Goal: Task Accomplishment & Management: Manage account settings

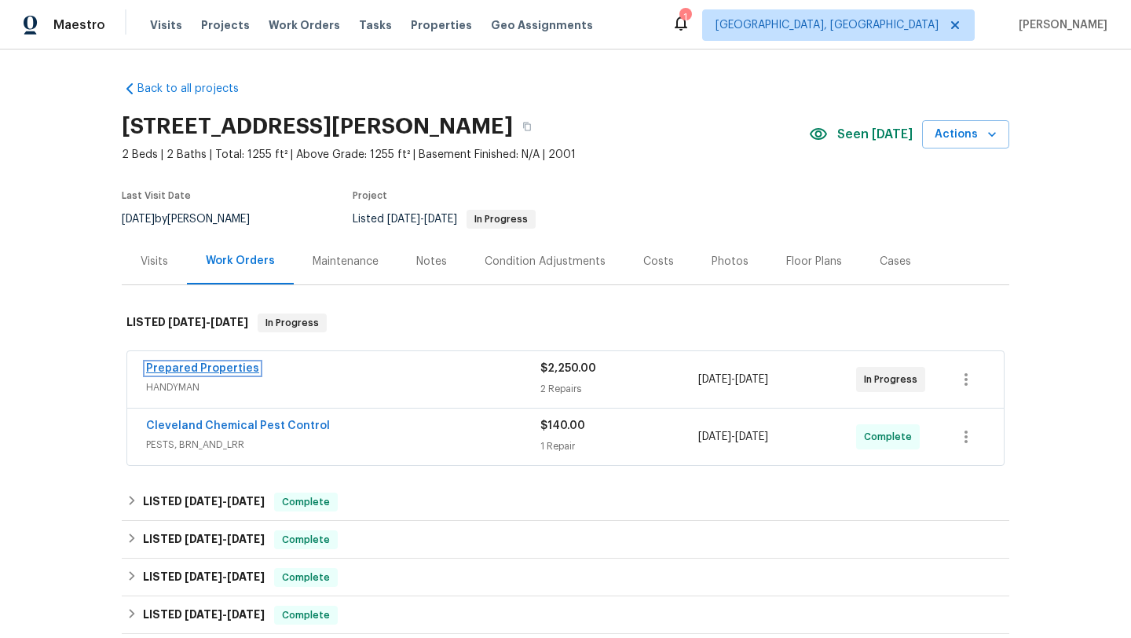
click at [177, 368] on link "Prepared Properties" at bounding box center [202, 368] width 113 height 11
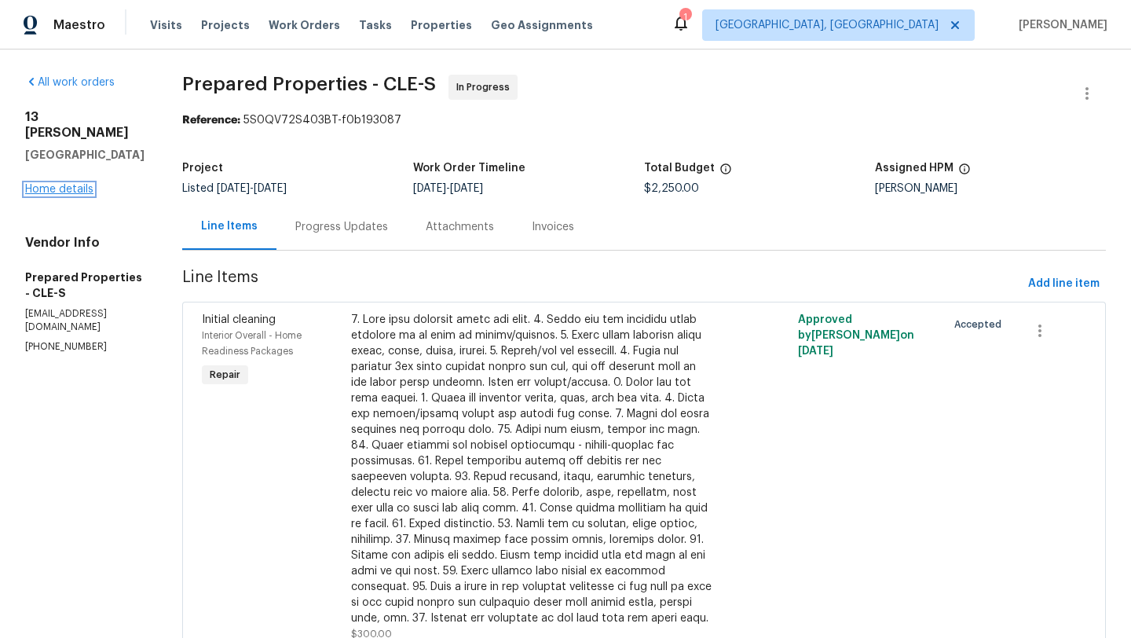
click at [54, 184] on link "Home details" at bounding box center [59, 189] width 68 height 11
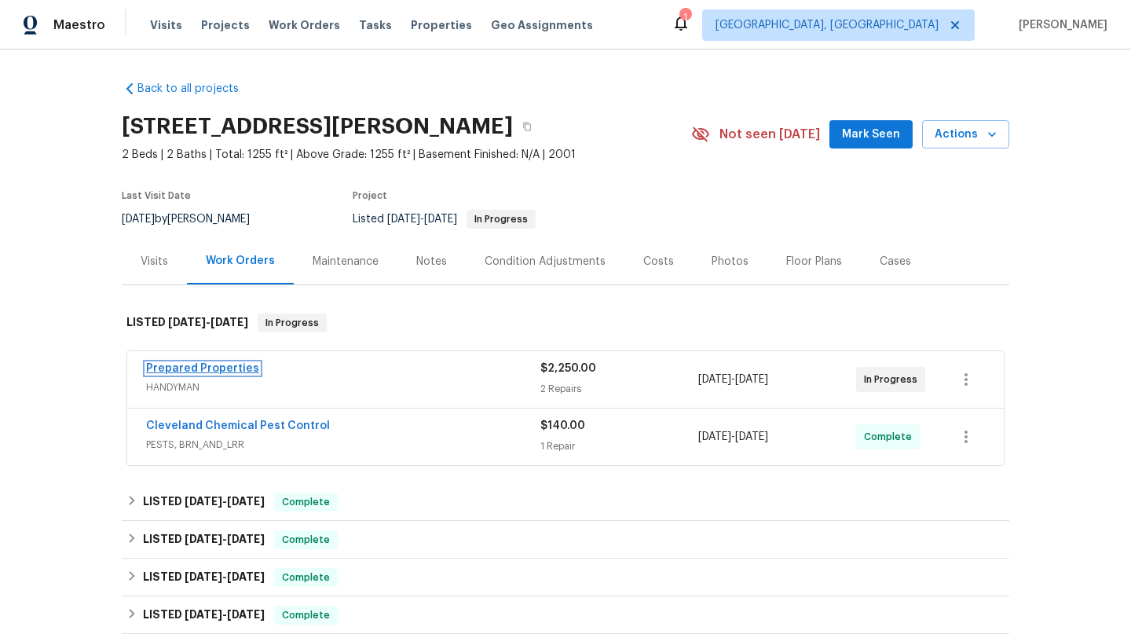
click at [215, 367] on link "Prepared Properties" at bounding box center [202, 368] width 113 height 11
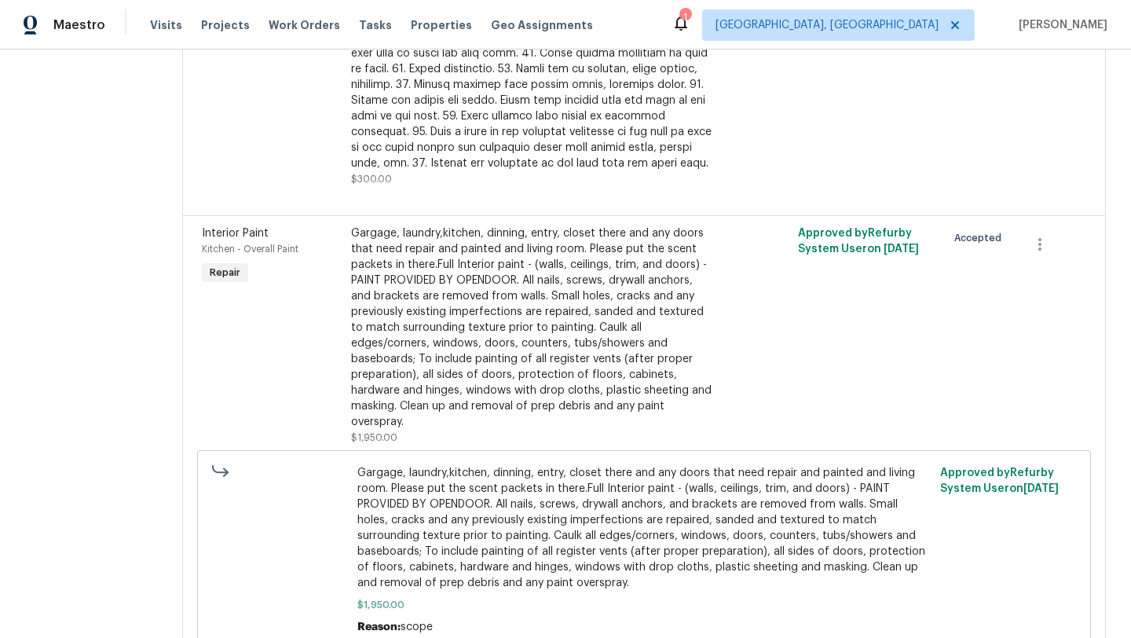
scroll to position [526, 0]
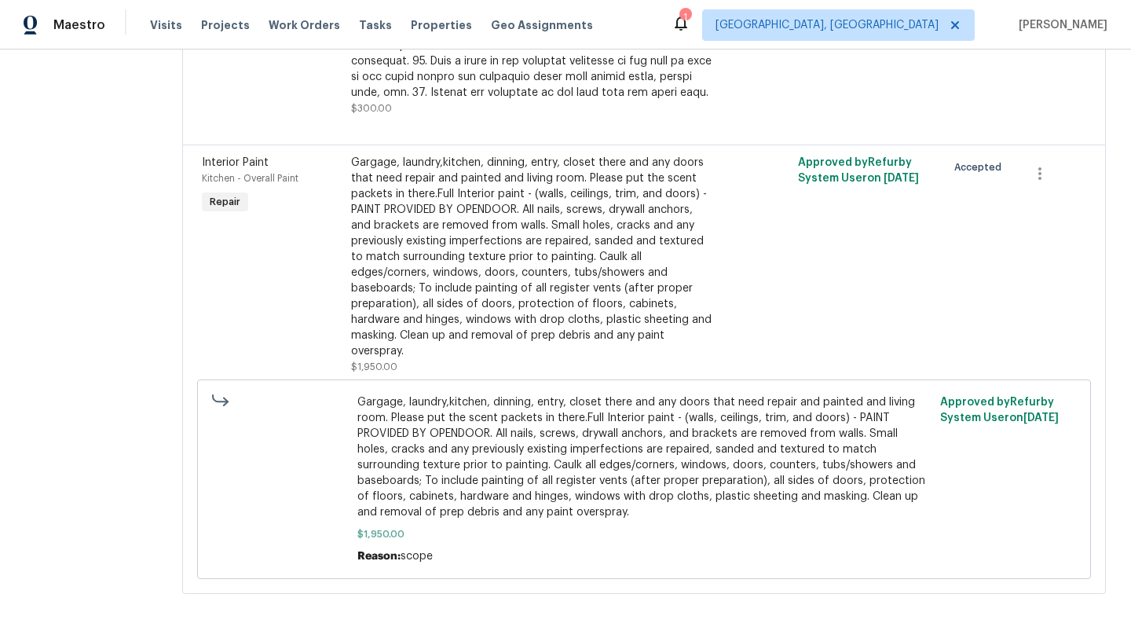
click at [497, 281] on div "Gargage, laundry,kitchen, dinning, entry, closet there and any doors that need …" at bounding box center [532, 257] width 363 height 204
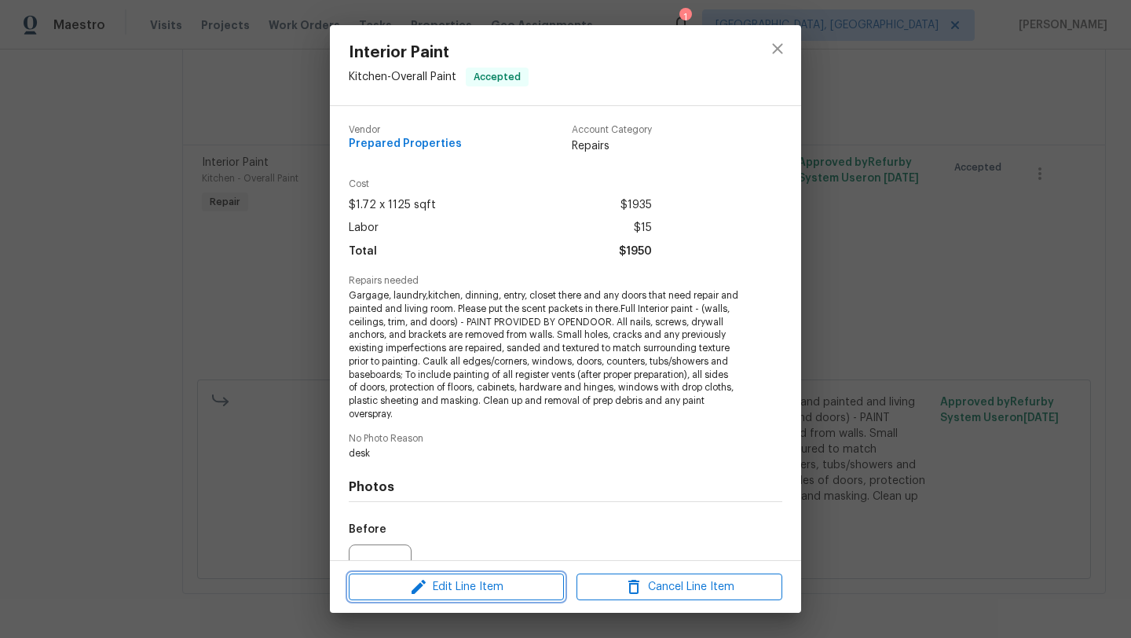
click at [398, 591] on span "Edit Line Item" at bounding box center [456, 587] width 206 height 20
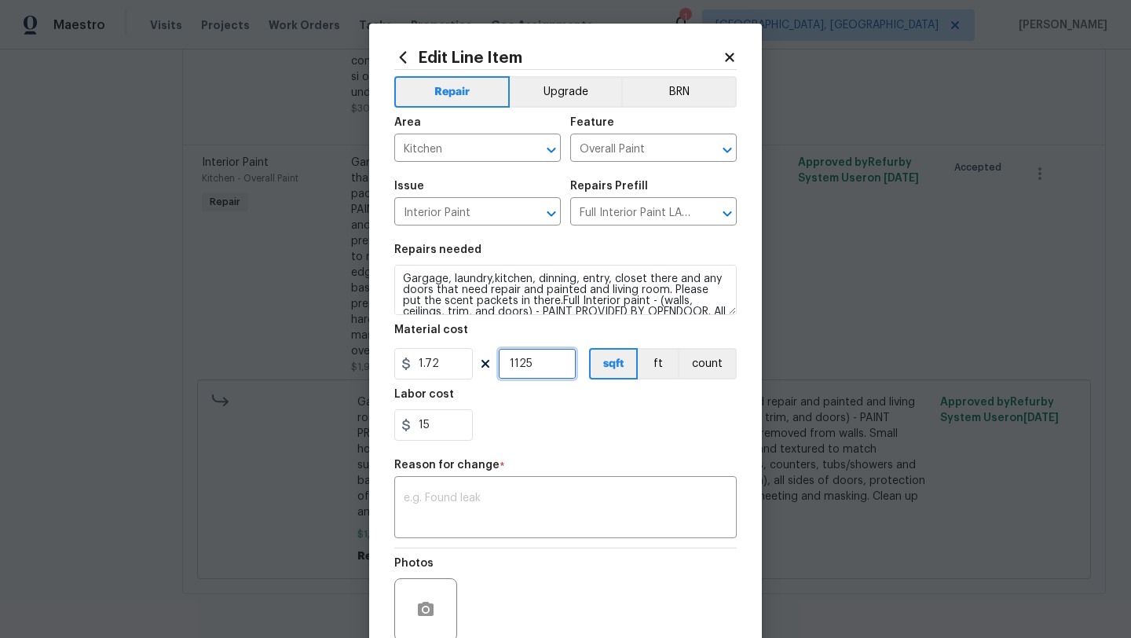
drag, startPoint x: 544, startPoint y: 366, endPoint x: 492, endPoint y: 364, distance: 52.7
click at [492, 364] on div "1.72 1125 sqft ft count" at bounding box center [565, 363] width 342 height 31
type input "1255"
drag, startPoint x: 449, startPoint y: 429, endPoint x: 398, endPoint y: 428, distance: 51.0
click at [398, 428] on input "15" at bounding box center [433, 424] width 79 height 31
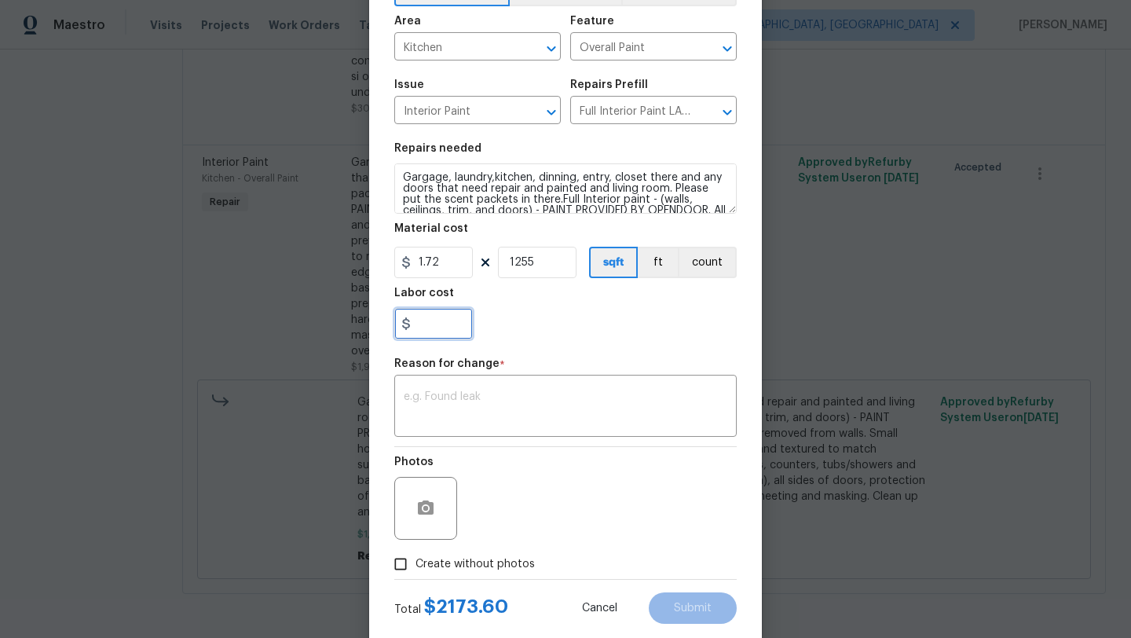
scroll to position [137, 0]
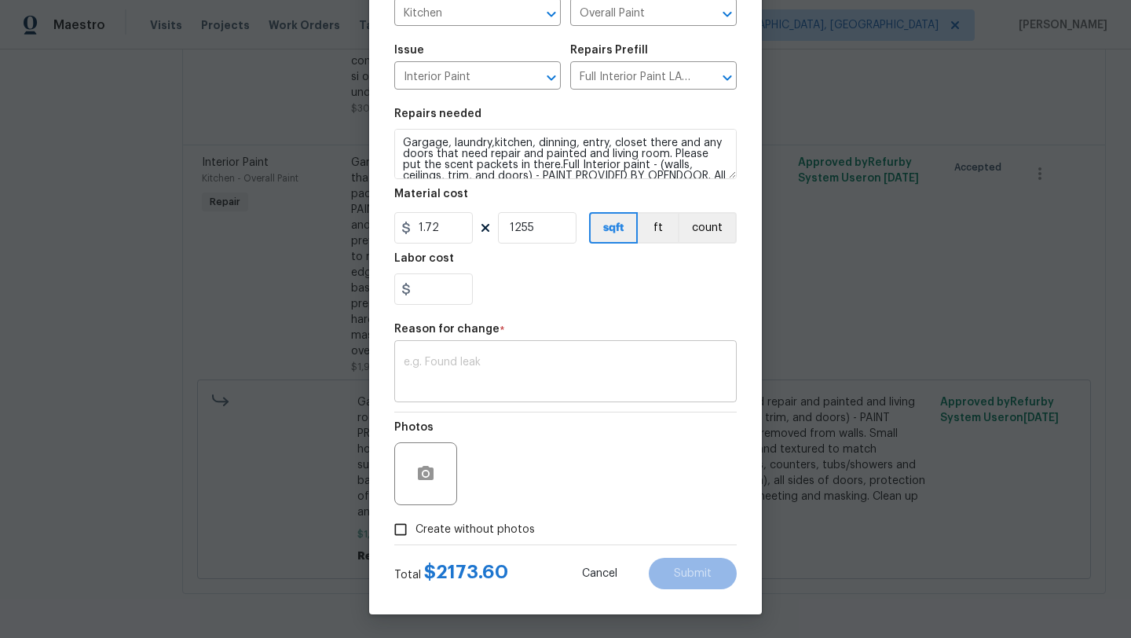
type input "0"
click at [459, 370] on textarea at bounding box center [565, 372] width 323 height 33
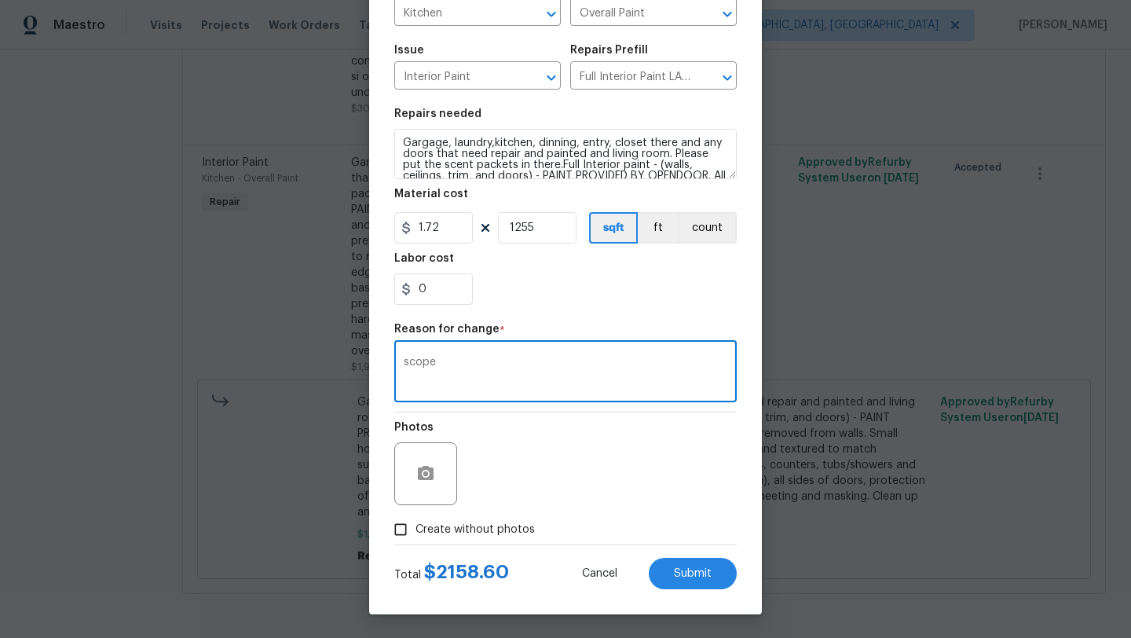
type textarea "scope"
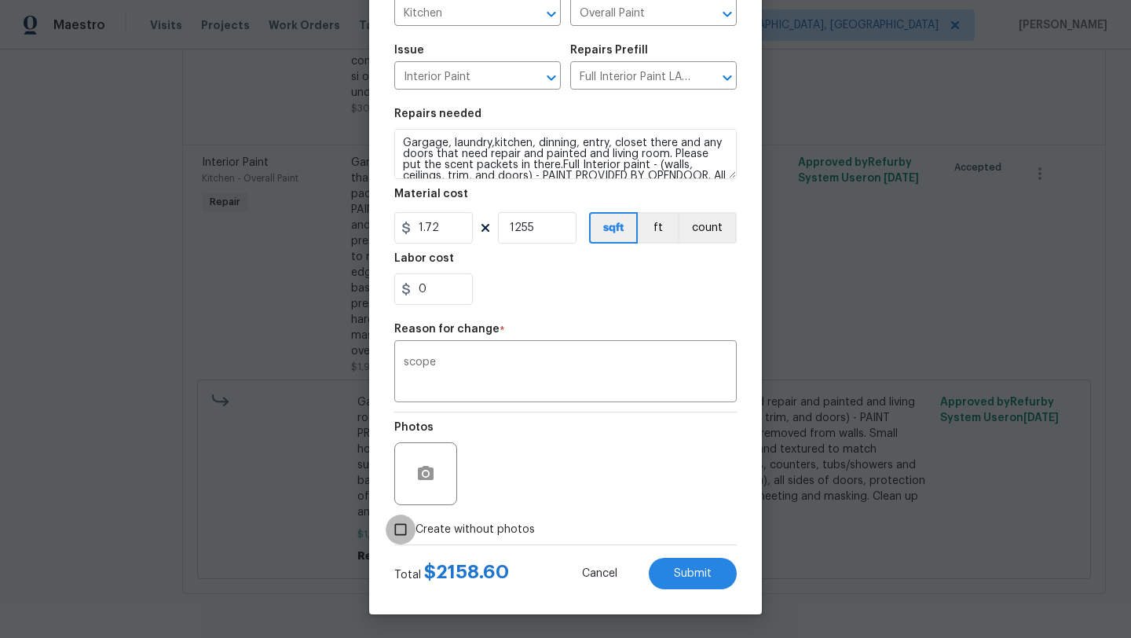
click at [409, 529] on input "Create without photos" at bounding box center [401, 529] width 30 height 30
checkbox input "true"
click at [697, 580] on button "Submit" at bounding box center [693, 572] width 88 height 31
type input "1125"
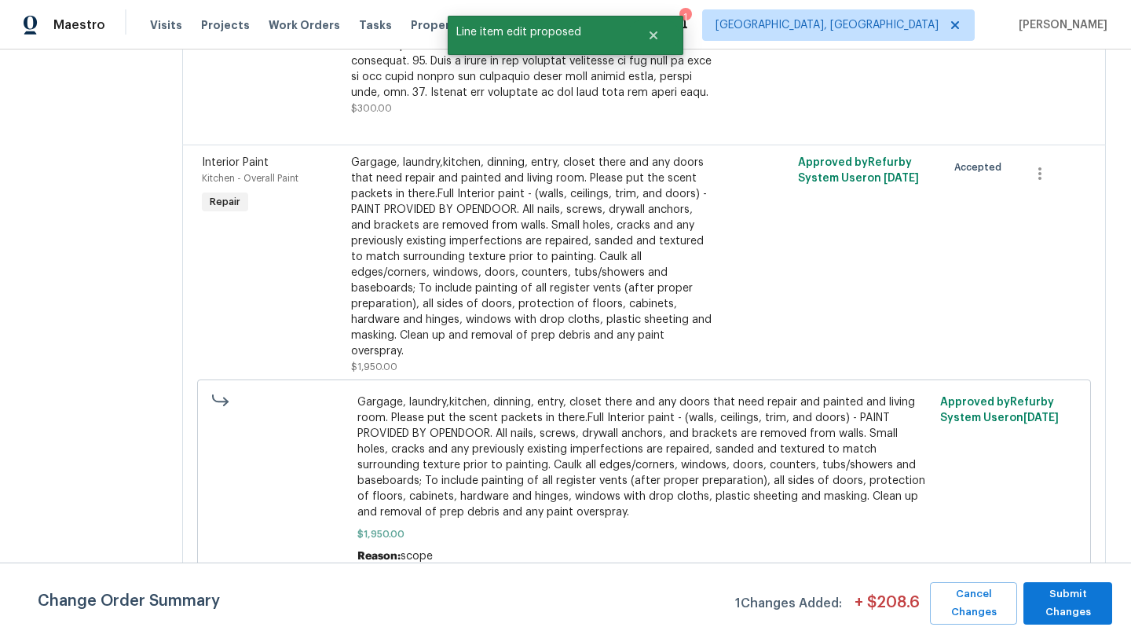
scroll to position [0, 0]
click at [1052, 594] on span "Submit Changes" at bounding box center [1067, 603] width 73 height 36
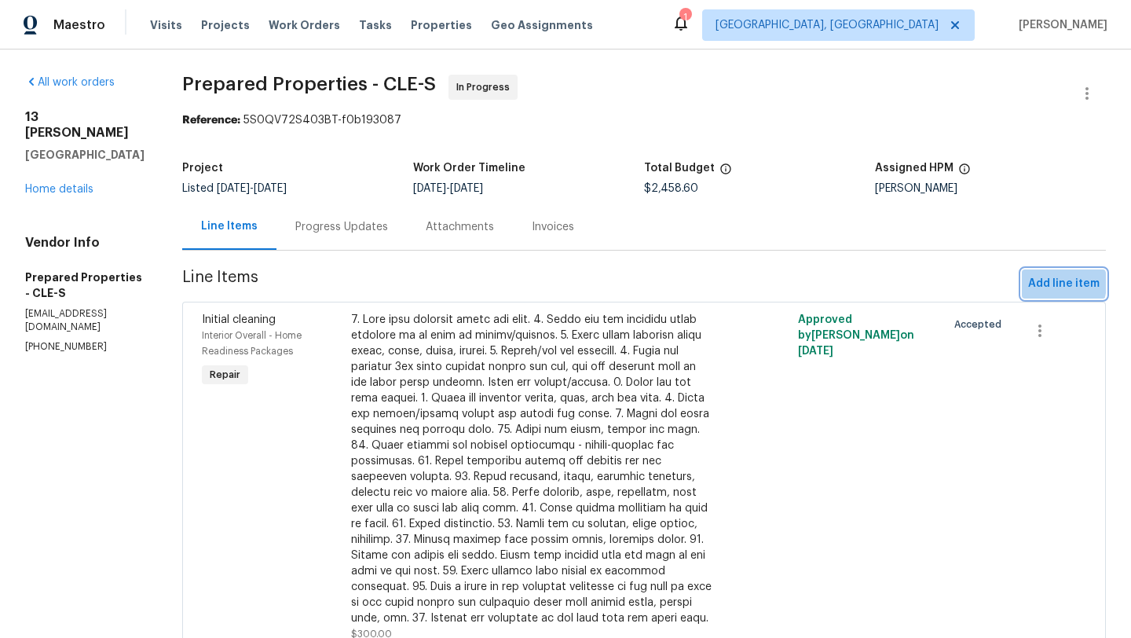
click at [1045, 283] on span "Add line item" at bounding box center [1063, 284] width 71 height 20
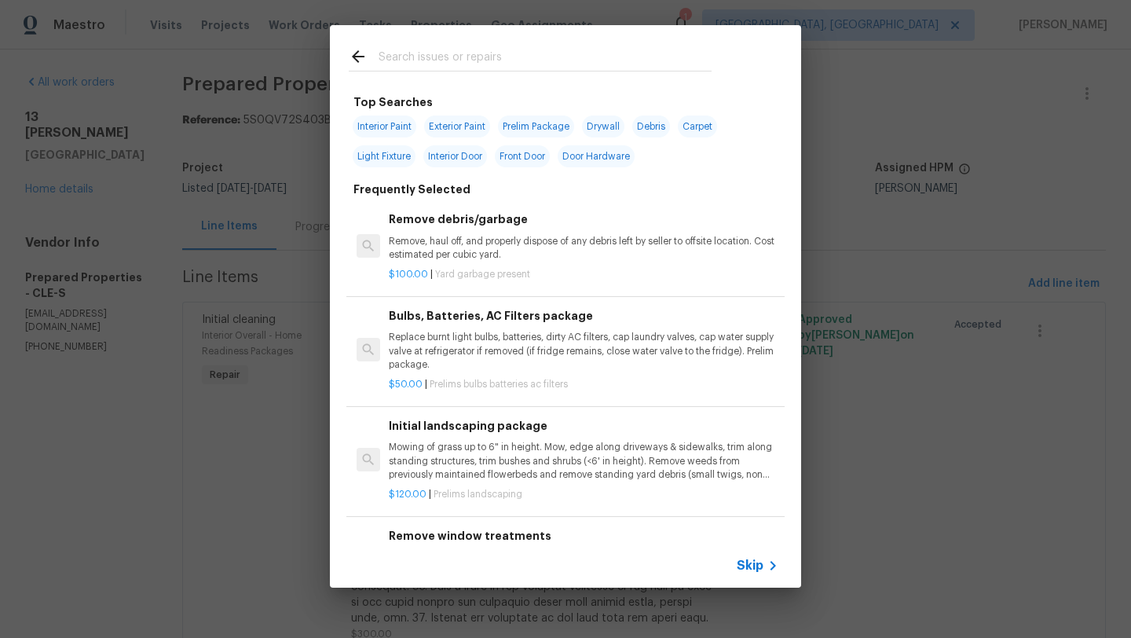
click at [380, 122] on span "Interior Paint" at bounding box center [385, 126] width 64 height 22
type input "Interior Paint"
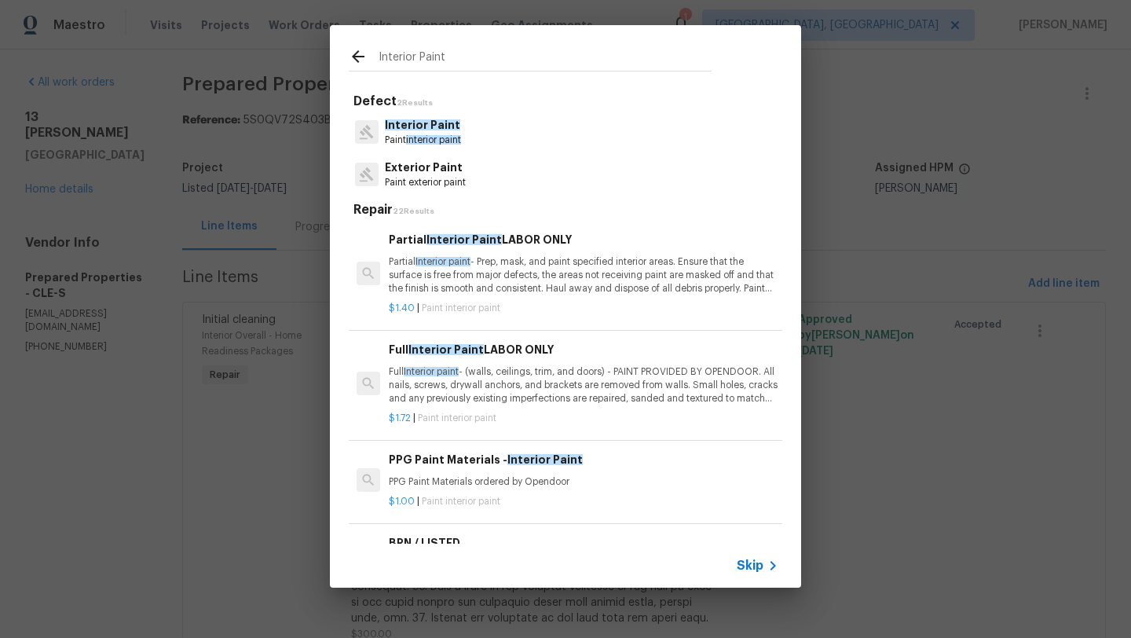
click at [457, 283] on p "Partial Interior paint - Prep, mask, and paint specified interior areas. Ensure…" at bounding box center [583, 275] width 389 height 40
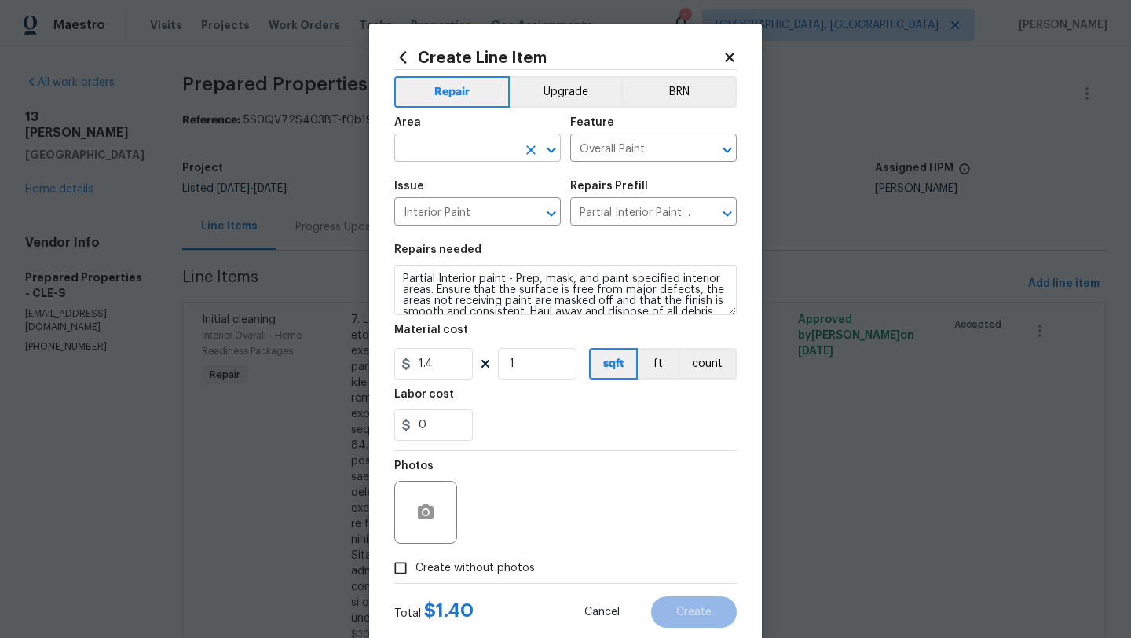
click at [415, 148] on input "text" at bounding box center [455, 149] width 122 height 24
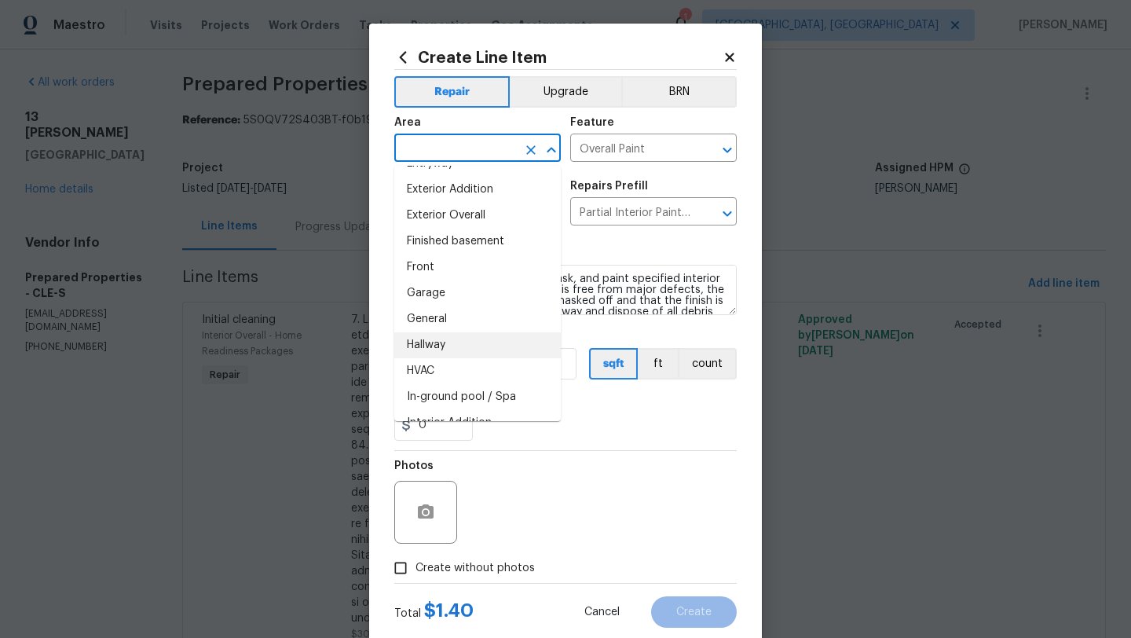
scroll to position [391, 0]
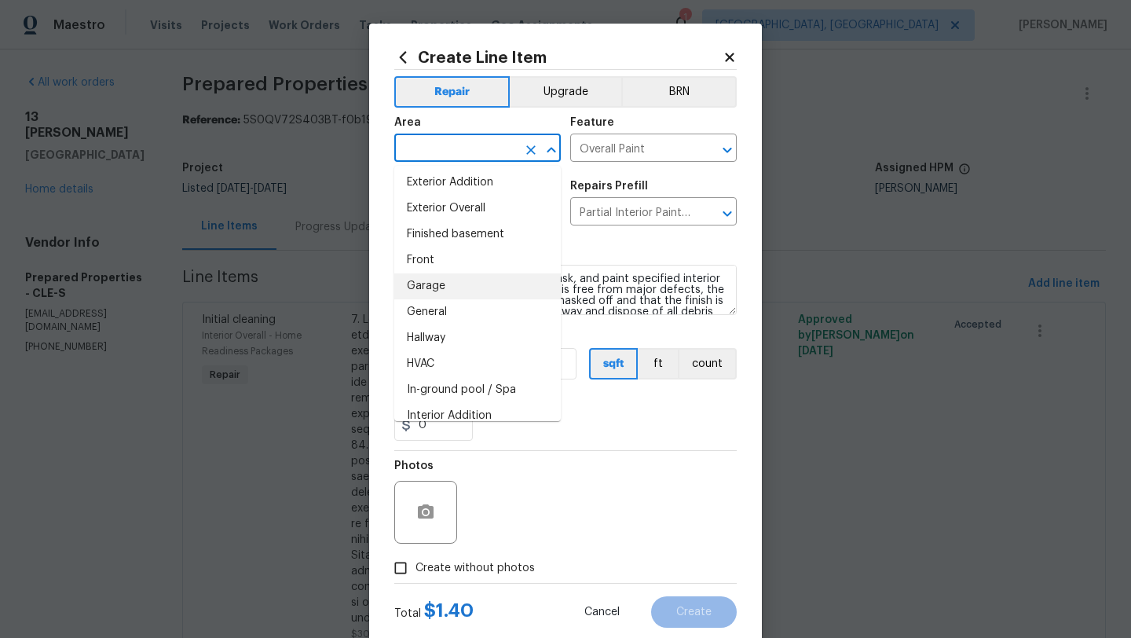
click at [444, 280] on li "Garage" at bounding box center [477, 286] width 166 height 26
type input "Garage"
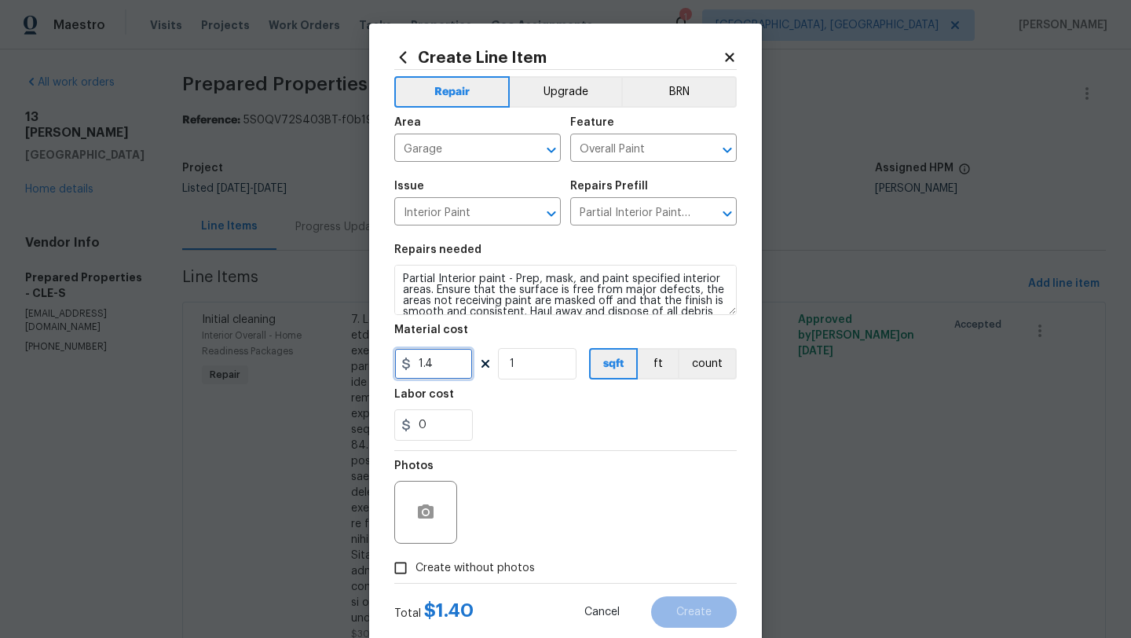
click at [444, 368] on input "1.4" at bounding box center [433, 363] width 79 height 31
type input "1.5"
drag, startPoint x: 550, startPoint y: 371, endPoint x: 481, endPoint y: 368, distance: 70.0
click at [481, 368] on div "1.5 1 sqft ft count" at bounding box center [565, 363] width 342 height 31
type input "450"
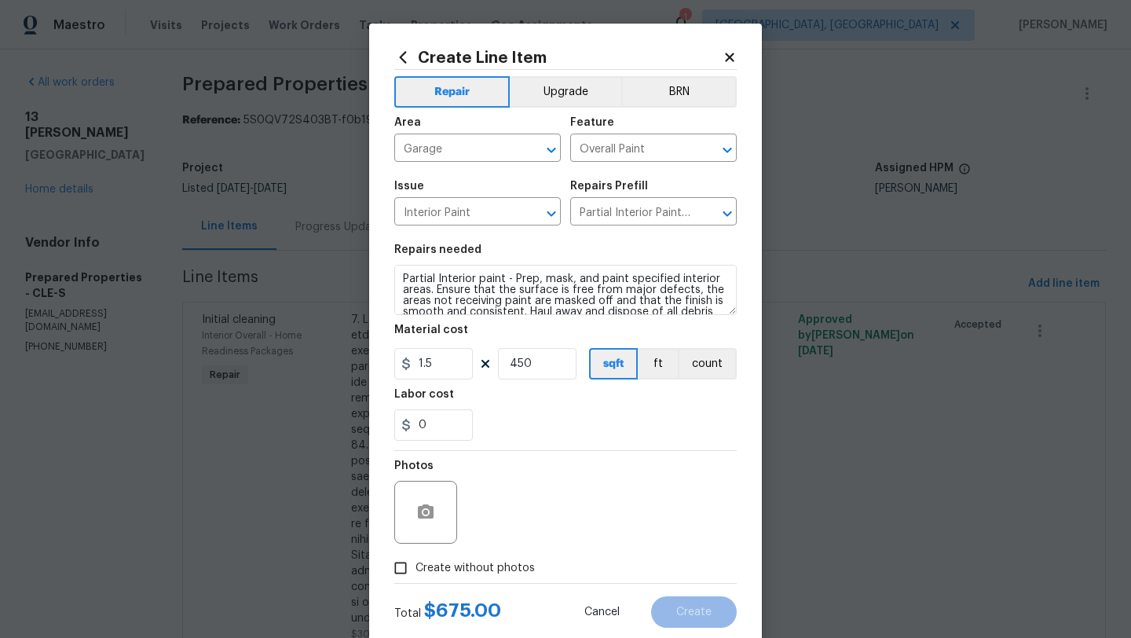
click at [535, 429] on div "0" at bounding box center [565, 424] width 342 height 31
click at [397, 283] on textarea "Partial Interior paint - Prep, mask, and paint specified interior areas. Ensure…" at bounding box center [565, 290] width 342 height 50
drag, startPoint x: 437, startPoint y: 280, endPoint x: 377, endPoint y: 279, distance: 60.5
click at [377, 279] on div "Create Line Item Repair Upgrade BRN Area Garage ​ Feature Overall Paint ​ Issue…" at bounding box center [565, 338] width 393 height 629
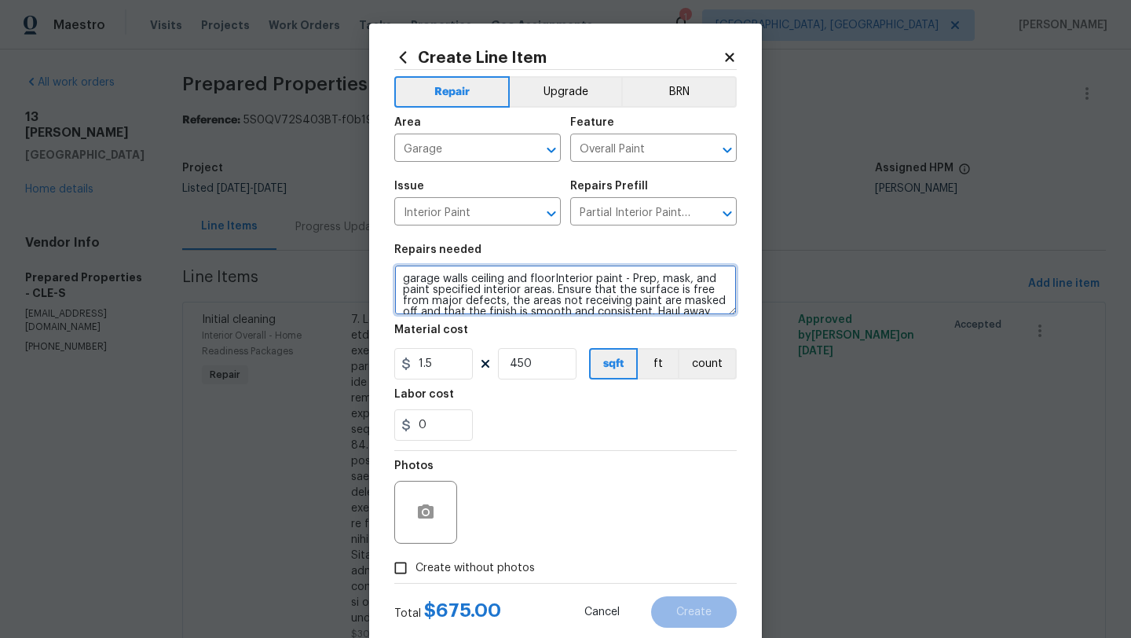
type textarea "garage walls ceiling and floorInterior paint - Prep, mask, and paint specified …"
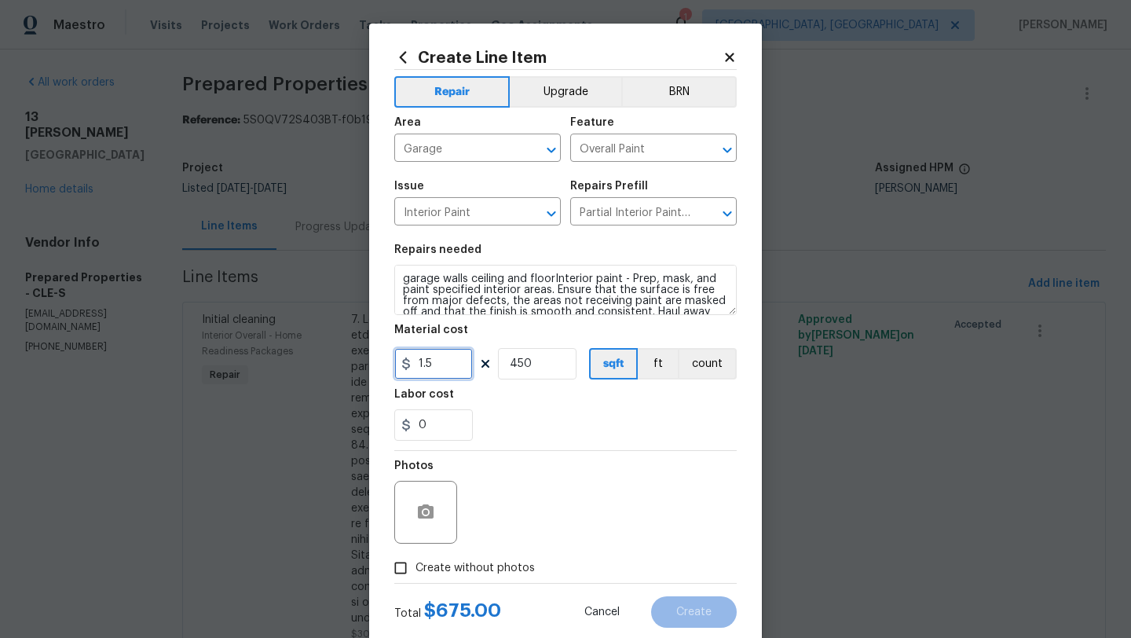
click at [432, 365] on input "1.5" at bounding box center [433, 363] width 79 height 31
type input "1.7"
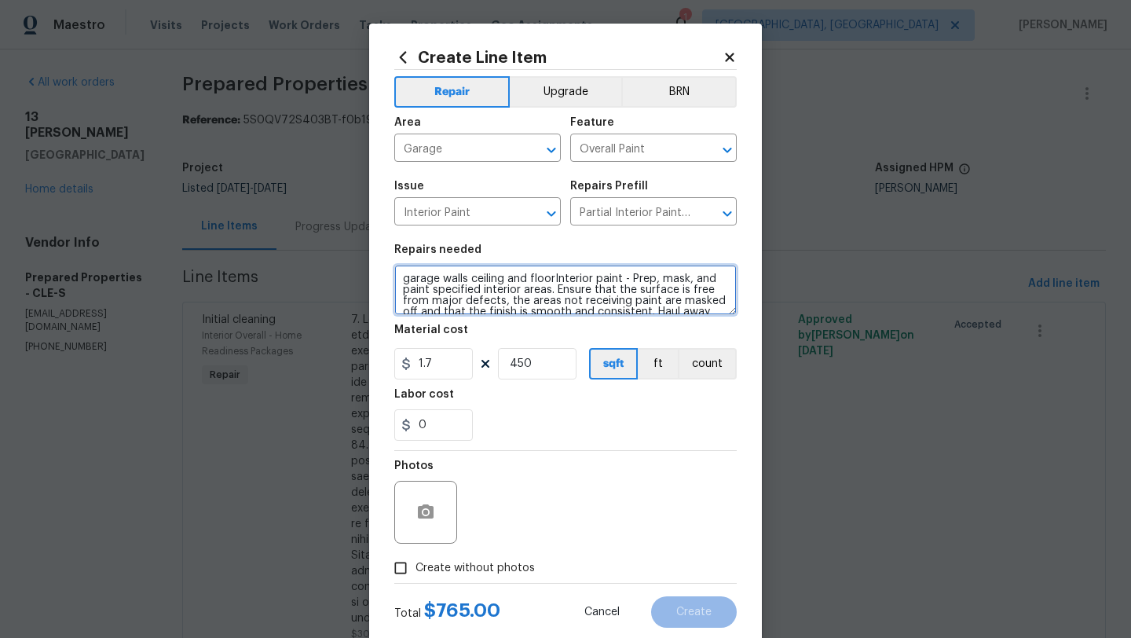
click at [410, 280] on textarea "garage walls ceiling and floorInterior paint - Prep, mask, and paint specified …" at bounding box center [565, 290] width 342 height 50
type textarea "Garage walls ceiling and floorInterior paint - Prep, mask, and paint specified …"
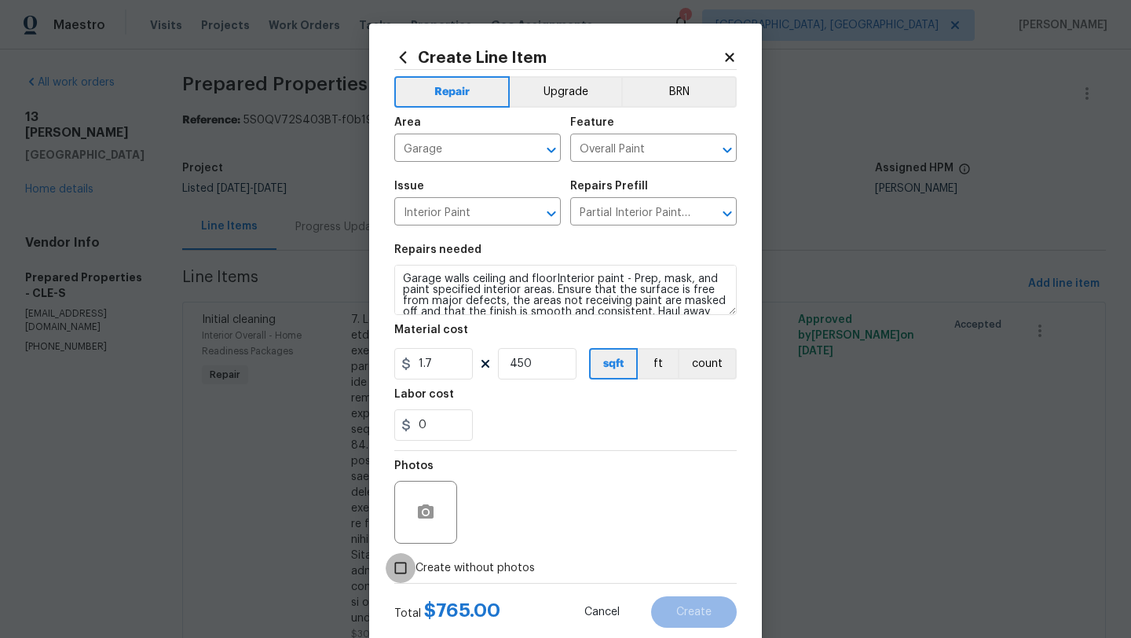
click at [402, 570] on input "Create without photos" at bounding box center [401, 568] width 30 height 30
checkbox input "true"
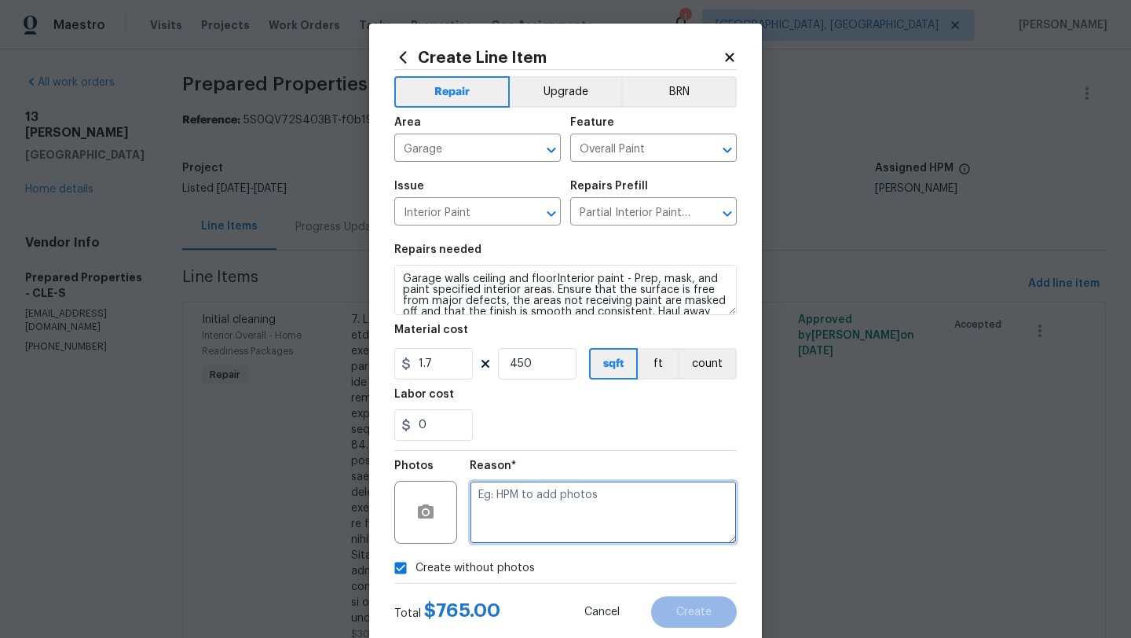
click at [540, 522] on textarea at bounding box center [603, 512] width 267 height 63
type textarea "desk"
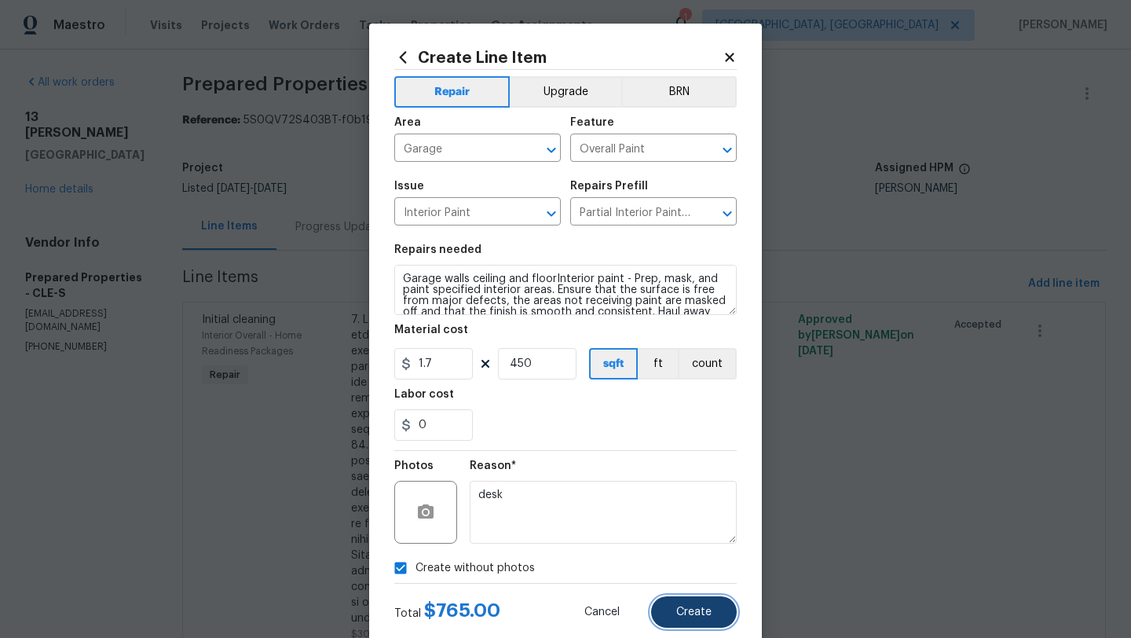
click at [689, 616] on span "Create" at bounding box center [693, 612] width 35 height 12
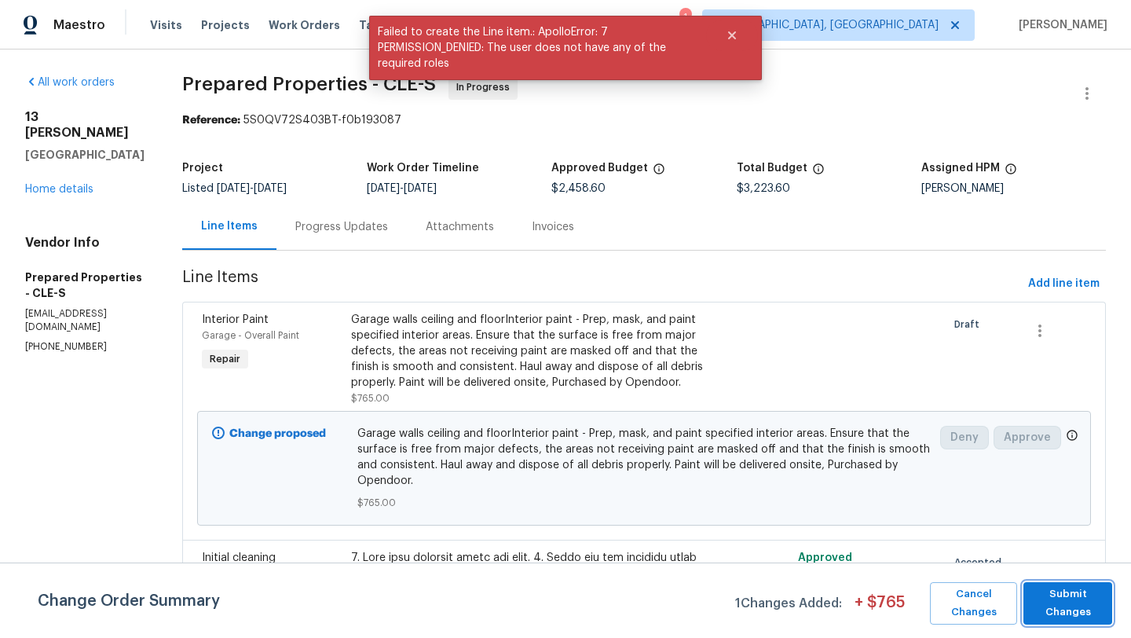
click at [1032, 605] on span "Submit Changes" at bounding box center [1067, 603] width 73 height 36
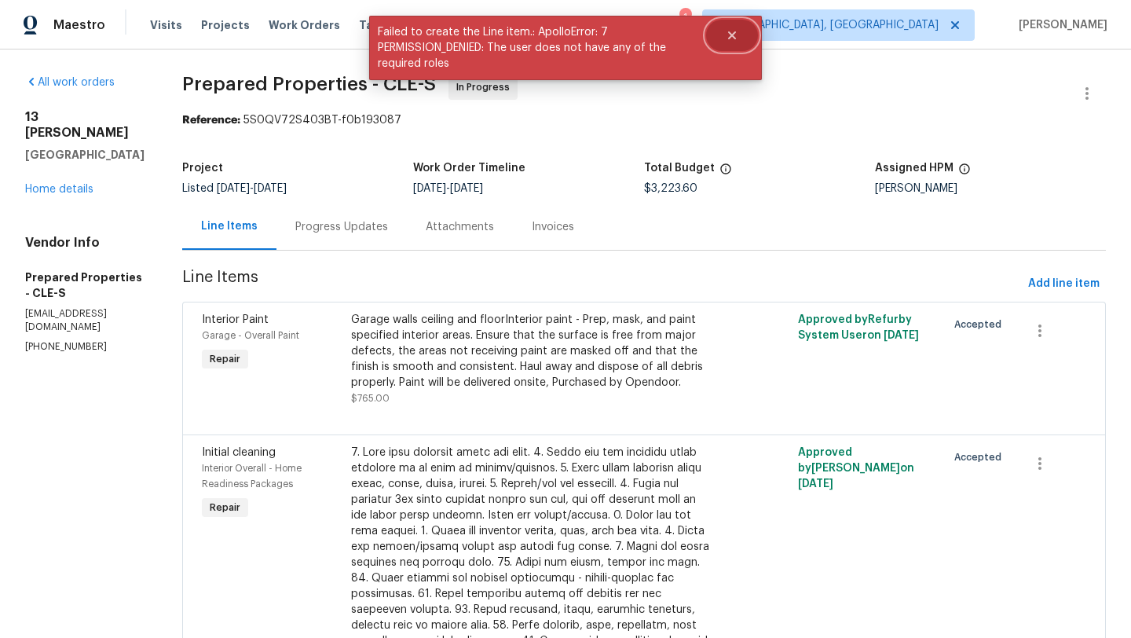
click at [732, 37] on icon "Close" at bounding box center [732, 35] width 8 height 8
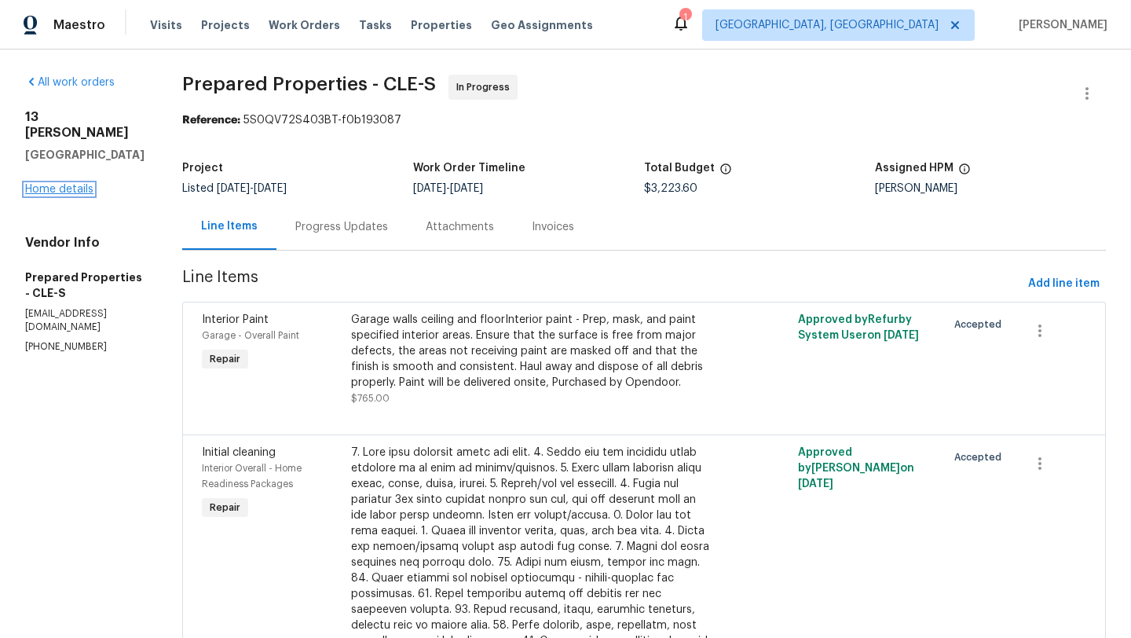
click at [60, 184] on link "Home details" at bounding box center [59, 189] width 68 height 11
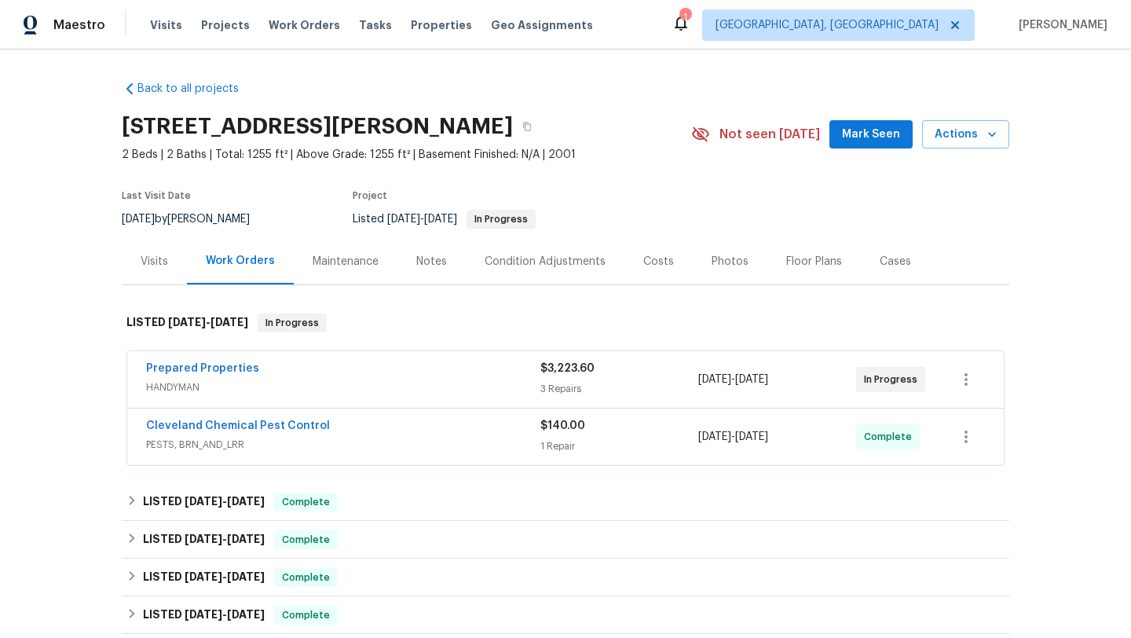
click at [428, 261] on div "Notes" at bounding box center [431, 262] width 31 height 16
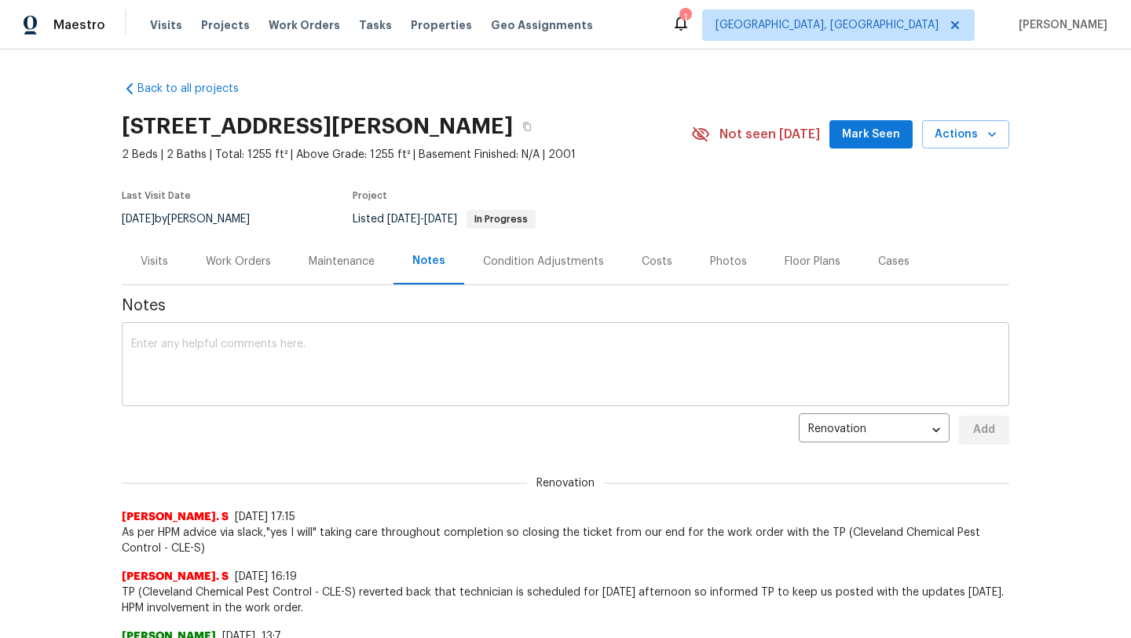
click at [236, 343] on textarea at bounding box center [565, 365] width 868 height 55
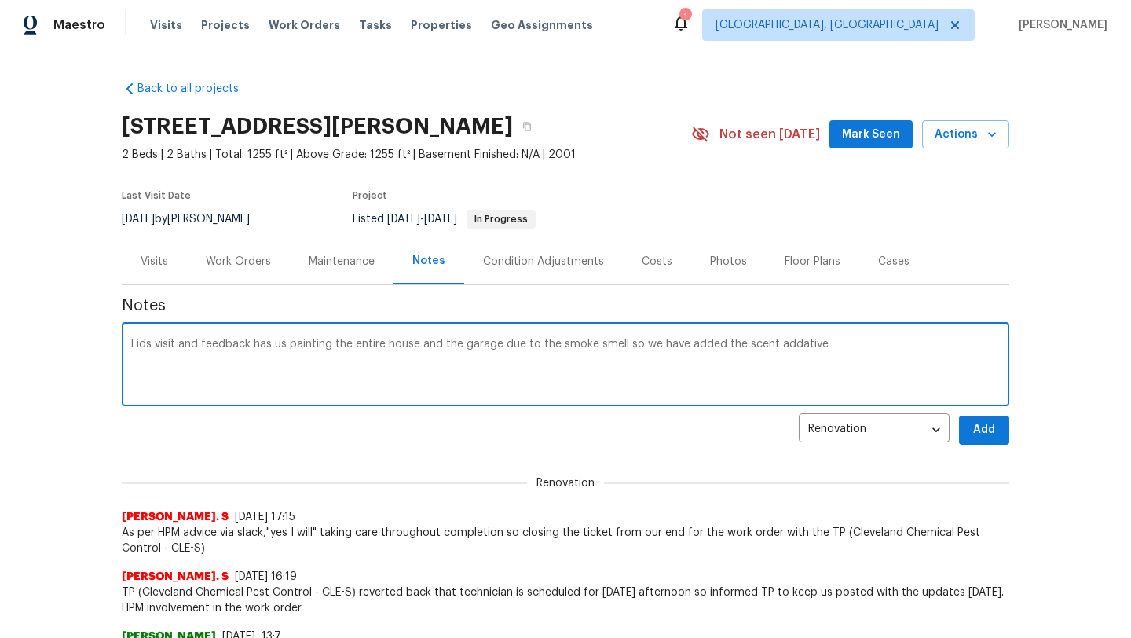
click at [784, 346] on textarea "Lids visit and feedback has us painting the entire house and the garage due to …" at bounding box center [565, 365] width 868 height 55
click at [834, 364] on textarea "Lids visit and feedback has us painting the entire house and the garage due to …" at bounding box center [565, 365] width 868 height 55
click at [788, 342] on textarea "Lids visit and feedback has us painting the entire house and the garage due to …" at bounding box center [565, 365] width 868 height 55
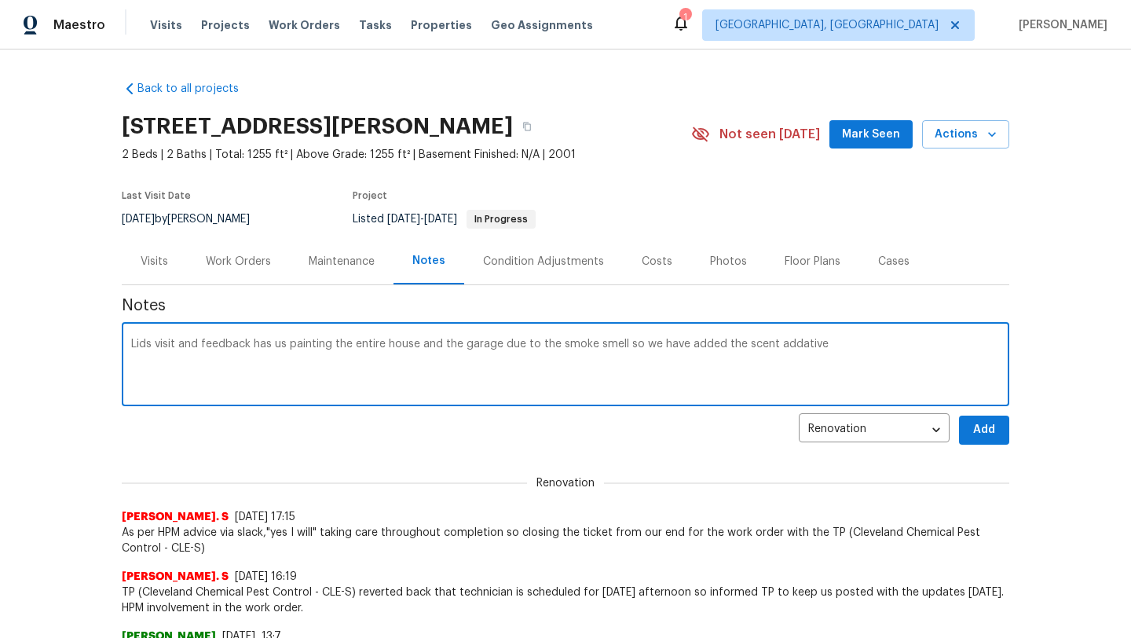
click at [788, 342] on textarea "Lids visit and feedback has us painting the entire house and the garage due to …" at bounding box center [565, 365] width 868 height 55
click at [817, 350] on textarea "Lids visit and feedback has us painting the entire house and the garage due to …" at bounding box center [565, 365] width 868 height 55
drag, startPoint x: 821, startPoint y: 343, endPoint x: 780, endPoint y: 343, distance: 40.0
click at [780, 344] on textarea "Lids visit and feedback has us painting the entire house and the garage due to …" at bounding box center [565, 365] width 868 height 55
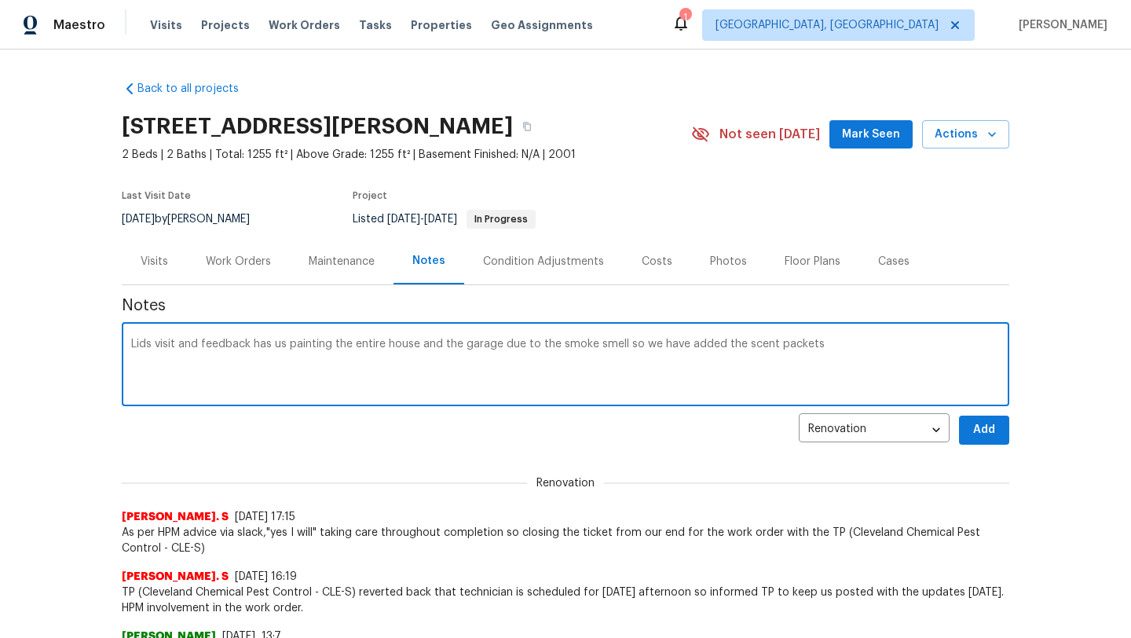
type textarea "Lids visit and feedback has us painting the entire house and the garage due to …"
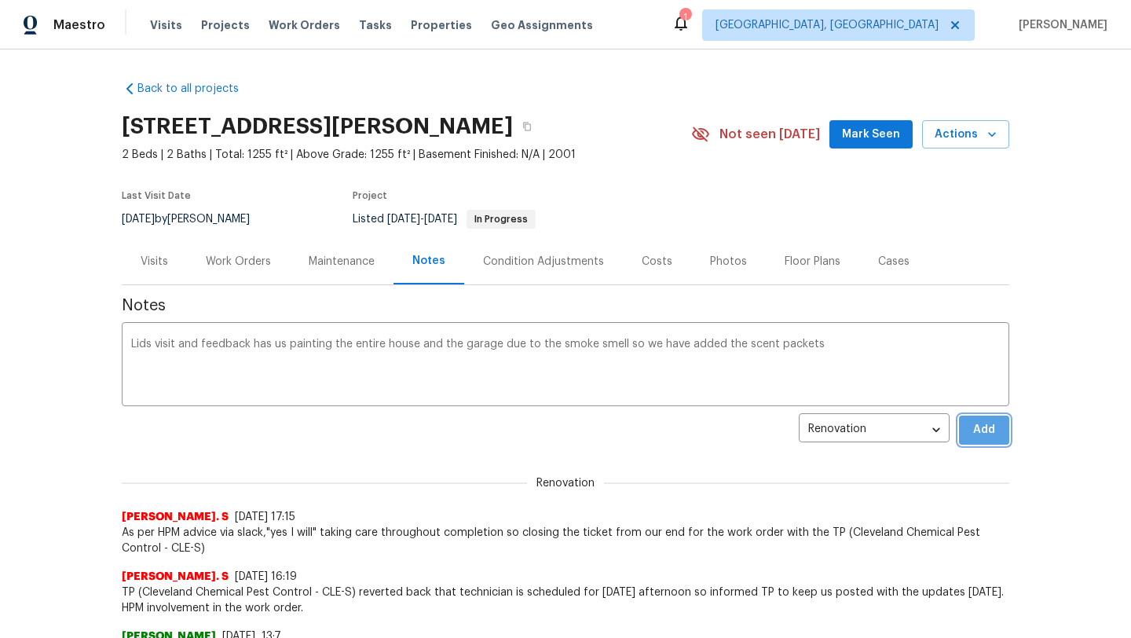
click at [995, 433] on span "Add" at bounding box center [983, 430] width 25 height 20
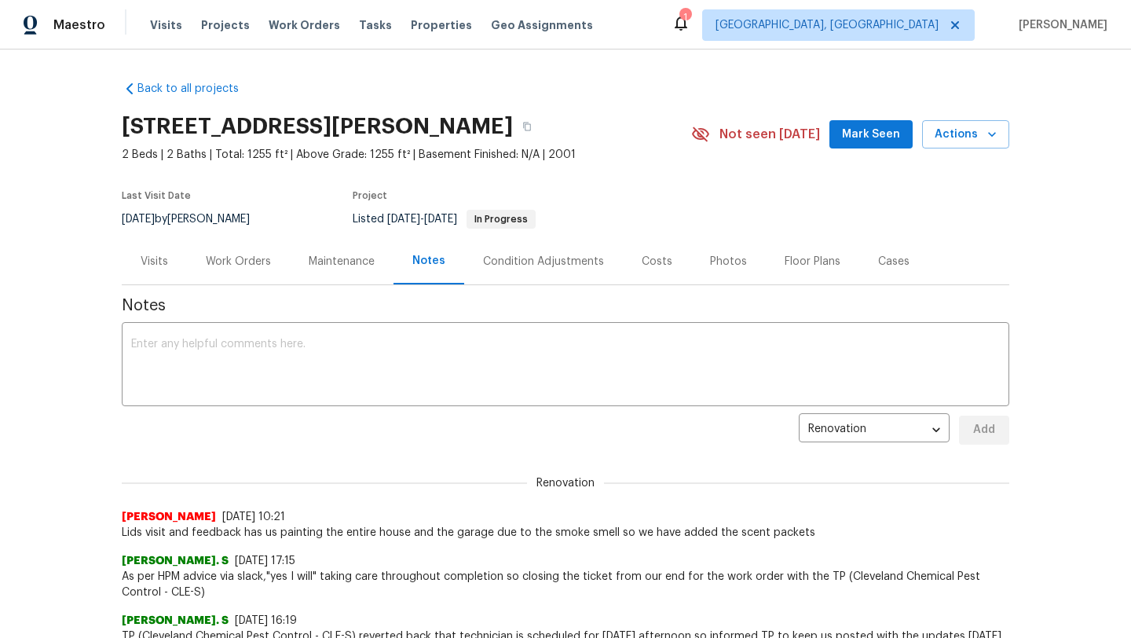
click at [247, 256] on div "Work Orders" at bounding box center [238, 262] width 65 height 16
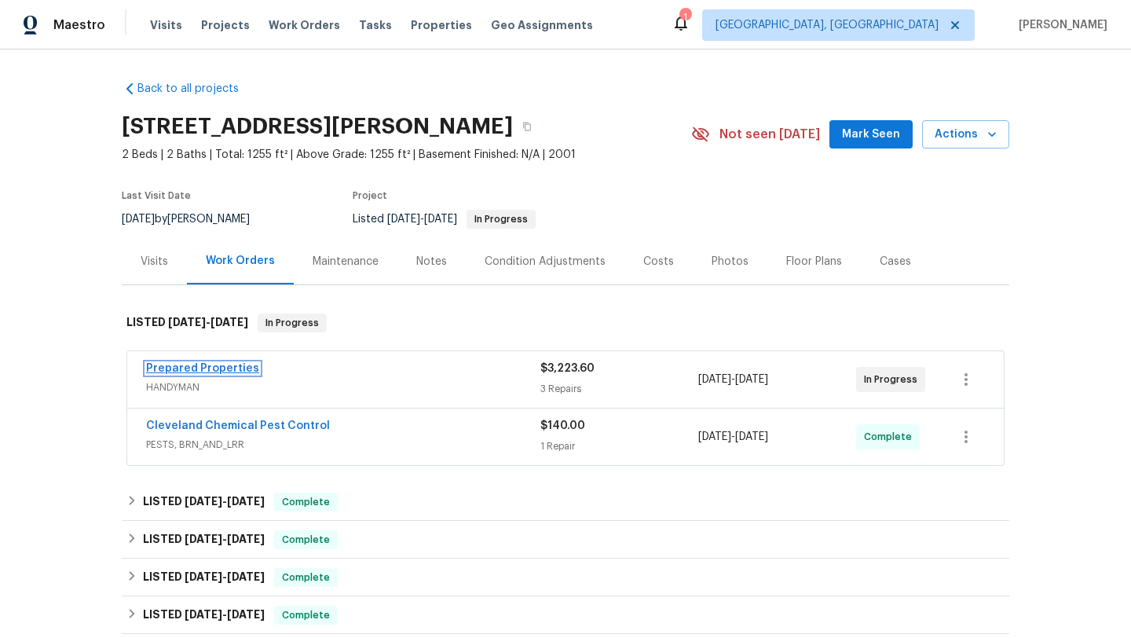
click at [234, 367] on link "Prepared Properties" at bounding box center [202, 368] width 113 height 11
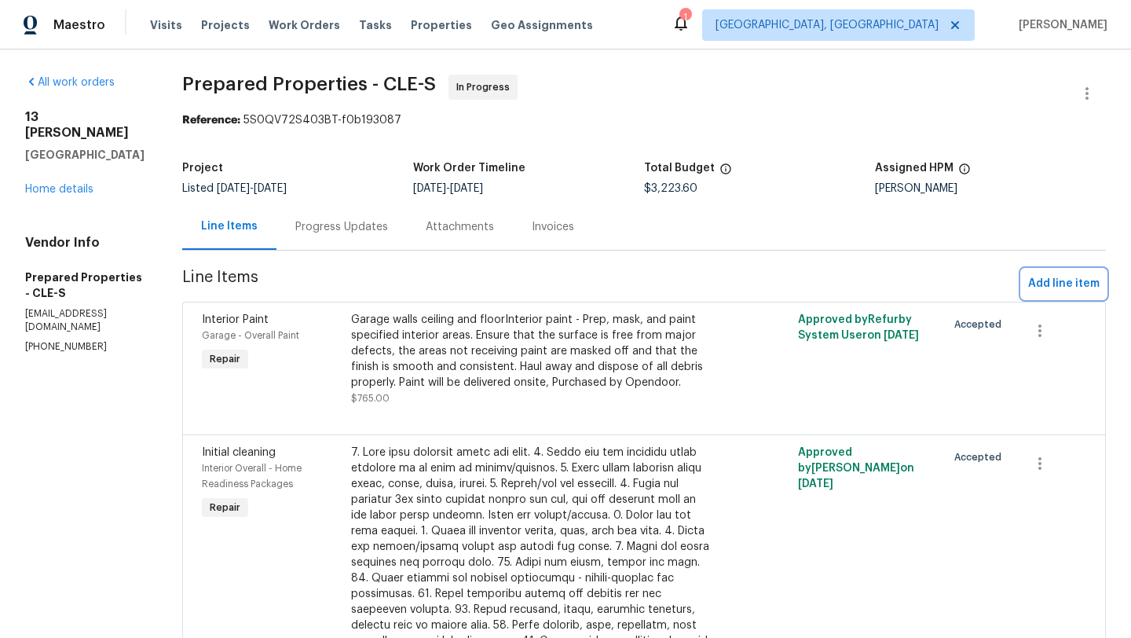
click at [1069, 285] on span "Add line item" at bounding box center [1063, 284] width 71 height 20
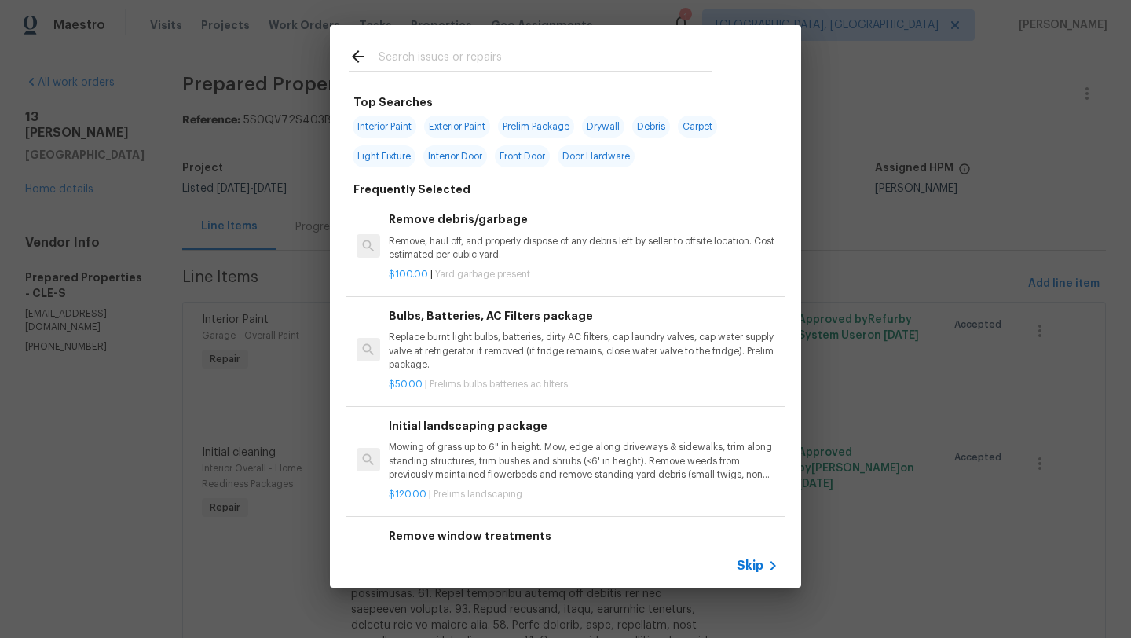
click at [442, 43] on div at bounding box center [530, 56] width 400 height 62
click at [433, 62] on input "text" at bounding box center [544, 59] width 333 height 24
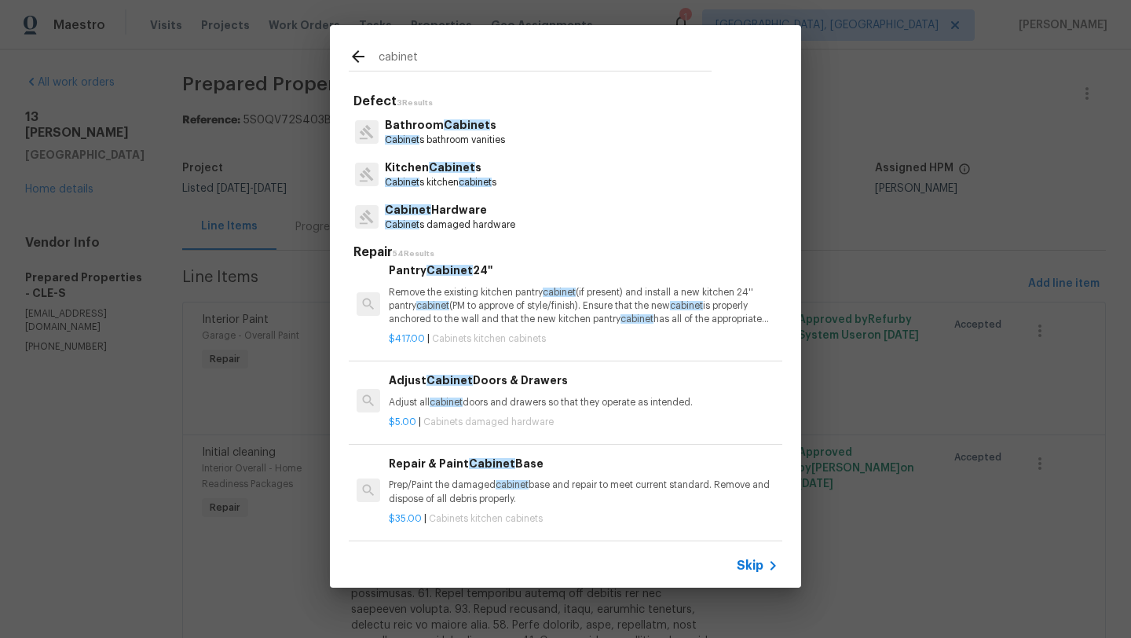
scroll to position [976, 0]
type input "cabinet"
click at [485, 404] on p "Adjust all cabinet doors and drawers so that they operate as intended." at bounding box center [583, 400] width 389 height 13
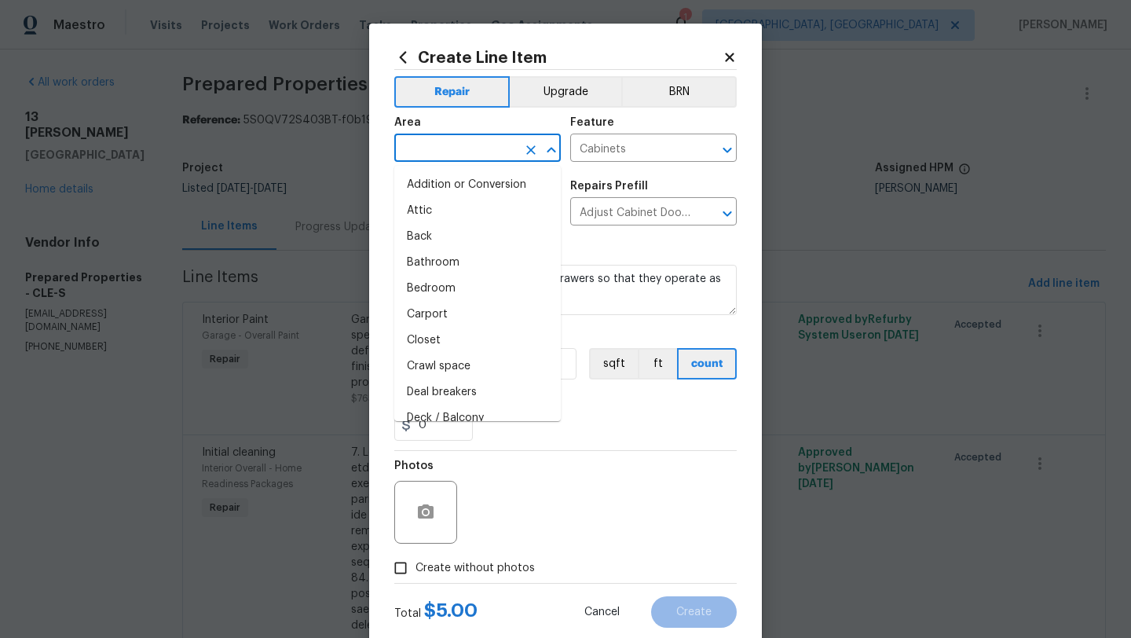
click at [482, 150] on input "text" at bounding box center [455, 149] width 122 height 24
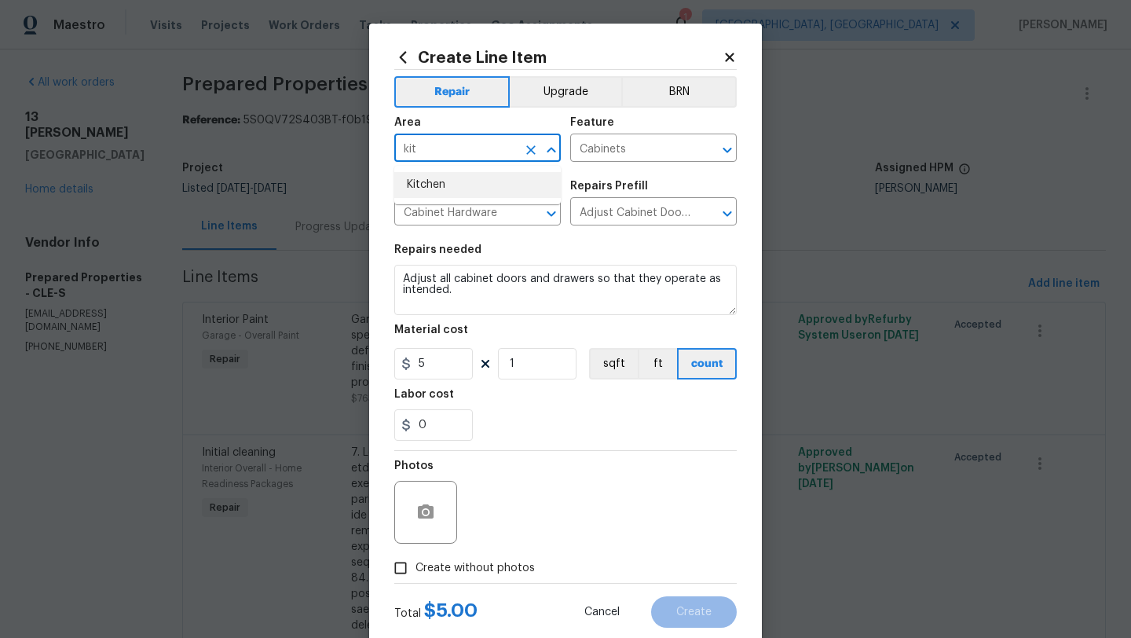
click at [483, 176] on li "Kitchen" at bounding box center [477, 185] width 166 height 26
type input "Kitchen"
click at [534, 360] on input "1" at bounding box center [537, 363] width 79 height 31
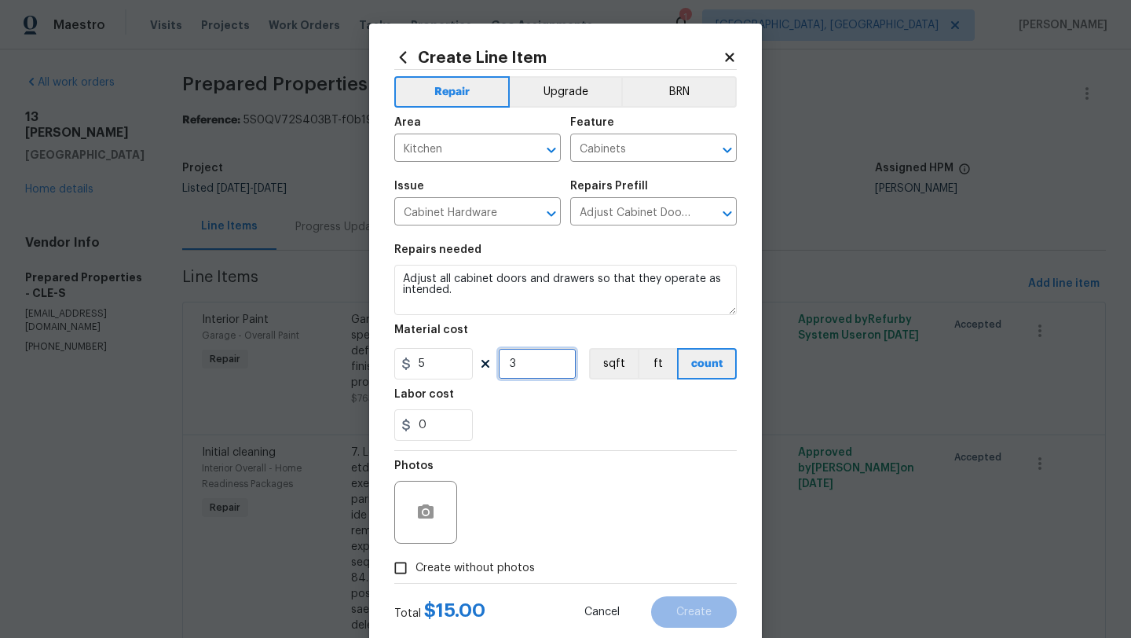
type input "3"
click at [556, 520] on div "Photos" at bounding box center [565, 502] width 342 height 102
drag, startPoint x: 434, startPoint y: 431, endPoint x: 405, endPoint y: 431, distance: 29.1
click at [405, 431] on div "0" at bounding box center [433, 424] width 79 height 31
type input "5"
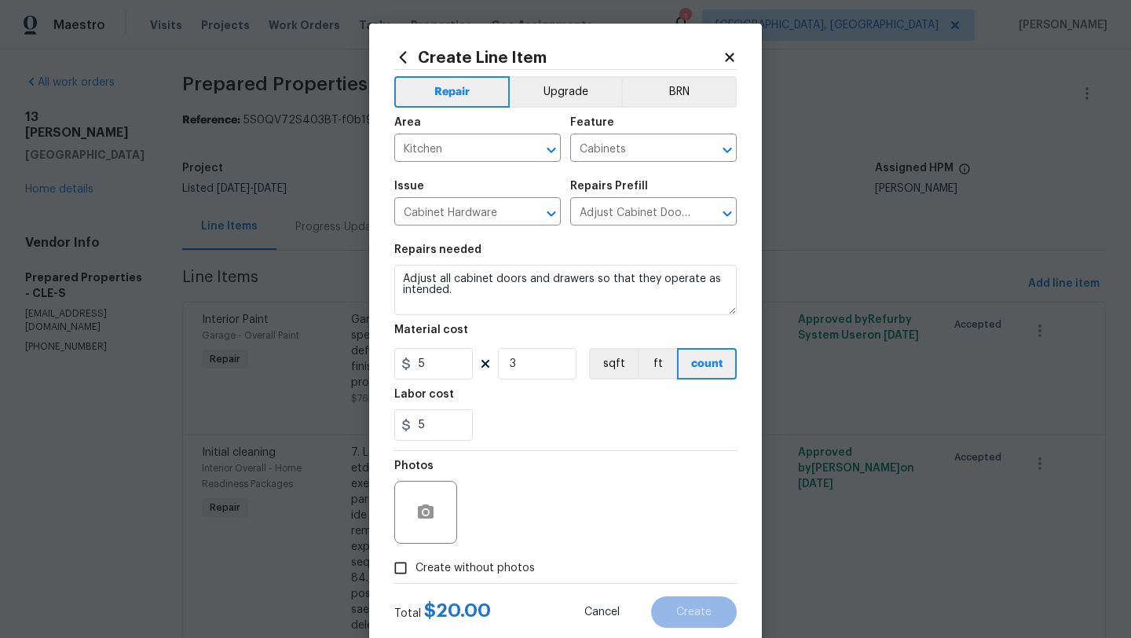
click at [495, 481] on div "Photos" at bounding box center [565, 502] width 342 height 102
click at [399, 567] on input "Create without photos" at bounding box center [401, 568] width 30 height 30
checkbox input "true"
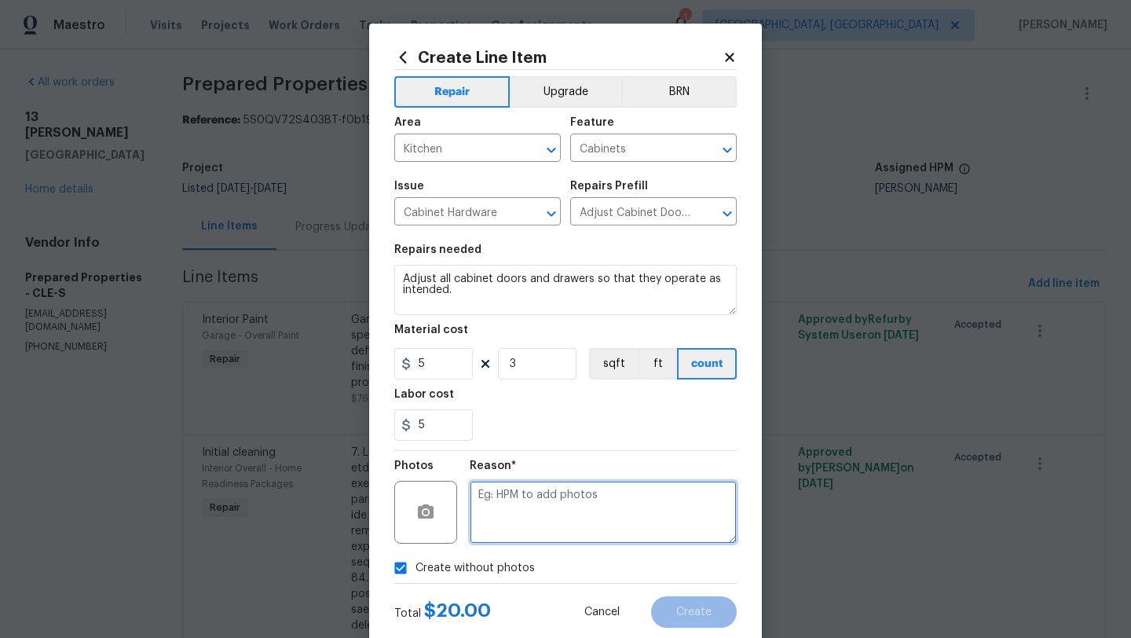
click at [528, 531] on textarea at bounding box center [603, 512] width 267 height 63
click at [527, 515] on textarea at bounding box center [603, 512] width 267 height 63
type textarea "desk"
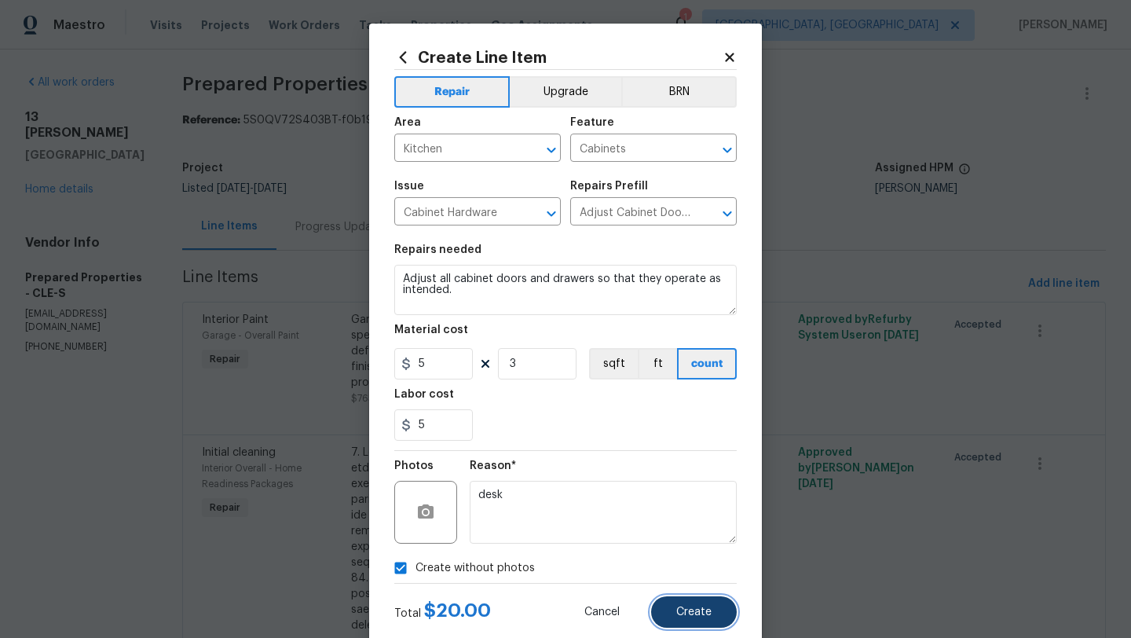
click at [707, 609] on span "Create" at bounding box center [693, 612] width 35 height 12
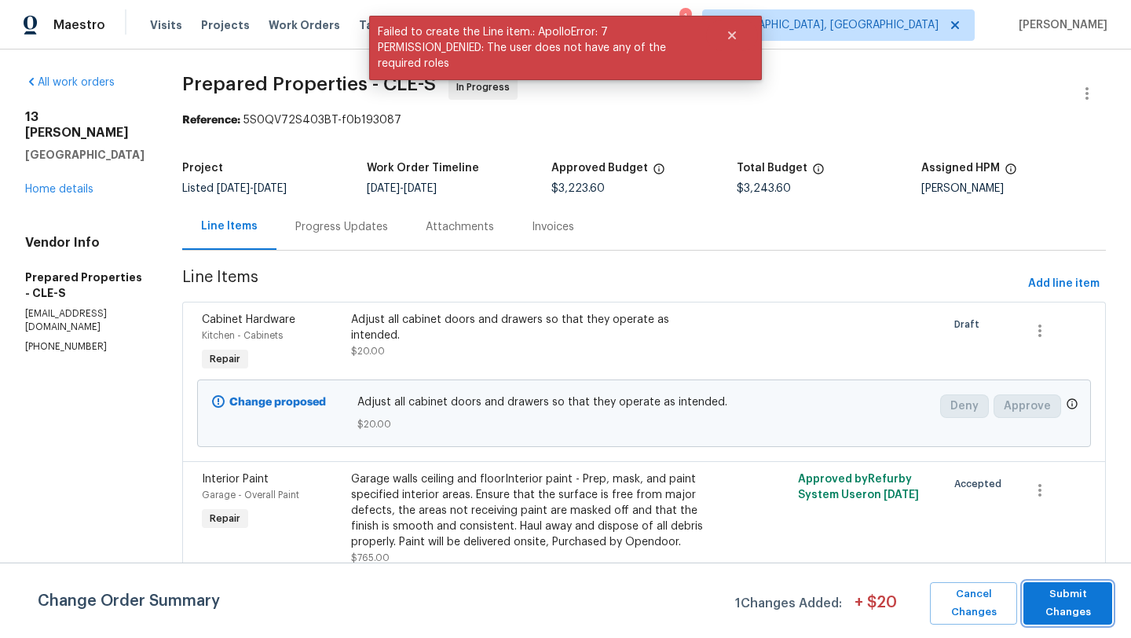
click at [1056, 602] on span "Submit Changes" at bounding box center [1067, 603] width 73 height 36
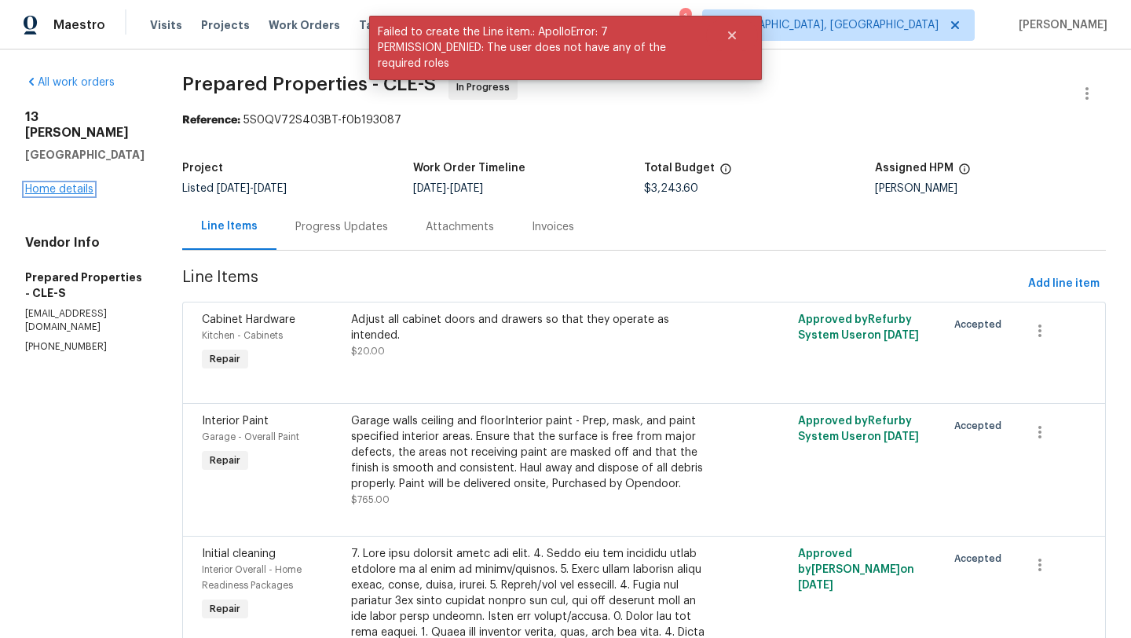
click at [60, 184] on link "Home details" at bounding box center [59, 189] width 68 height 11
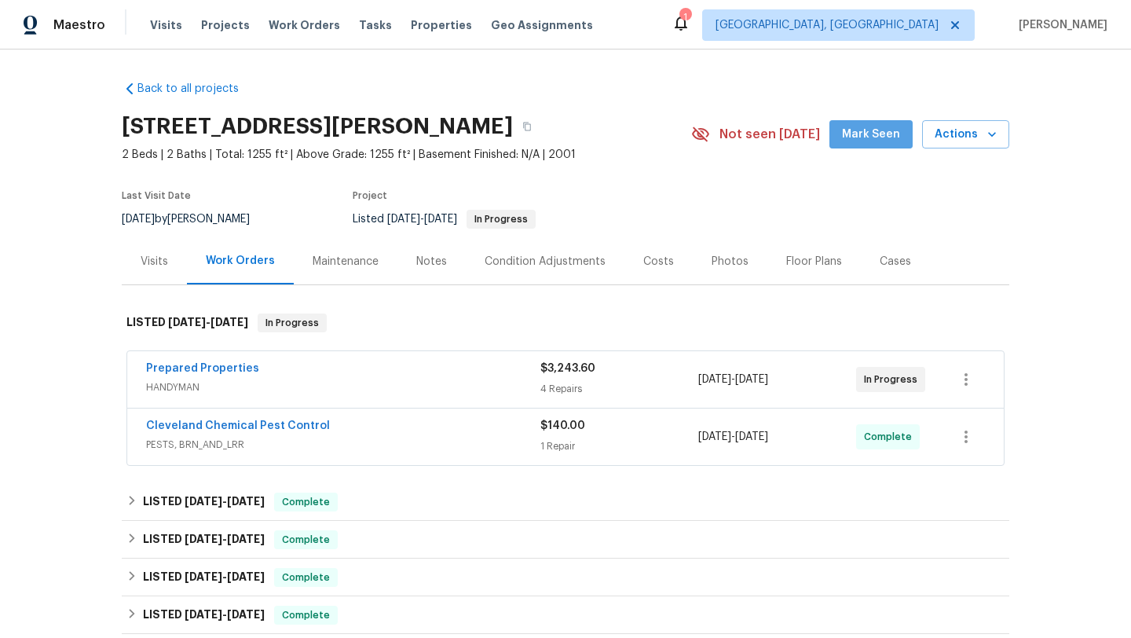
click at [876, 139] on span "Mark Seen" at bounding box center [871, 135] width 58 height 20
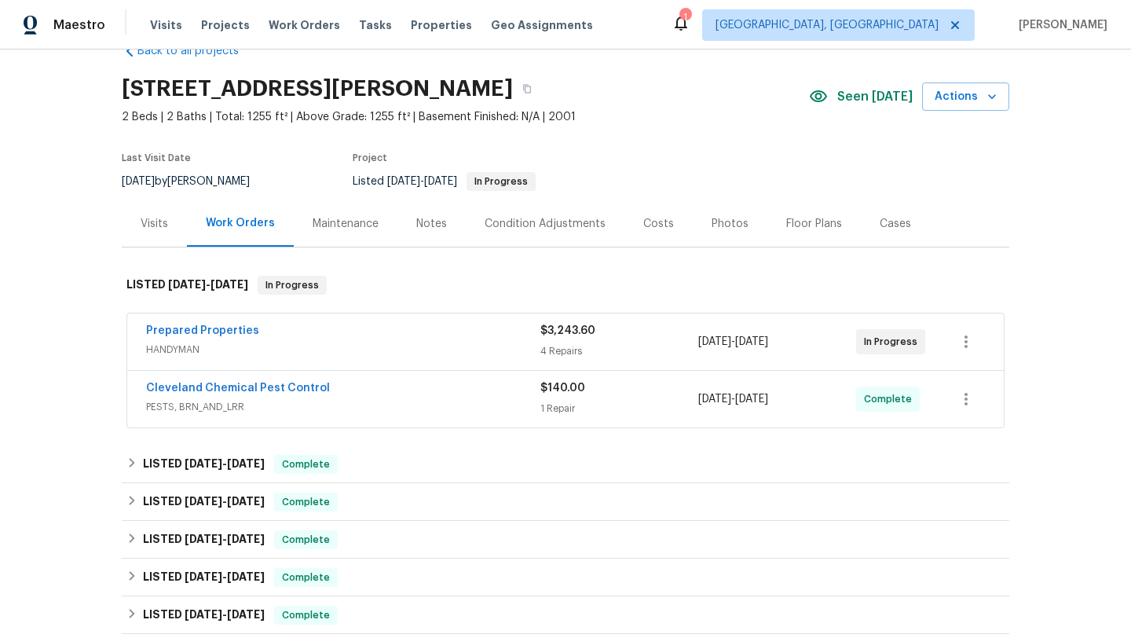
scroll to position [31, 0]
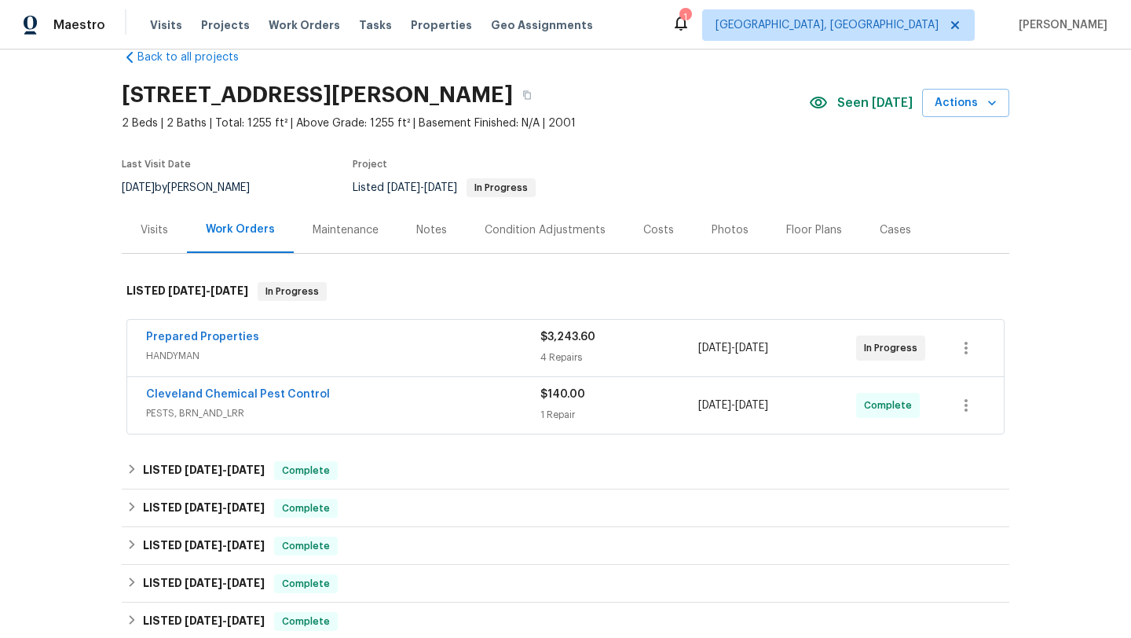
click at [155, 227] on div "Visits" at bounding box center [154, 230] width 27 height 16
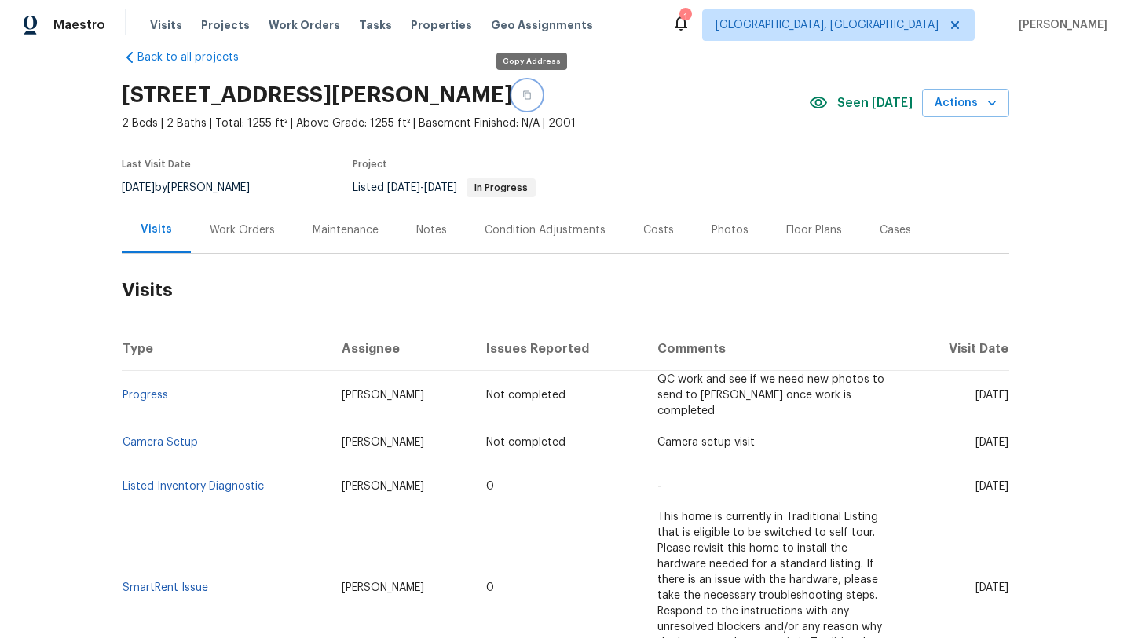
click at [528, 94] on icon "button" at bounding box center [526, 94] width 9 height 9
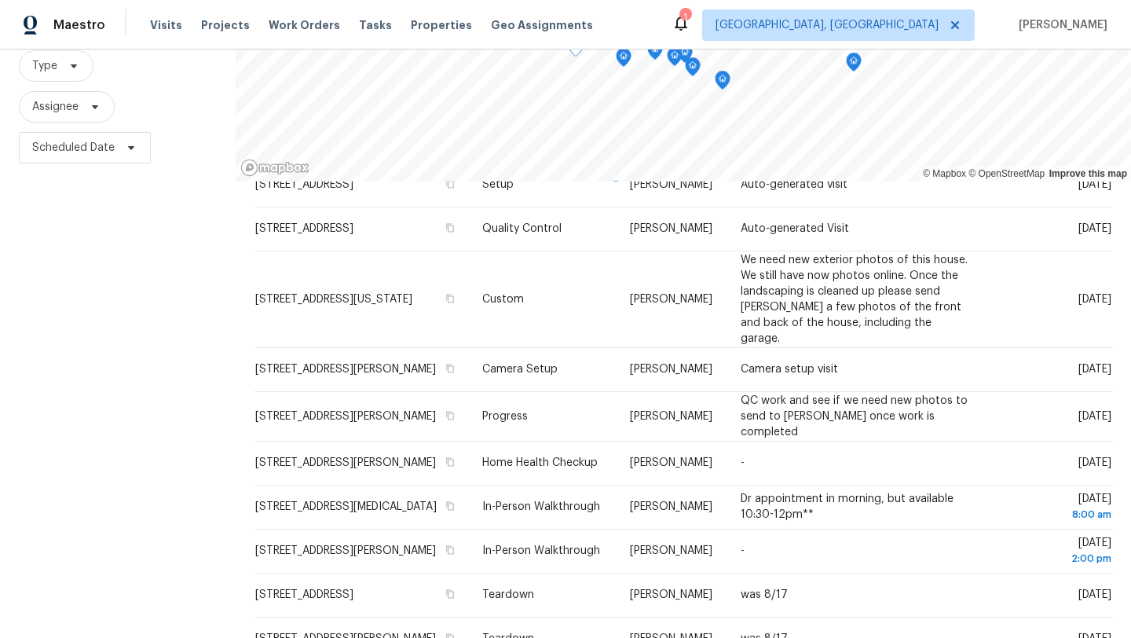
scroll to position [481, 0]
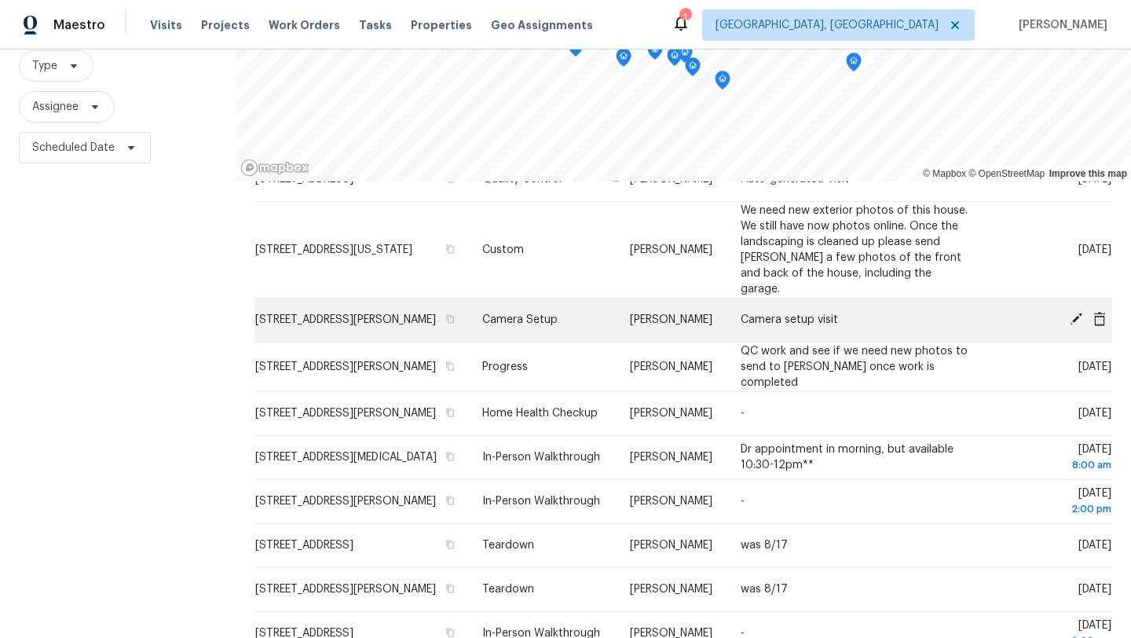
click at [1072, 320] on icon at bounding box center [1075, 318] width 13 height 13
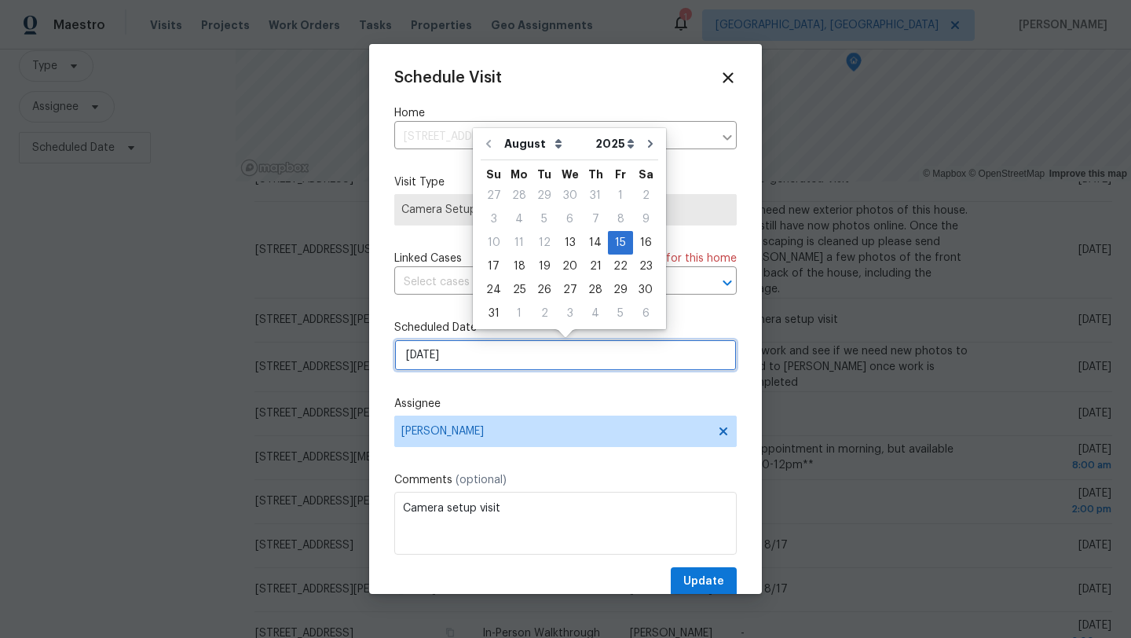
click at [441, 356] on input "8/15/2025" at bounding box center [565, 354] width 342 height 31
click at [521, 266] on div "18" at bounding box center [518, 266] width 25 height 22
type input "8/18/2025"
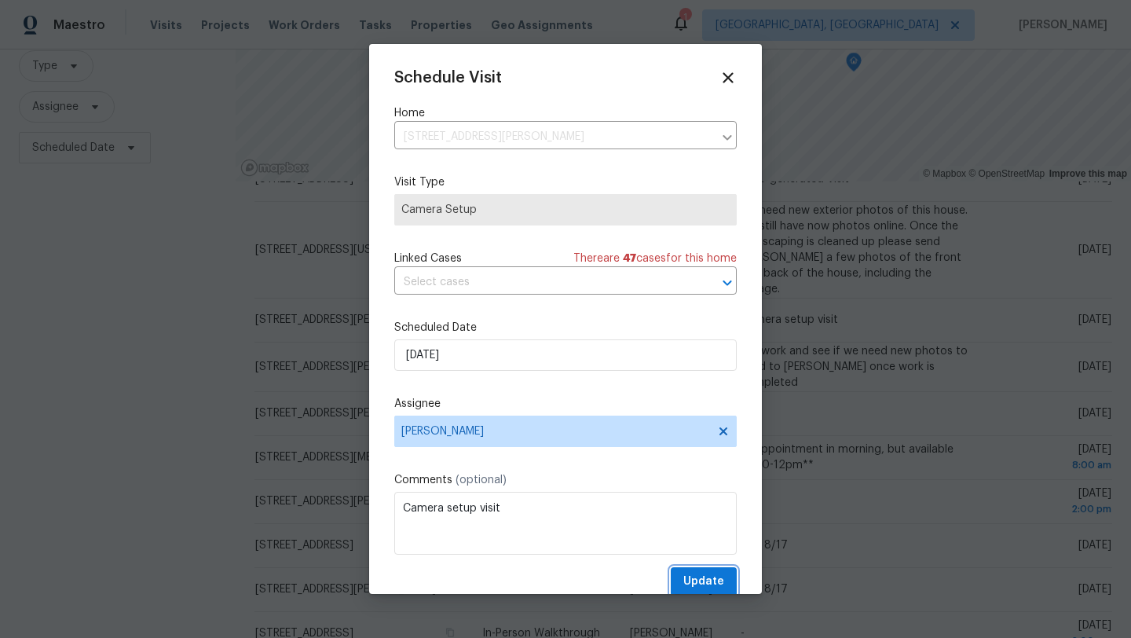
click at [687, 579] on span "Update" at bounding box center [703, 582] width 41 height 20
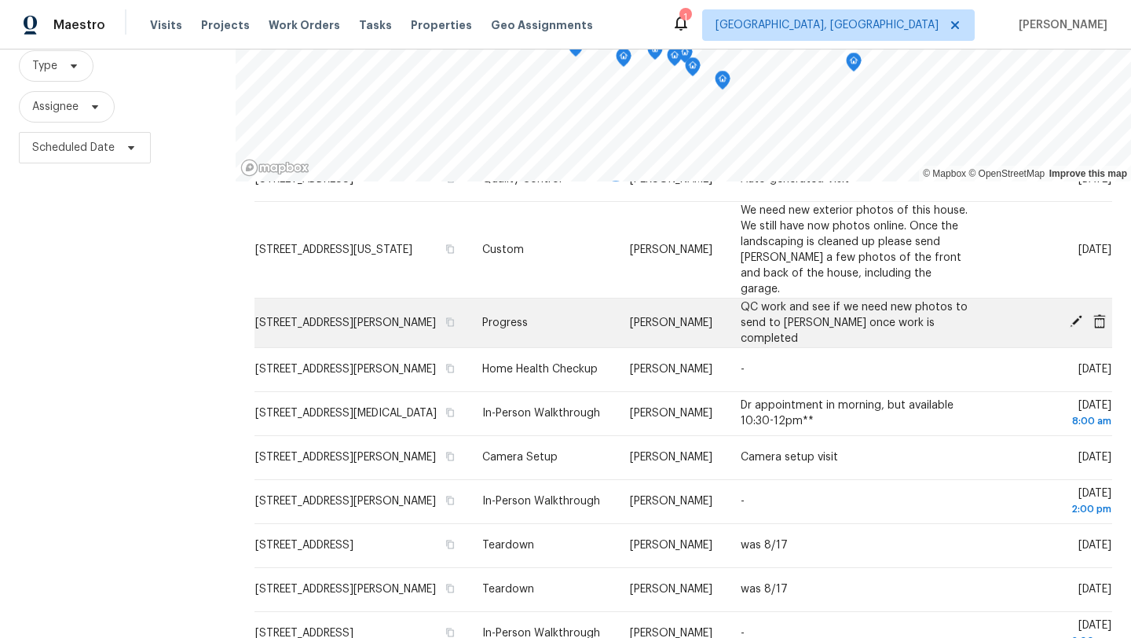
click at [1074, 316] on icon at bounding box center [1075, 321] width 13 height 13
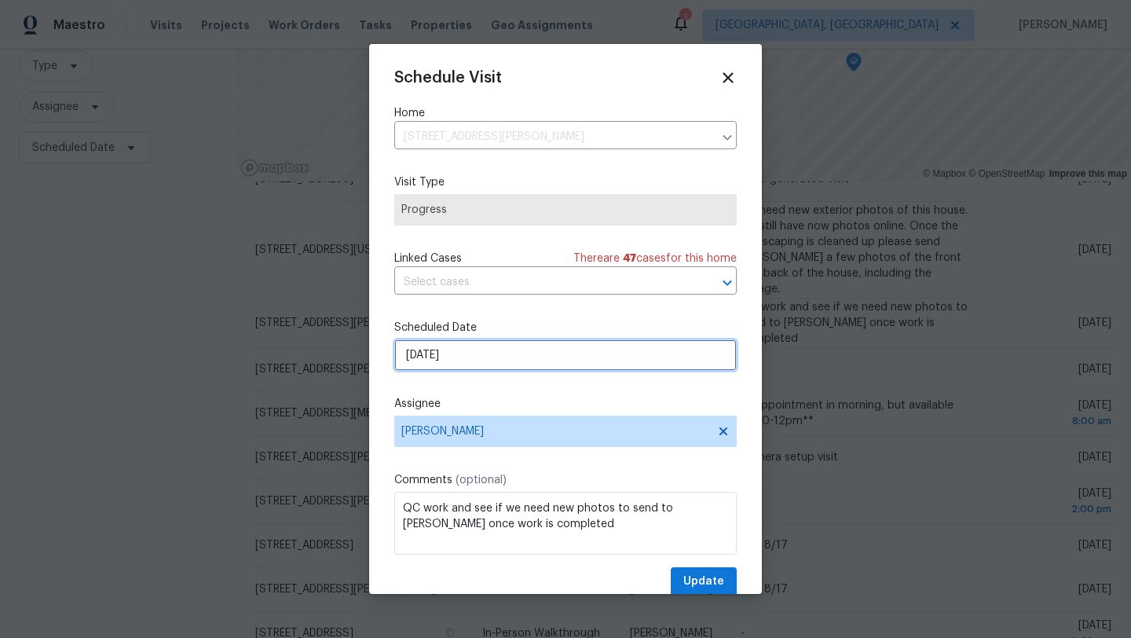
click at [437, 361] on input "8/15/2025" at bounding box center [565, 354] width 342 height 31
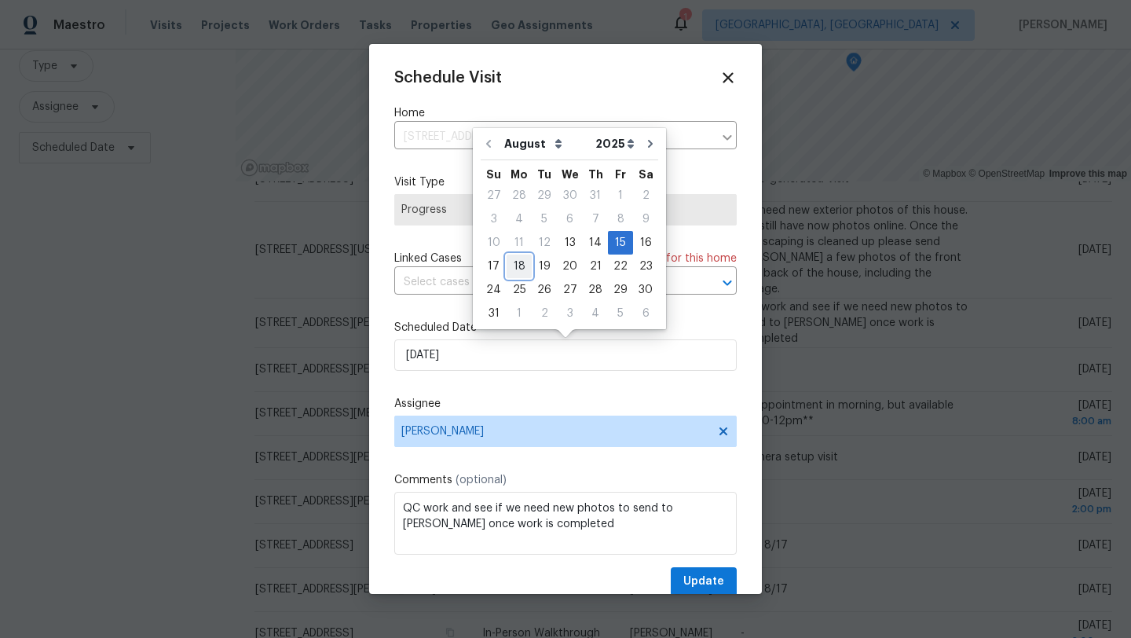
click at [516, 265] on div "18" at bounding box center [518, 266] width 25 height 22
type input "8/18/2025"
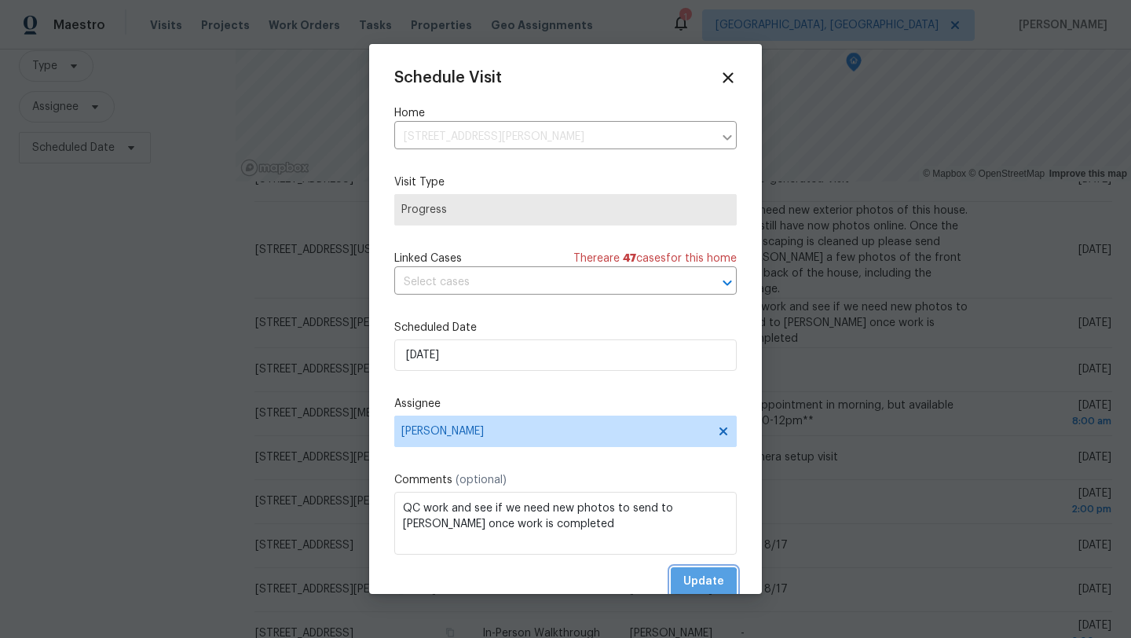
click at [689, 584] on span "Update" at bounding box center [703, 582] width 41 height 20
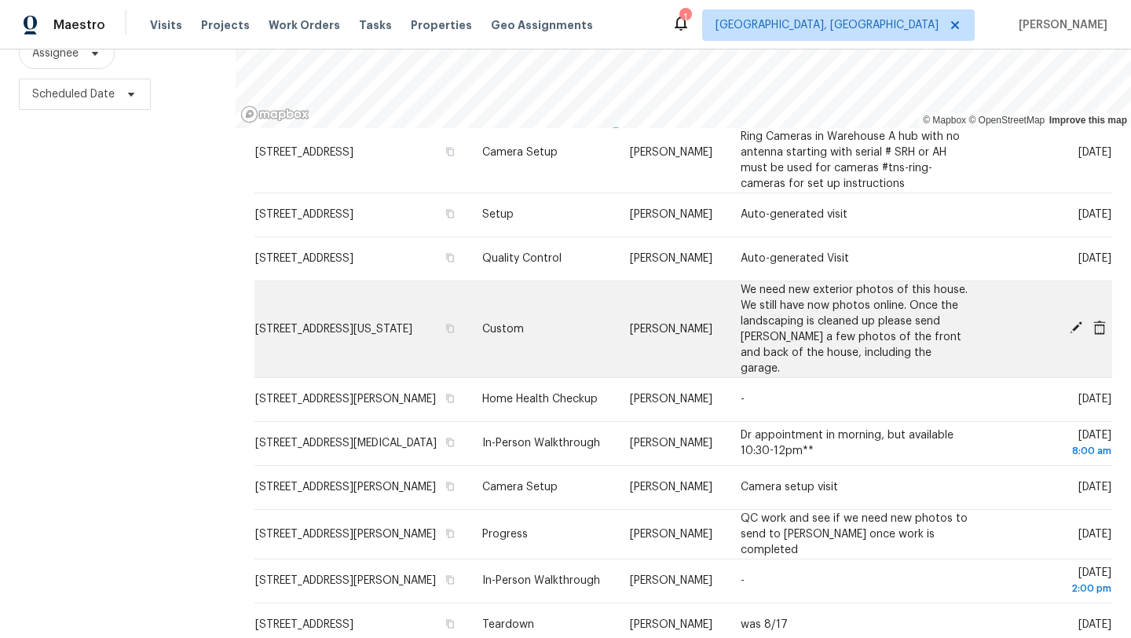
scroll to position [352, 0]
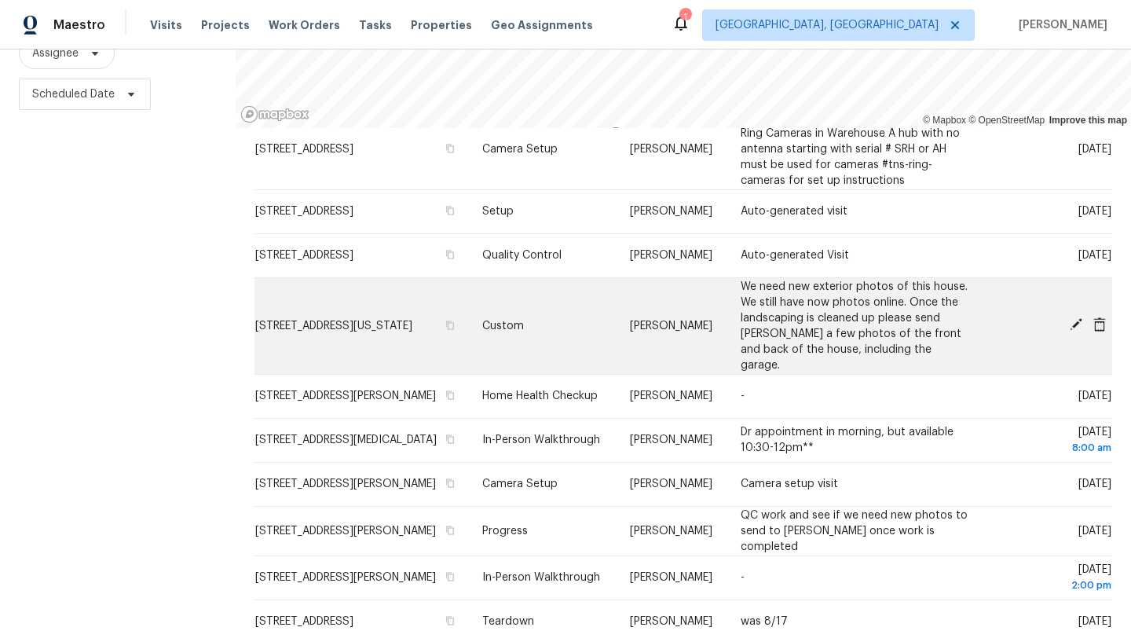
click at [1073, 331] on icon at bounding box center [1075, 324] width 13 height 13
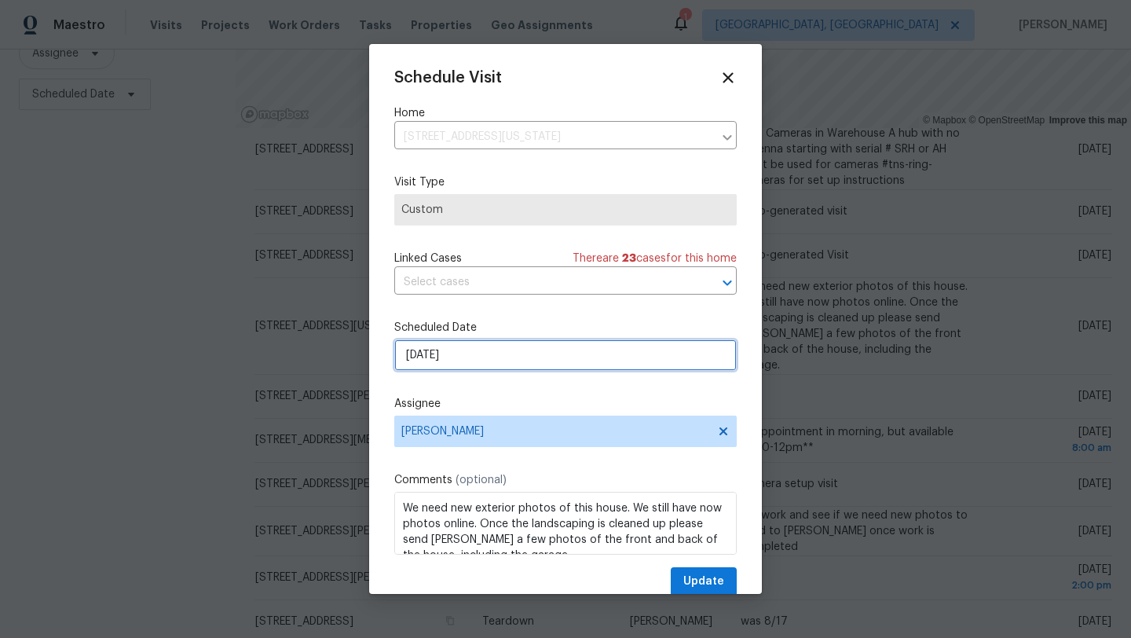
click at [456, 361] on input "8/14/2025" at bounding box center [565, 354] width 342 height 31
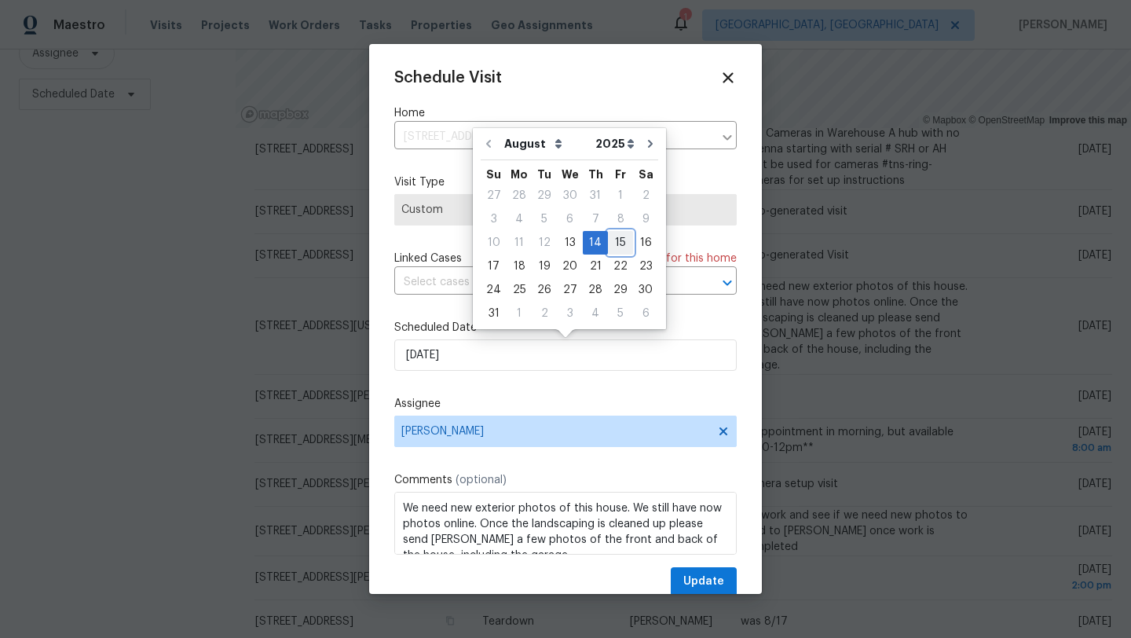
click at [614, 239] on div "15" at bounding box center [620, 243] width 25 height 22
type input "8/15/2025"
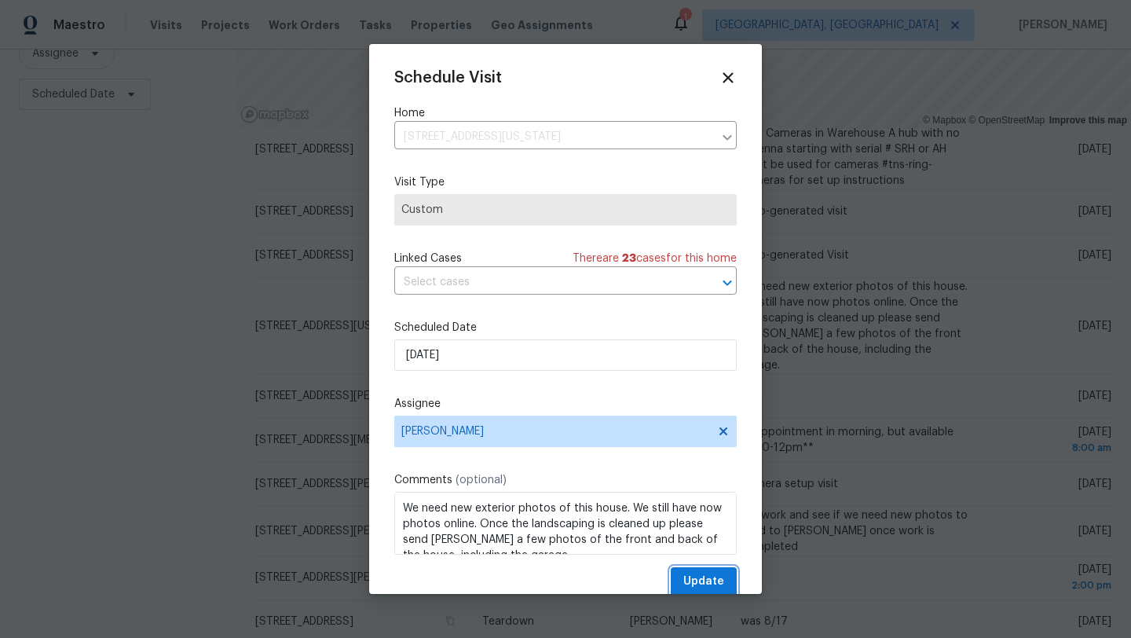
click at [697, 583] on span "Update" at bounding box center [703, 582] width 41 height 20
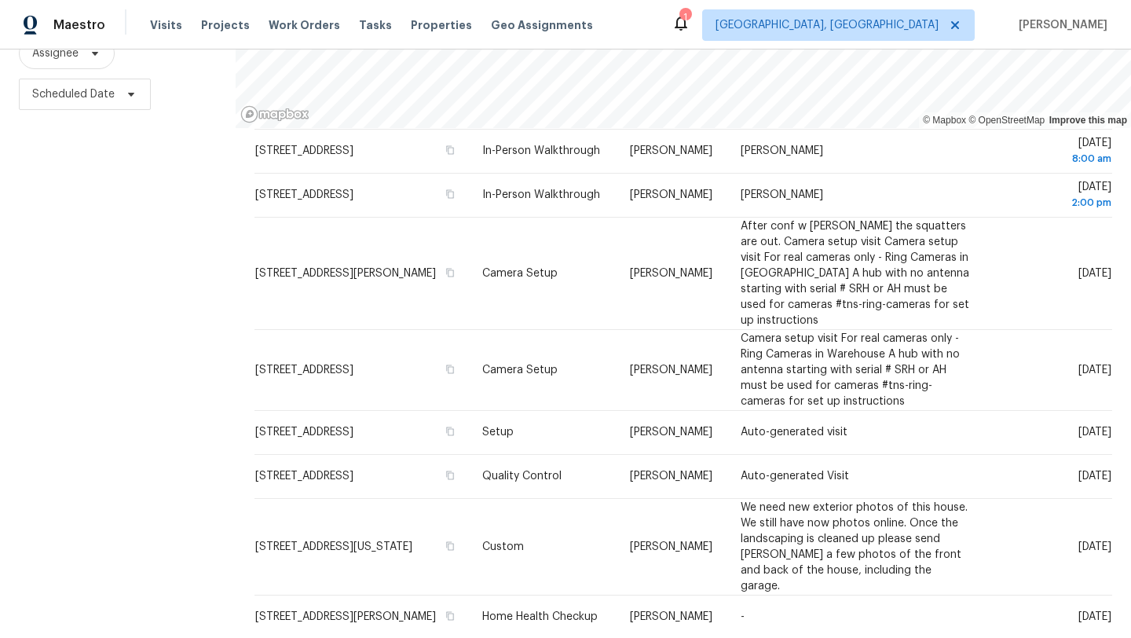
scroll to position [68, 0]
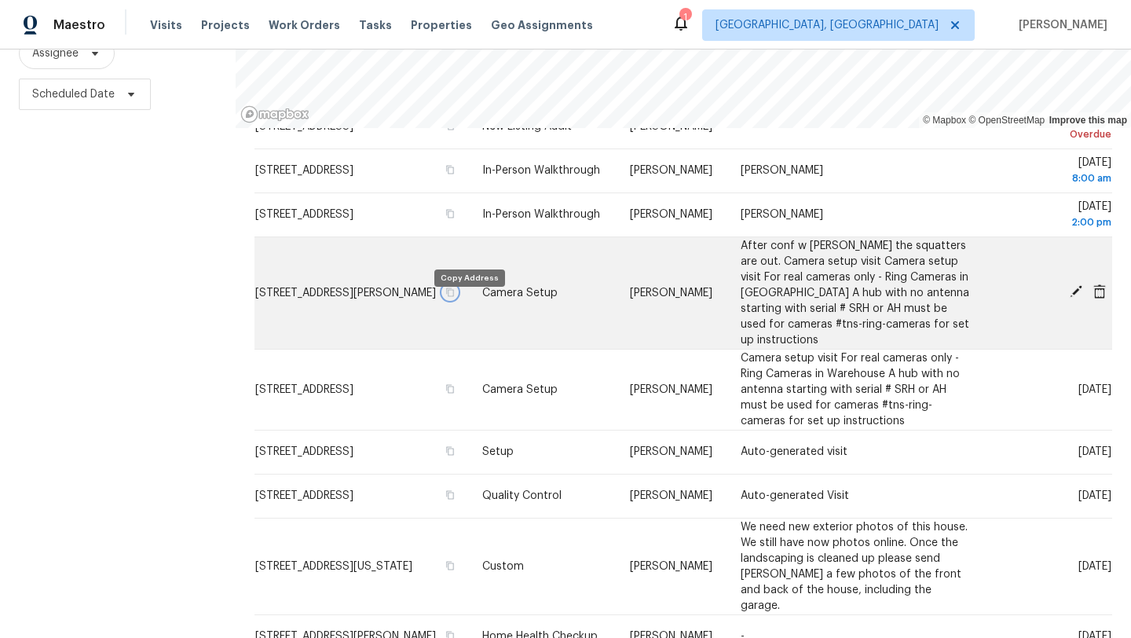
click at [455, 297] on icon "button" at bounding box center [449, 291] width 9 height 9
click at [404, 298] on span "2330 Judy Dr, Parma, OH 44134" at bounding box center [345, 292] width 181 height 11
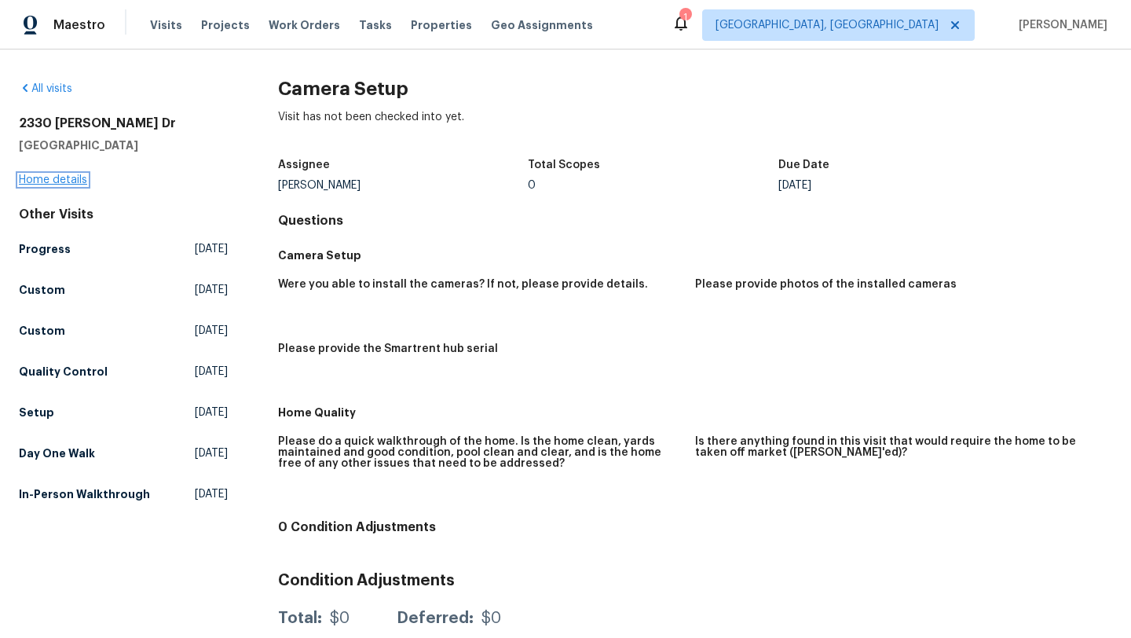
click at [40, 179] on link "Home details" at bounding box center [53, 179] width 68 height 11
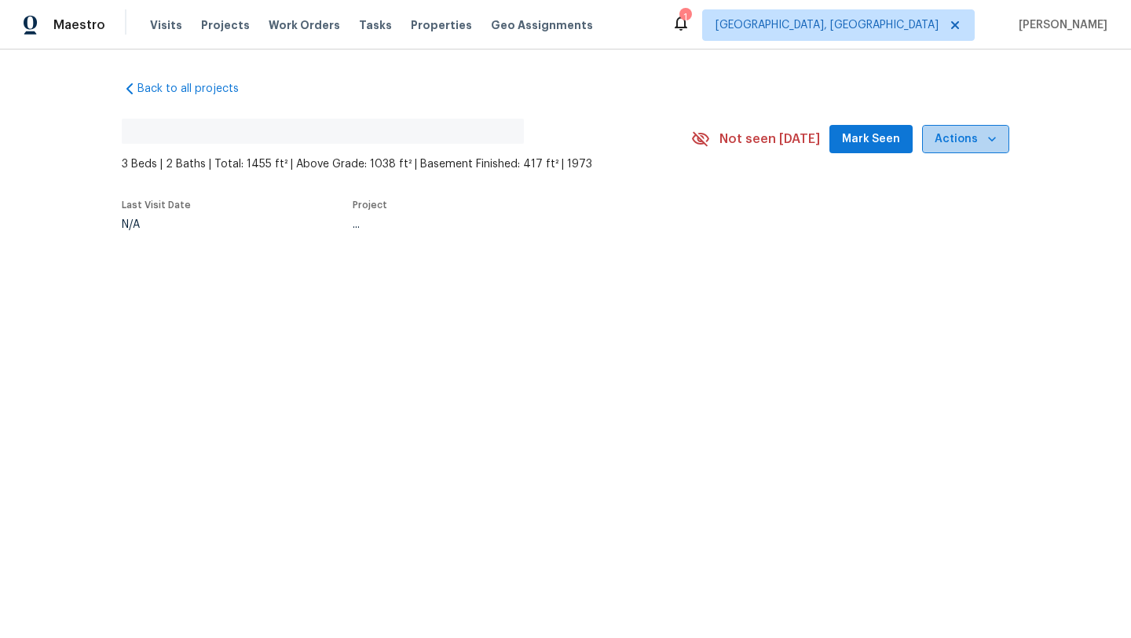
click at [981, 141] on span "Actions" at bounding box center [965, 140] width 62 height 20
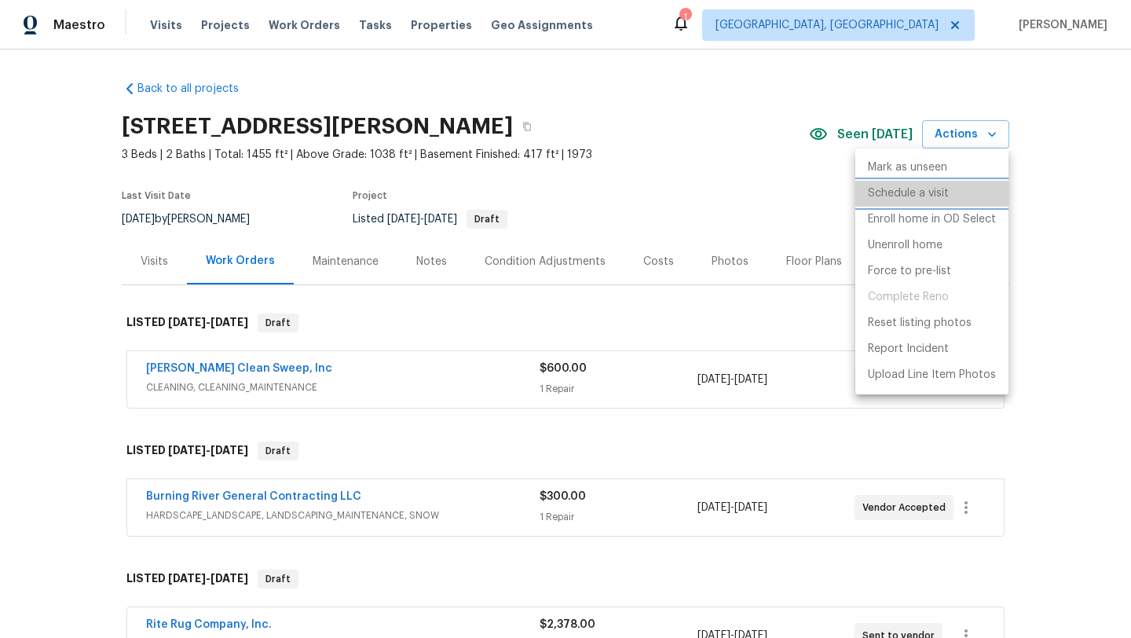
click at [917, 198] on p "Schedule a visit" at bounding box center [908, 193] width 81 height 16
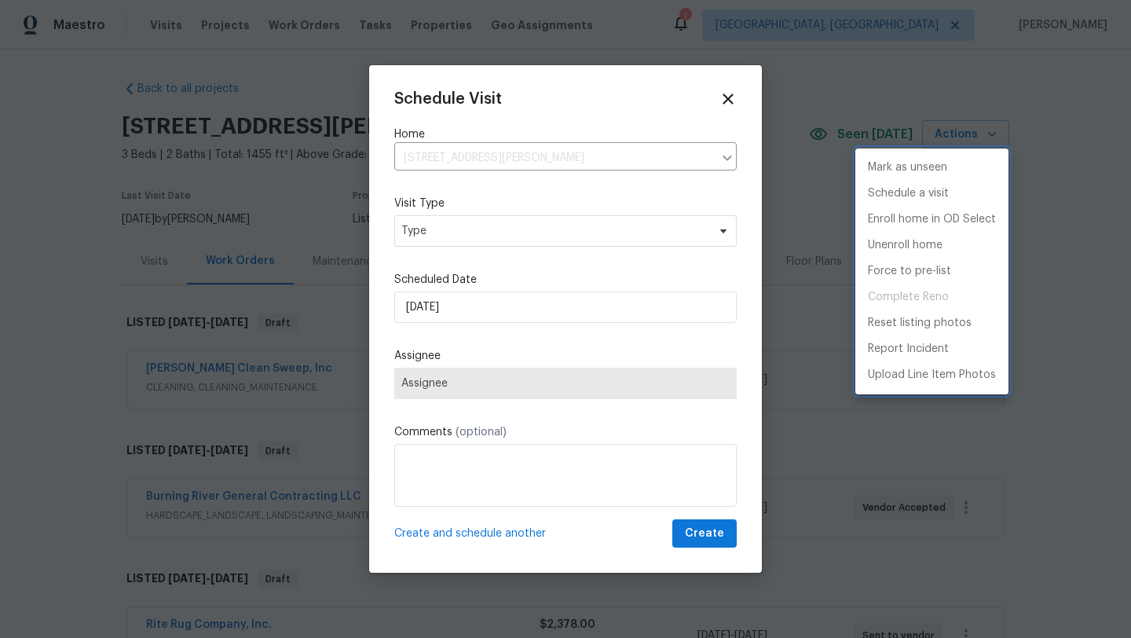
click at [448, 232] on div at bounding box center [565, 319] width 1131 height 638
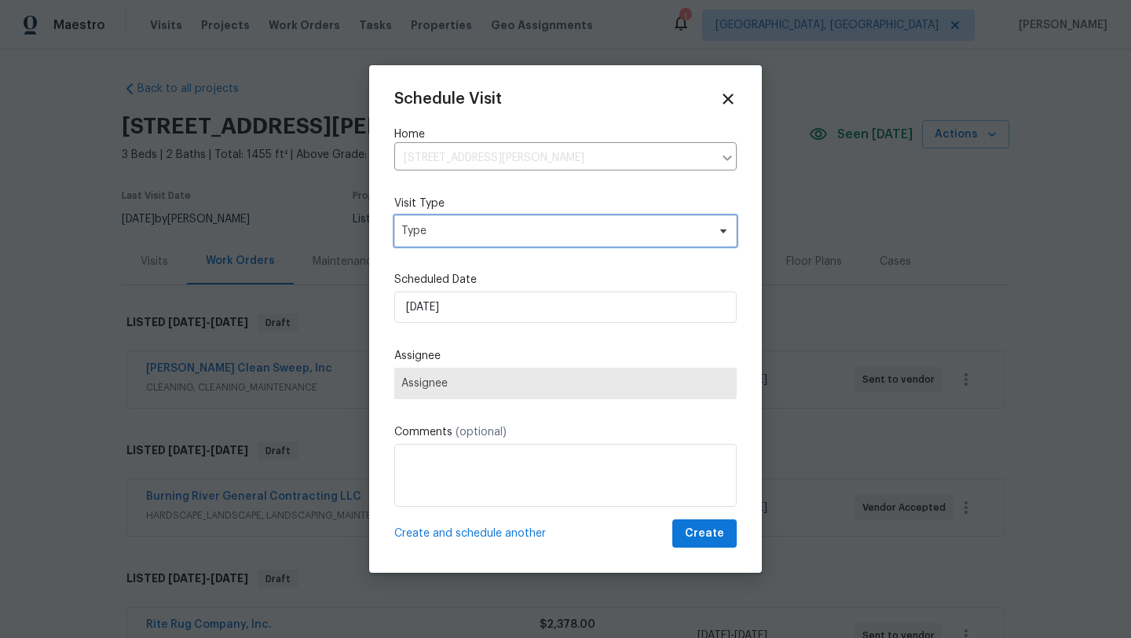
click at [448, 232] on span "Type" at bounding box center [553, 231] width 305 height 16
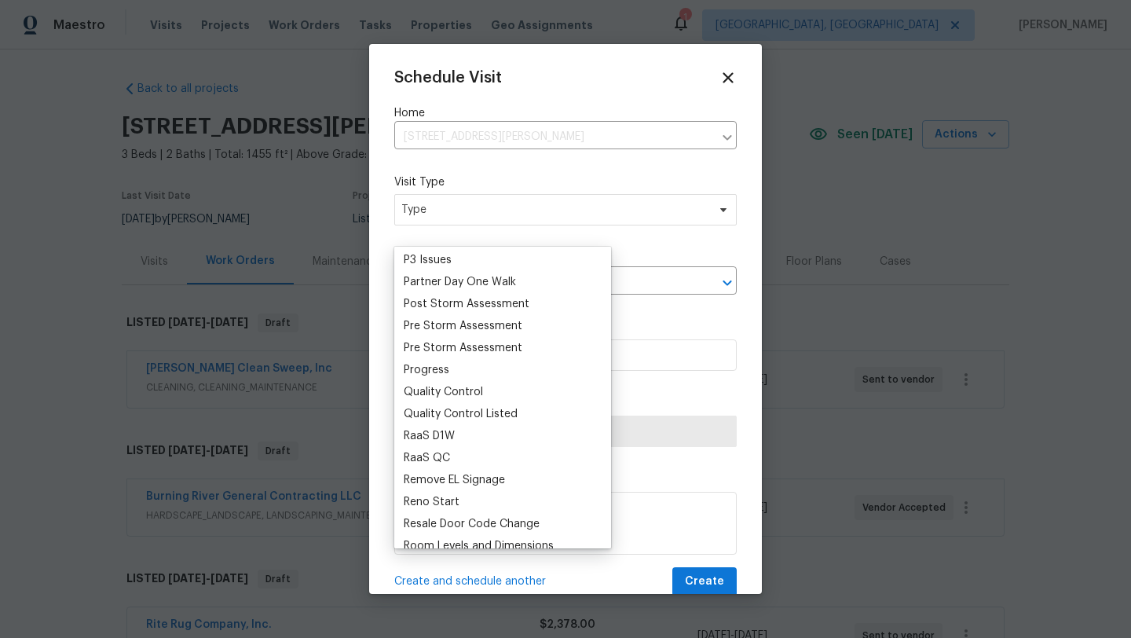
scroll to position [961, 0]
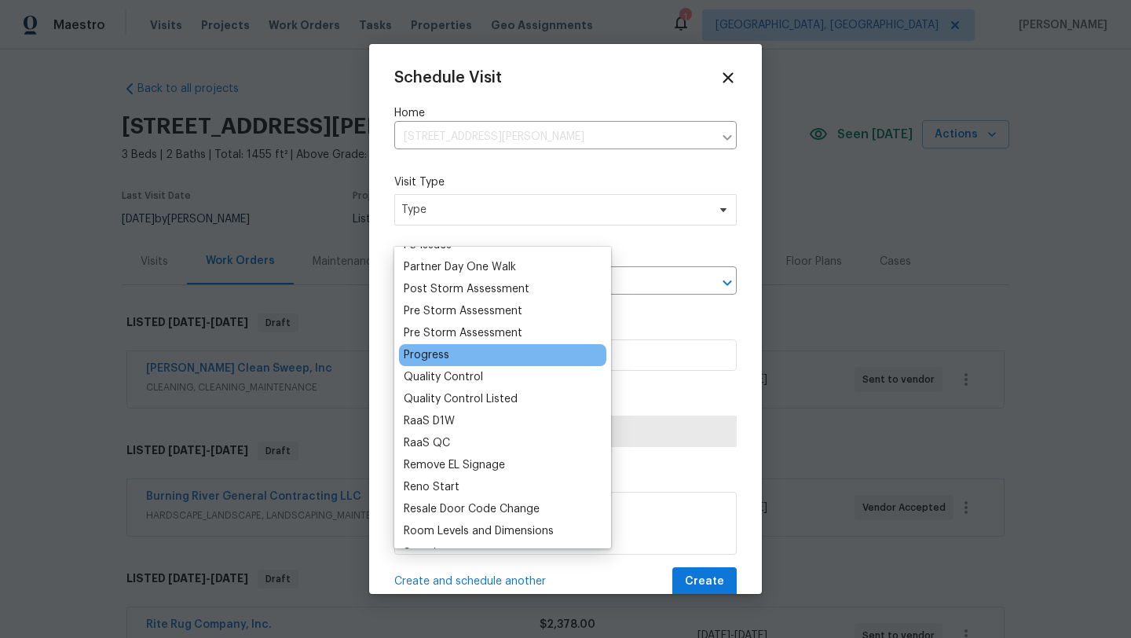
click at [462, 356] on div "Progress" at bounding box center [502, 355] width 207 height 22
click at [424, 354] on div "Progress" at bounding box center [427, 355] width 46 height 16
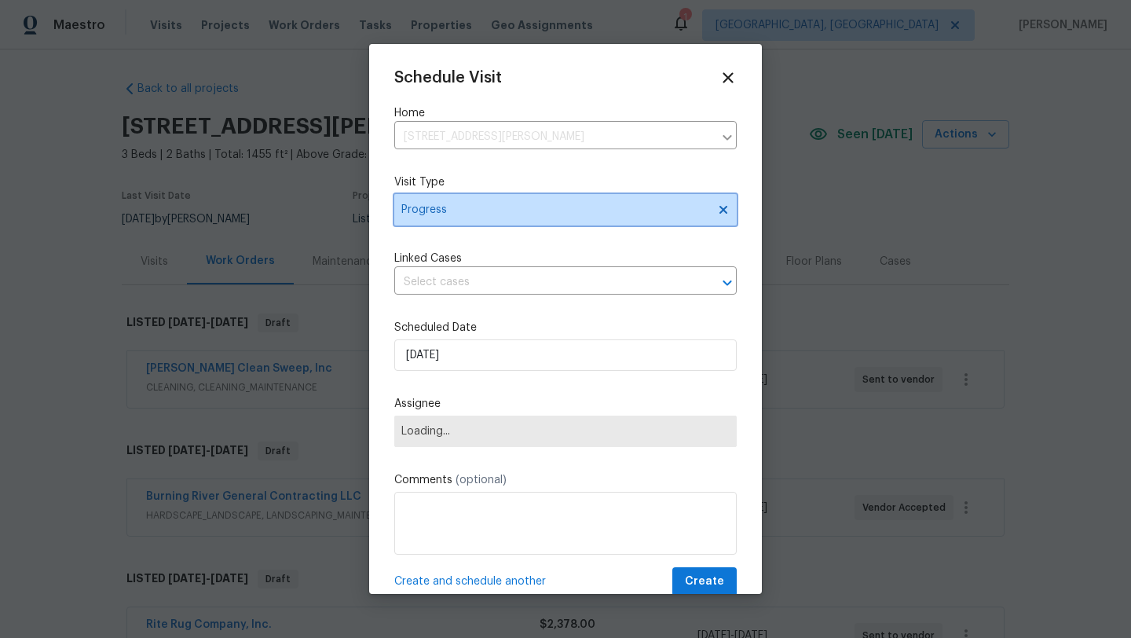
click at [465, 214] on span "Progress" at bounding box center [553, 210] width 305 height 16
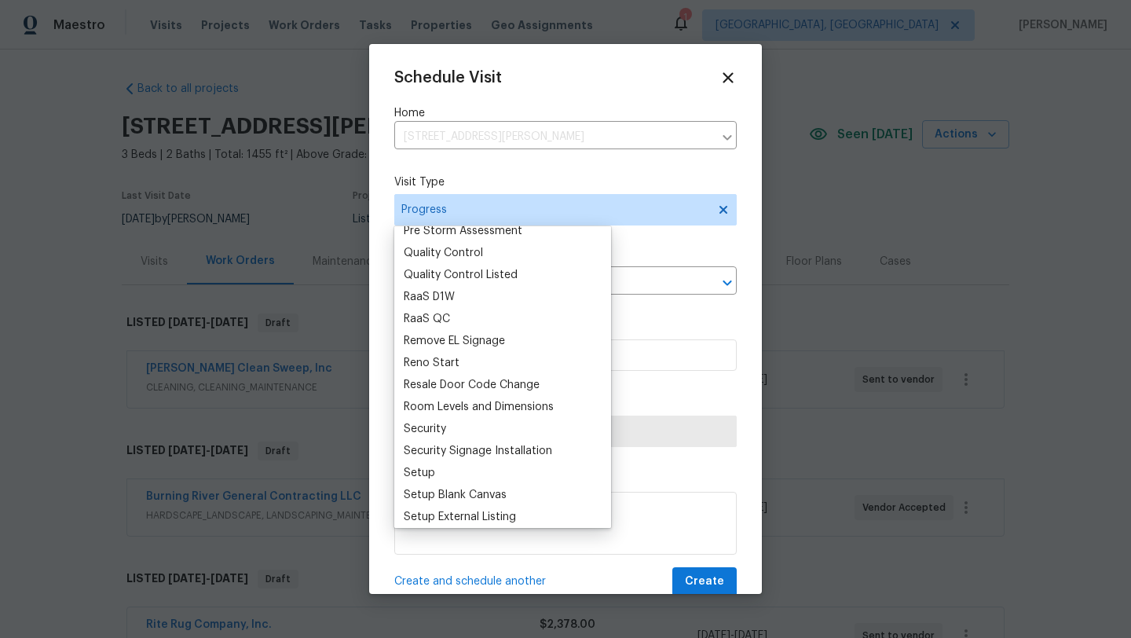
scroll to position [1069, 0]
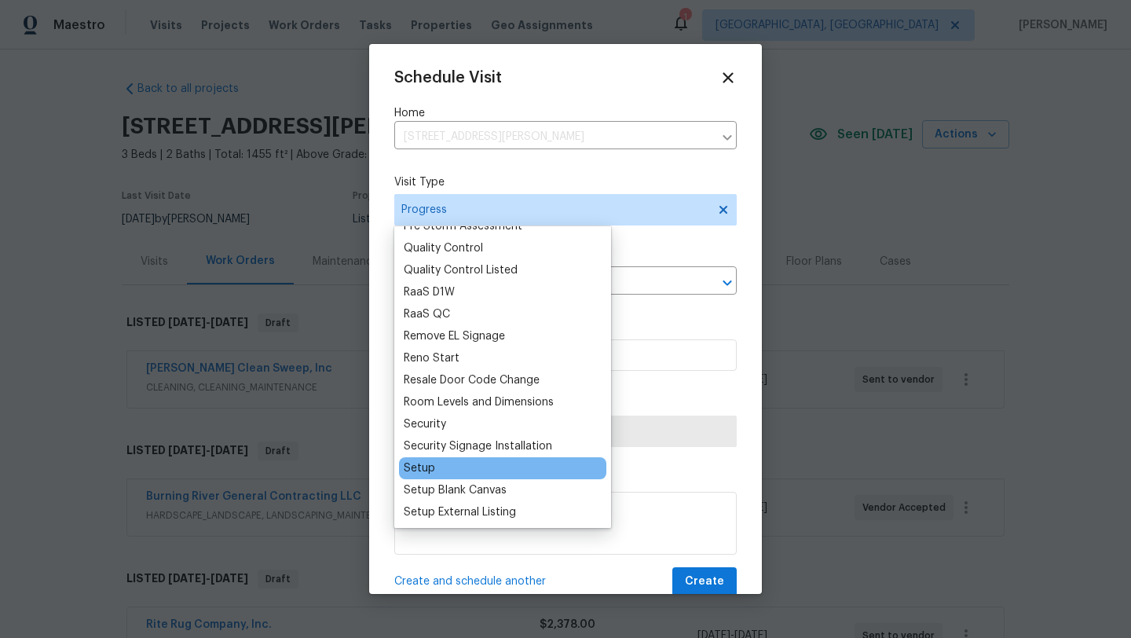
click at [422, 470] on div "Setup" at bounding box center [419, 468] width 31 height 16
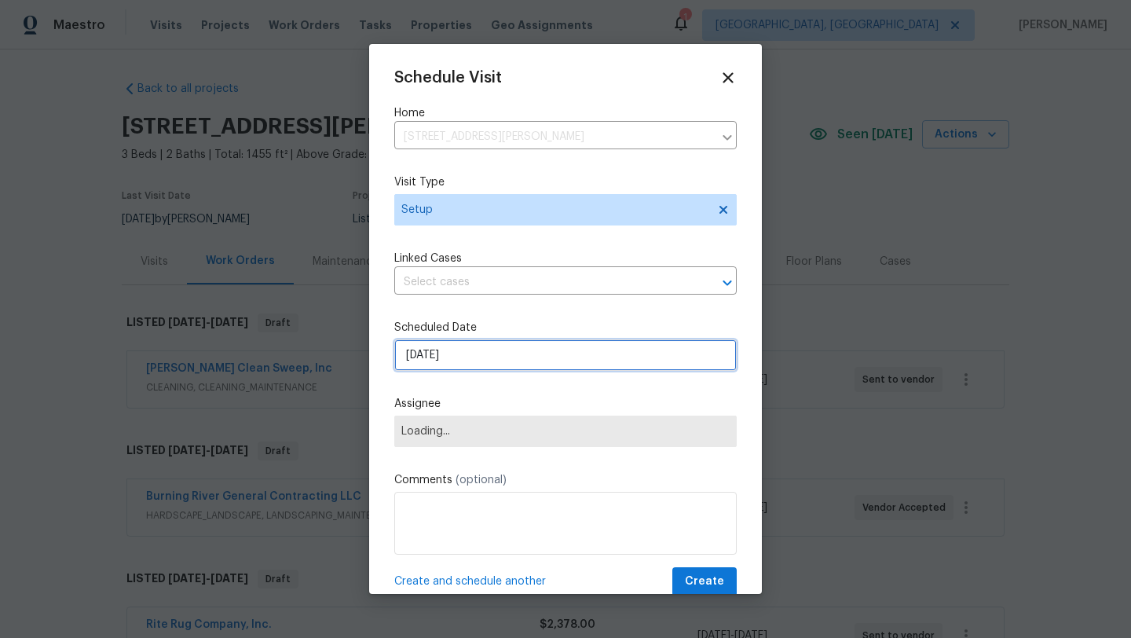
click at [484, 357] on input "8/13/2025" at bounding box center [565, 354] width 342 height 31
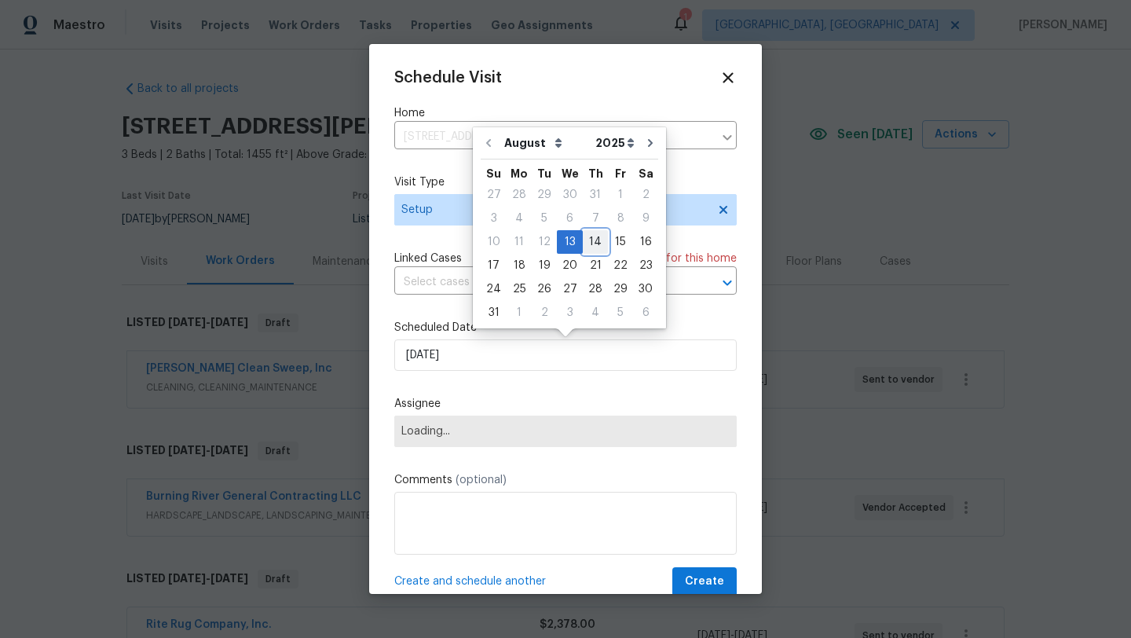
click at [587, 239] on div "14" at bounding box center [595, 242] width 25 height 22
type input "8/14/2025"
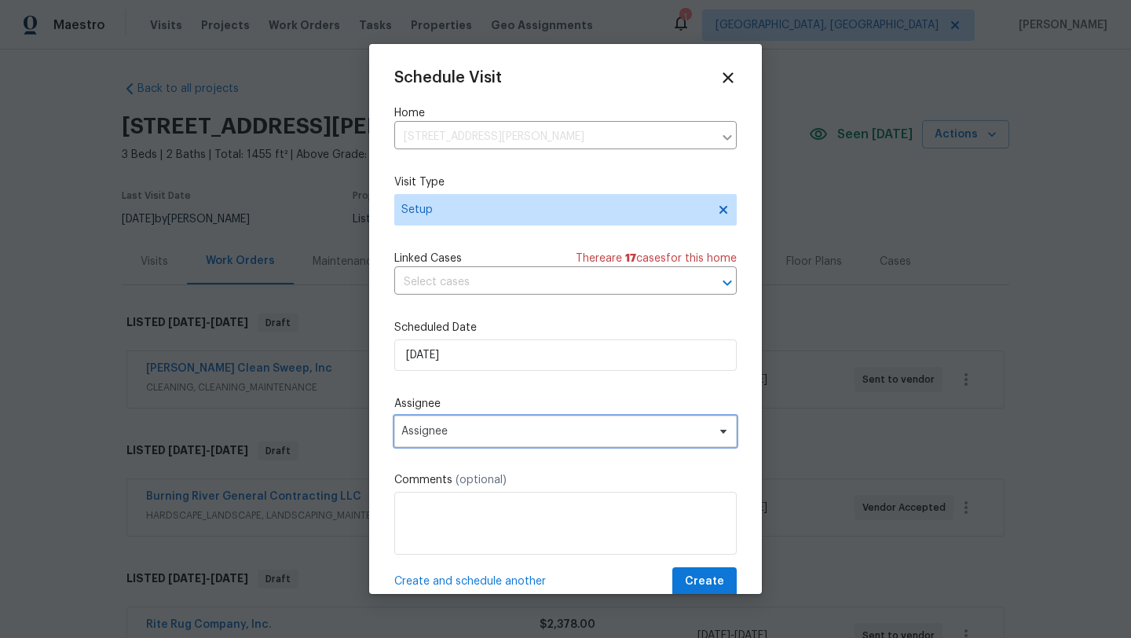
click at [422, 434] on span "Assignee" at bounding box center [555, 431] width 308 height 13
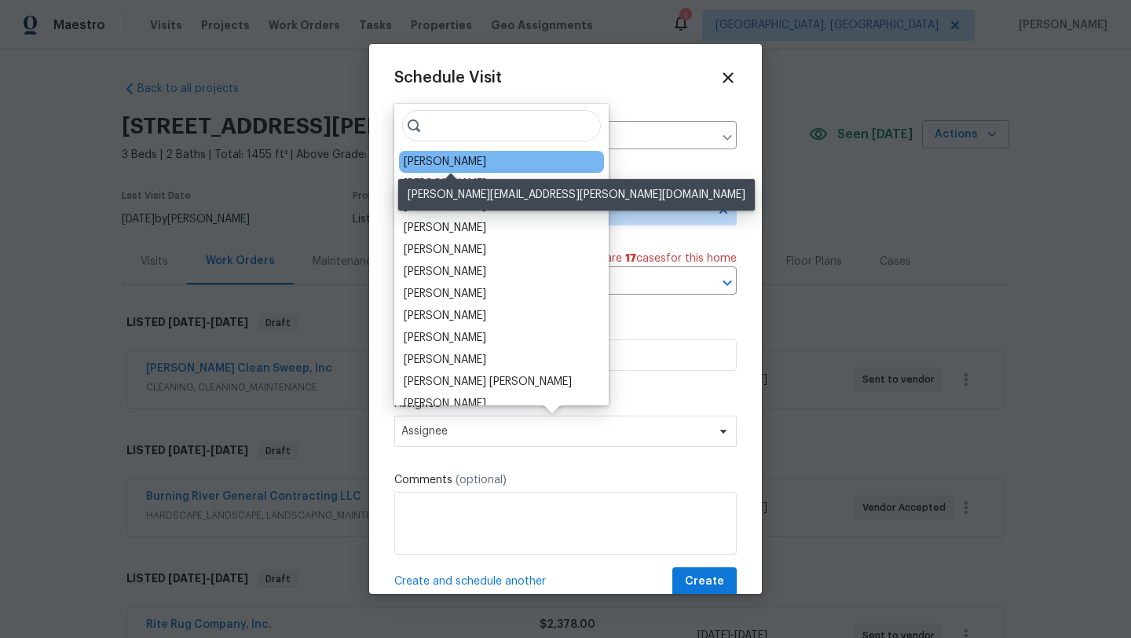
click at [444, 160] on div "[PERSON_NAME]" at bounding box center [445, 162] width 82 height 16
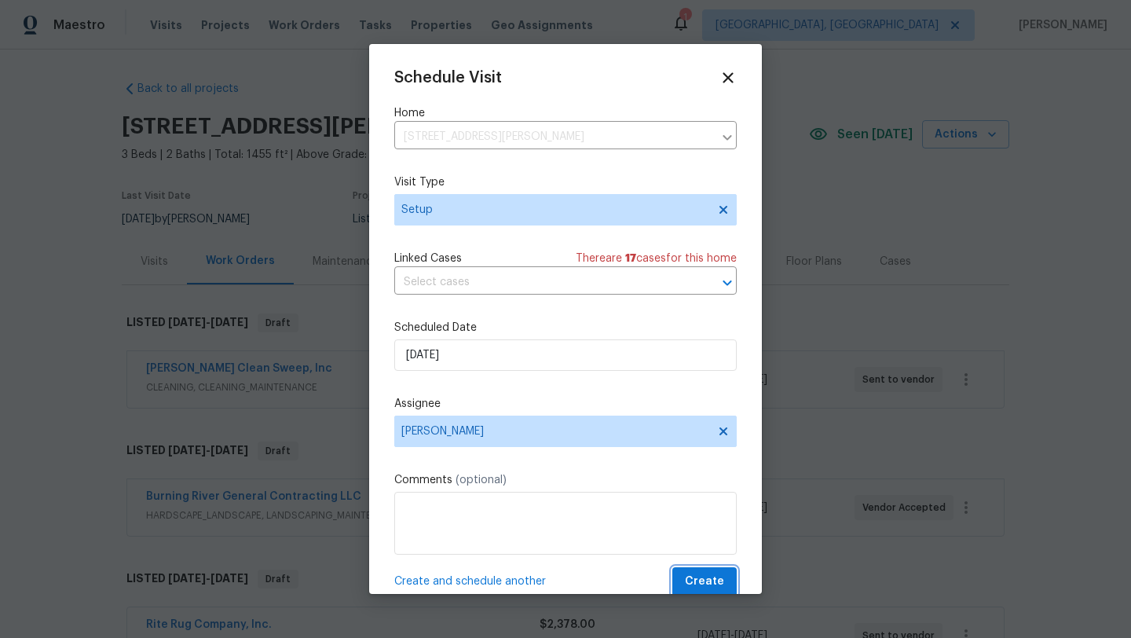
click at [695, 581] on span "Create" at bounding box center [704, 582] width 39 height 20
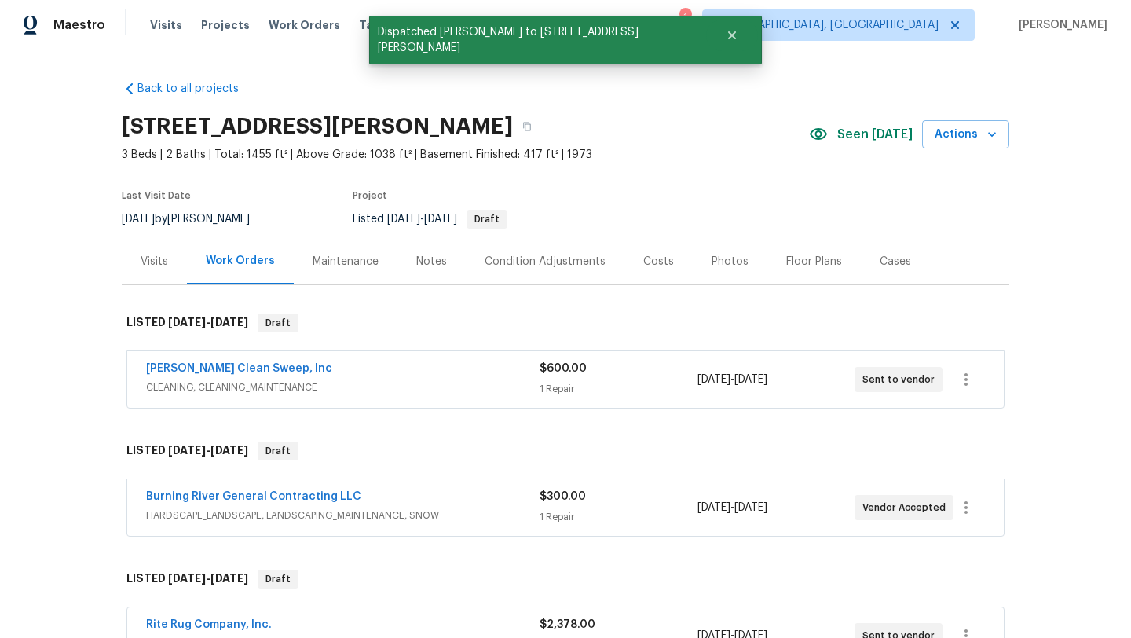
click at [153, 261] on div "Visits" at bounding box center [154, 262] width 27 height 16
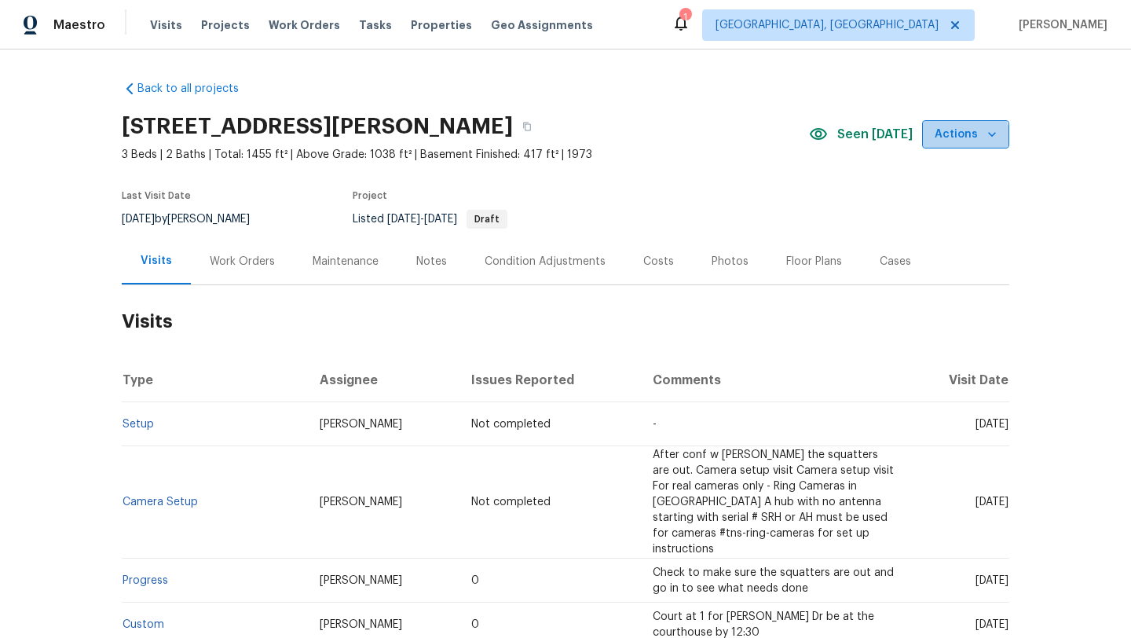
click at [966, 141] on span "Actions" at bounding box center [965, 135] width 62 height 20
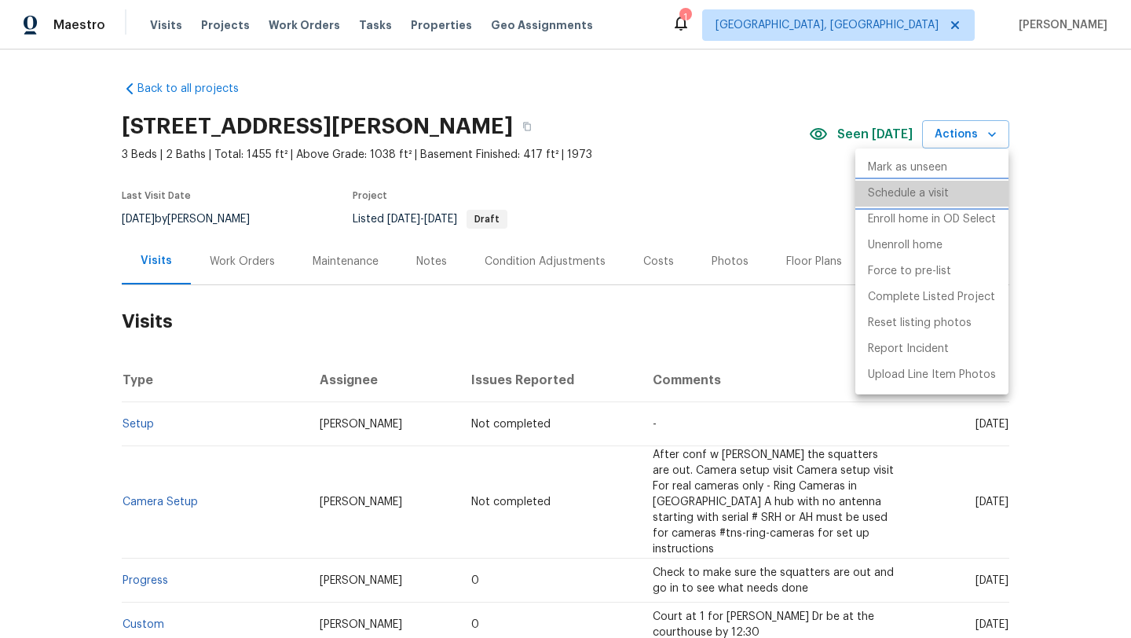
click at [919, 193] on p "Schedule a visit" at bounding box center [908, 193] width 81 height 16
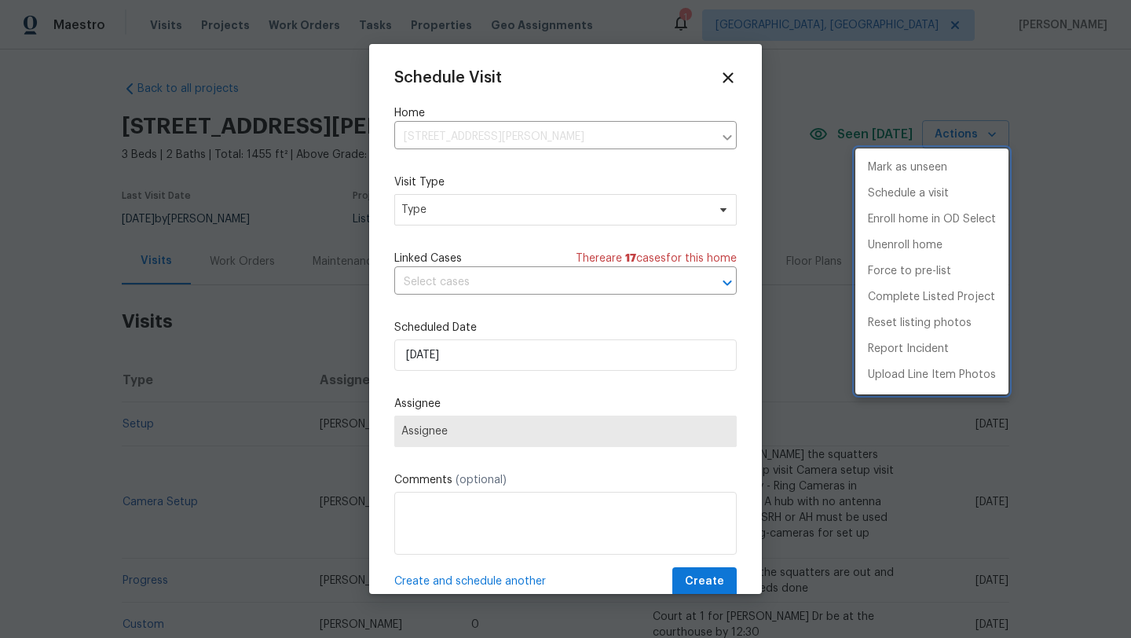
click at [442, 213] on div at bounding box center [565, 319] width 1131 height 638
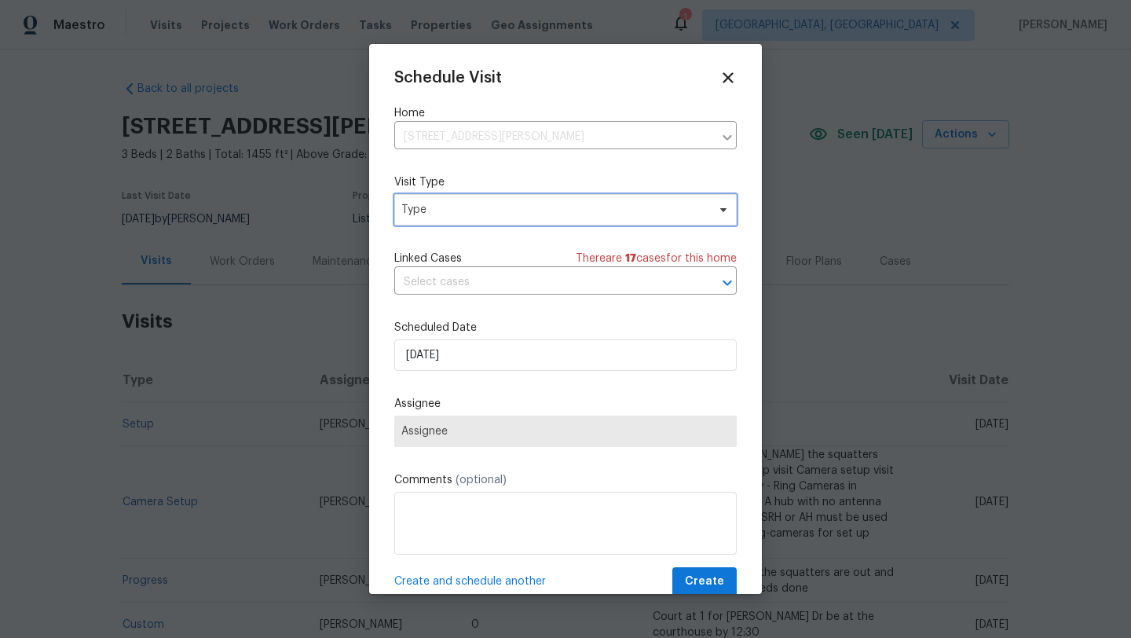
click at [442, 213] on span "Type" at bounding box center [553, 210] width 305 height 16
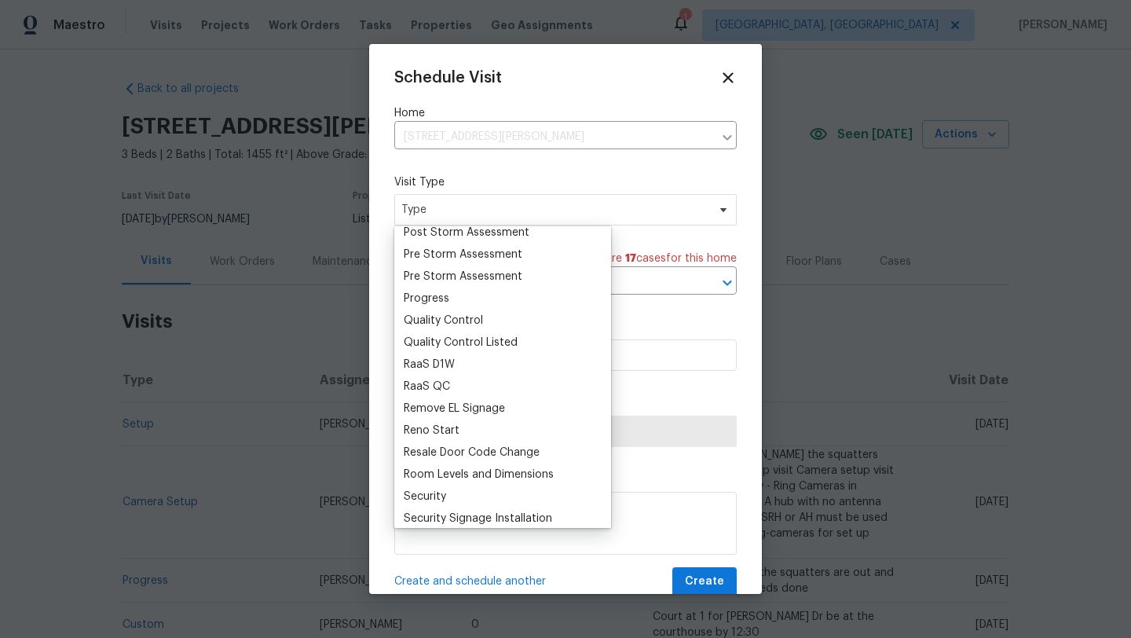
scroll to position [996, 0]
click at [466, 316] on div "Quality Control" at bounding box center [443, 322] width 79 height 16
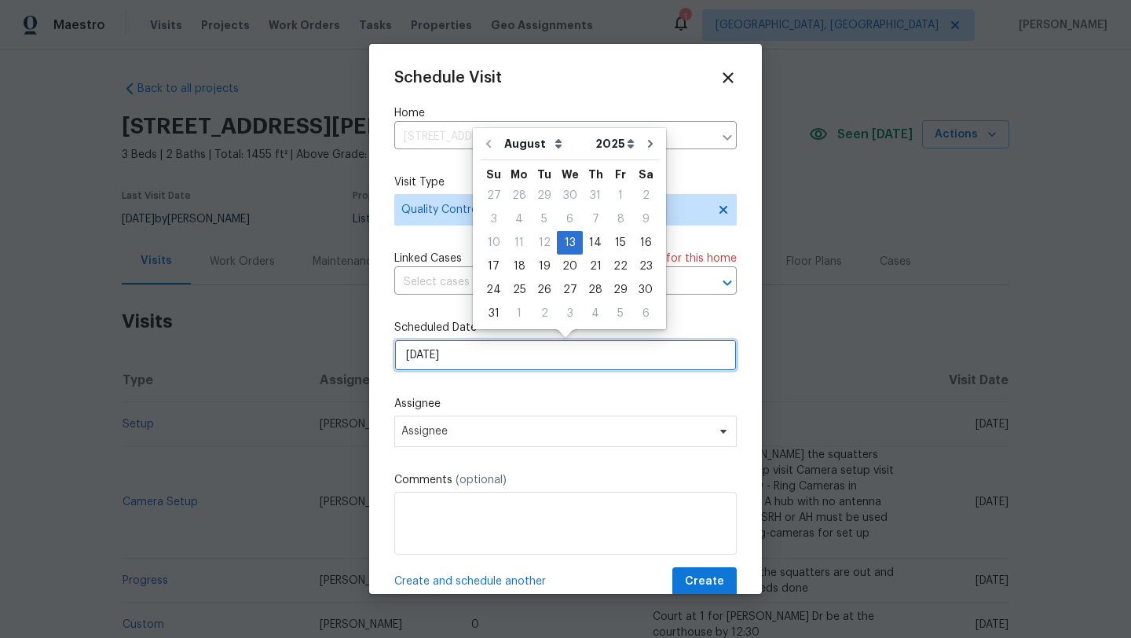
click at [453, 353] on input "8/13/2025" at bounding box center [565, 354] width 342 height 31
click at [610, 269] on div "22" at bounding box center [620, 266] width 25 height 22
type input "8/22/2025"
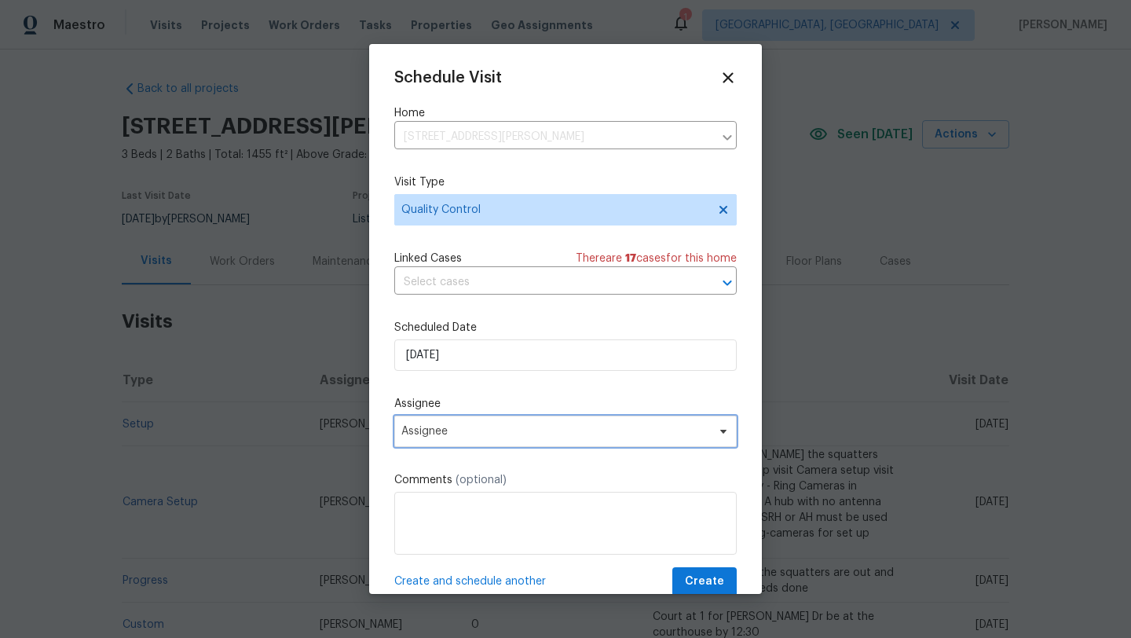
click at [470, 427] on span "Assignee" at bounding box center [555, 431] width 308 height 13
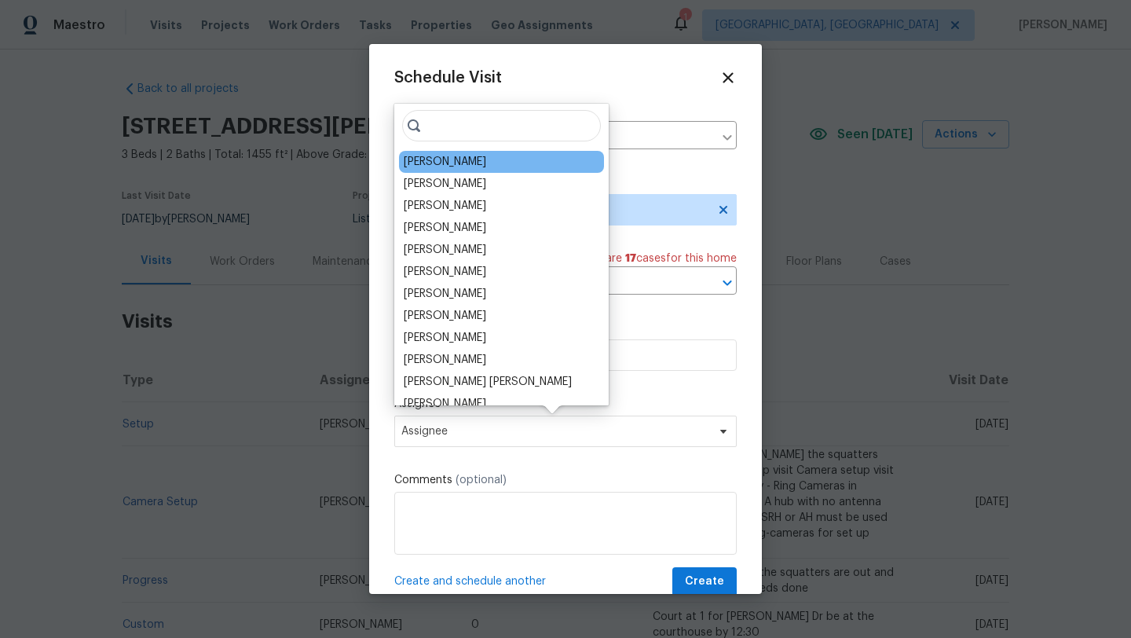
click at [470, 168] on div "[PERSON_NAME]" at bounding box center [445, 162] width 82 height 16
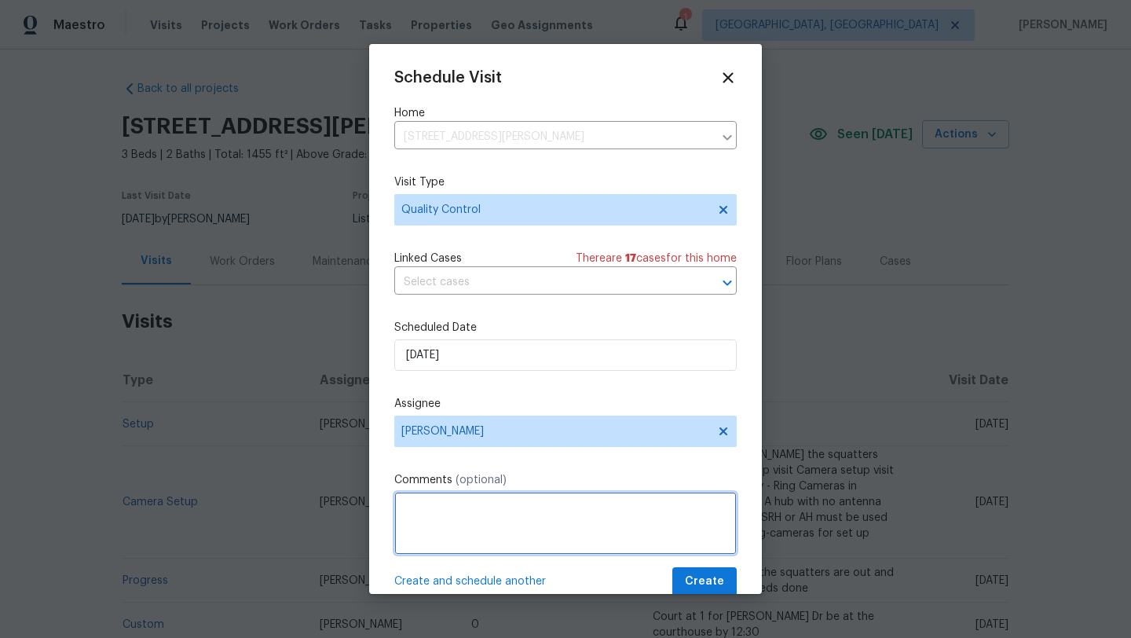
click at [448, 528] on textarea at bounding box center [565, 523] width 342 height 63
type textarea "QC work and take new interior pics send to Michelle"
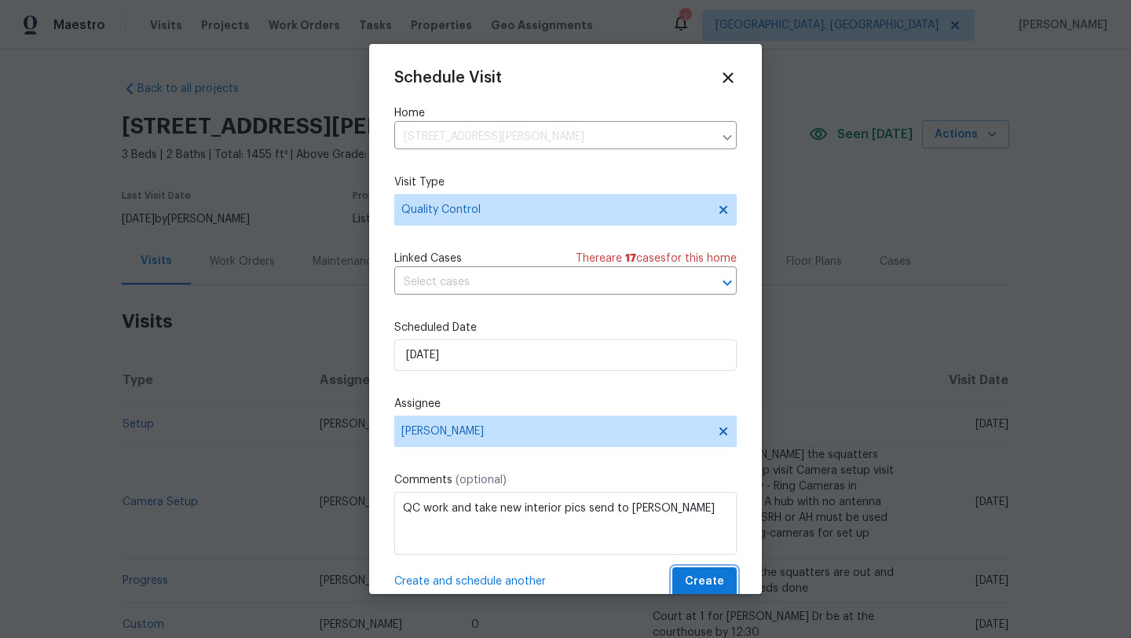
click at [702, 585] on span "Create" at bounding box center [704, 582] width 39 height 20
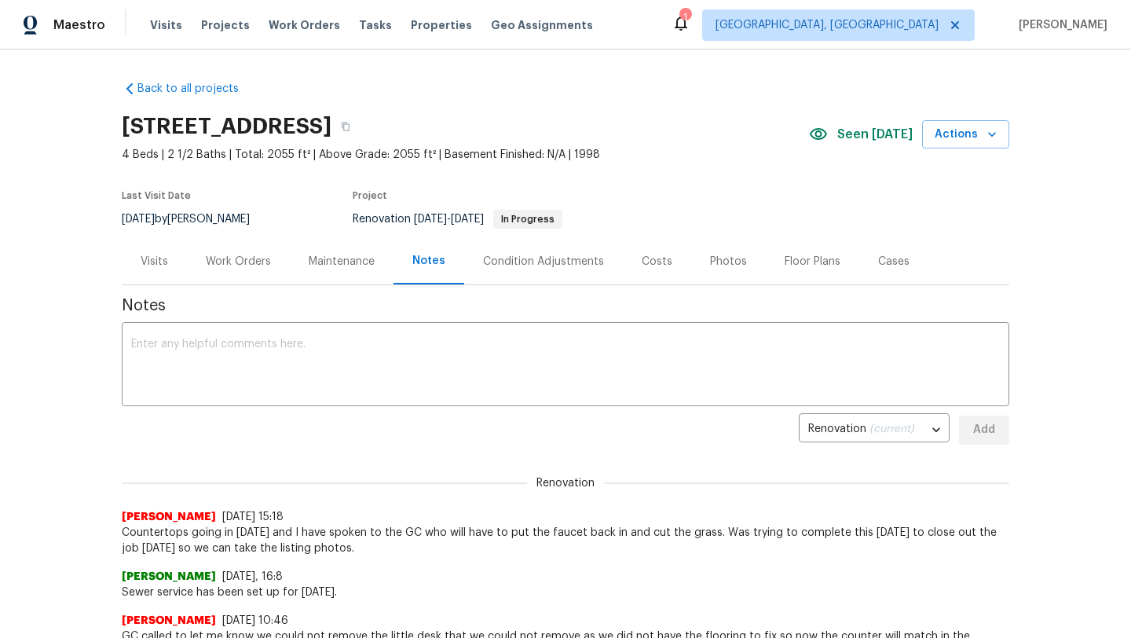
click at [224, 257] on div "Work Orders" at bounding box center [238, 262] width 65 height 16
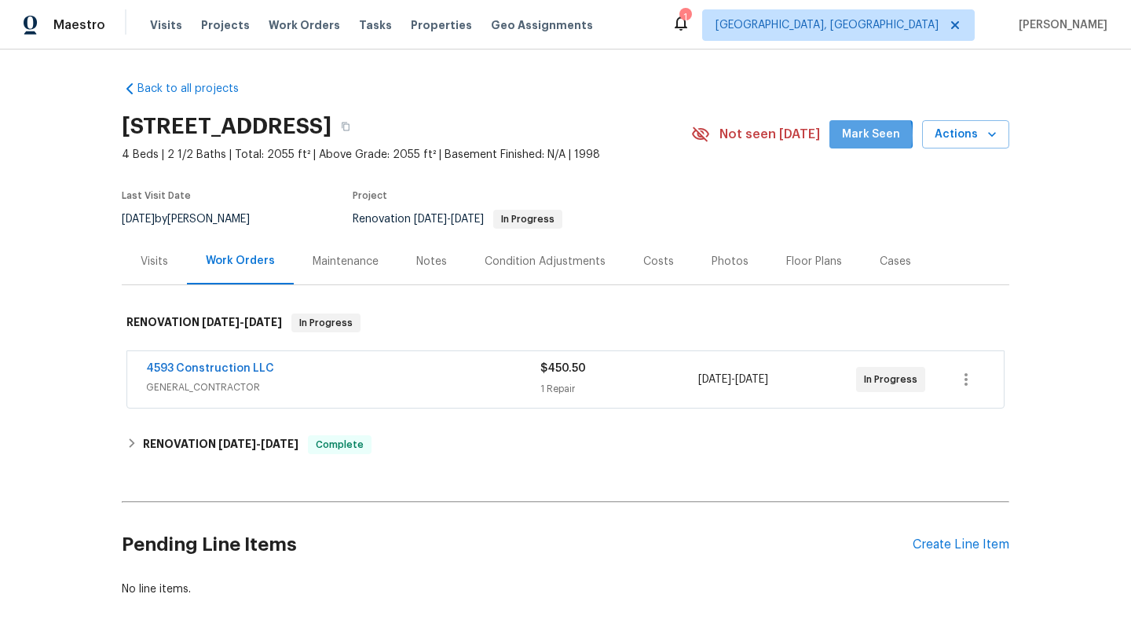
click at [865, 136] on span "Mark Seen" at bounding box center [871, 135] width 58 height 20
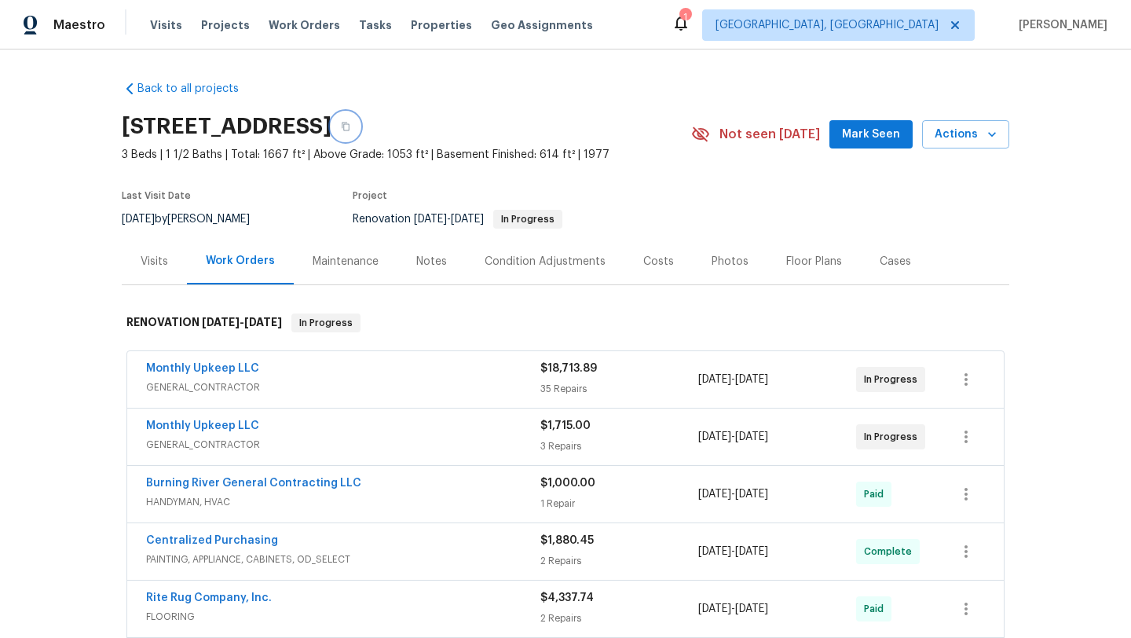
click at [350, 122] on icon "button" at bounding box center [345, 126] width 9 height 9
